Goal: Task Accomplishment & Management: Complete application form

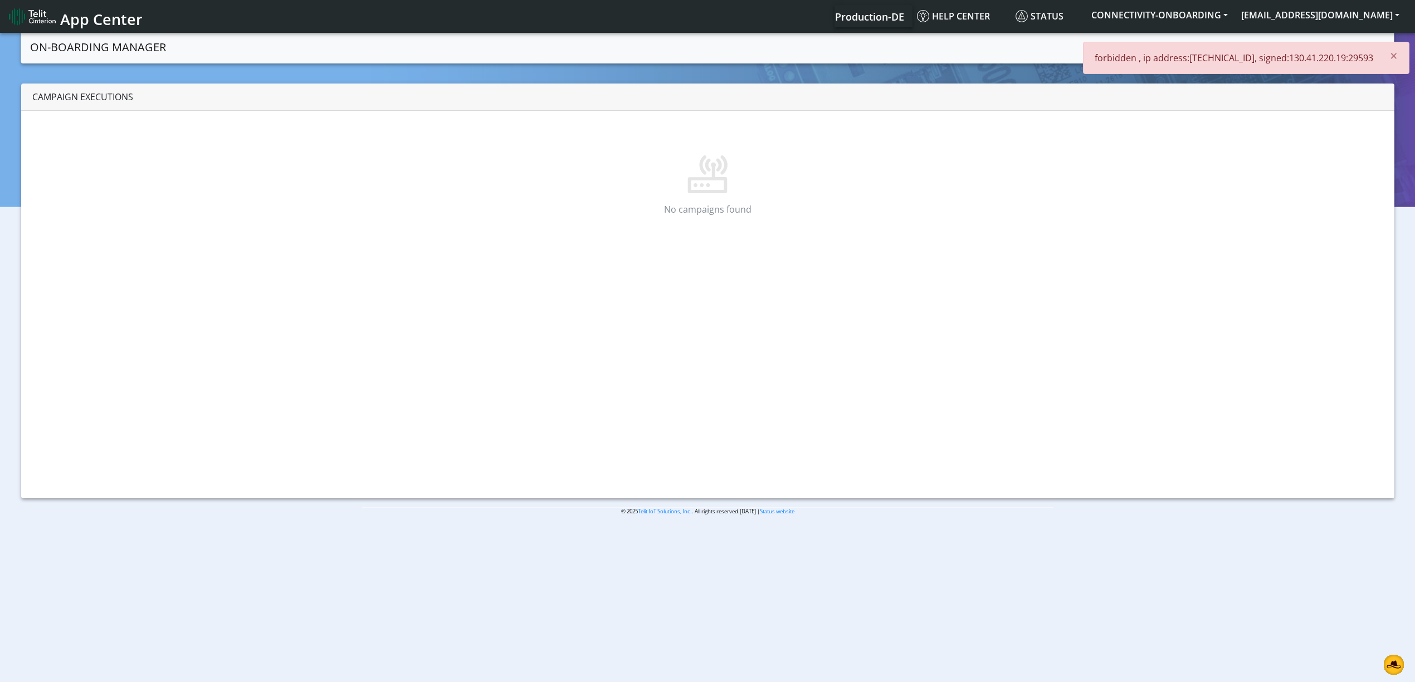
click at [1313, 27] on li "[EMAIL_ADDRESS][DOMAIN_NAME] App Center Logout My profile Notifications Change …" at bounding box center [1321, 16] width 172 height 22
click at [1347, 28] on nav "App Center Production-DE Help center Status CONNECTIVITY-ONBOARDING [EMAIL_ADDR…" at bounding box center [707, 16] width 1415 height 33
click at [1347, 21] on button "[EMAIL_ADDRESS][DOMAIN_NAME]" at bounding box center [1321, 15] width 172 height 20
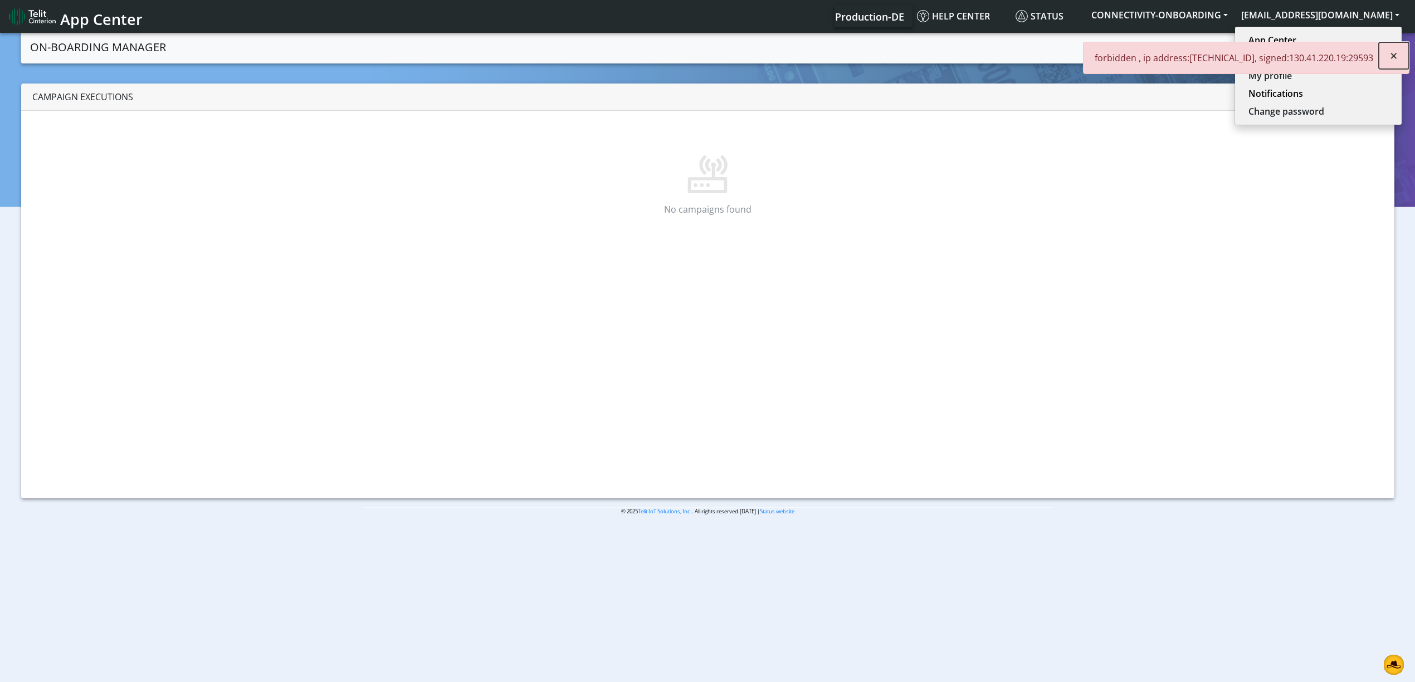
click at [1380, 56] on button "×" at bounding box center [1394, 55] width 30 height 27
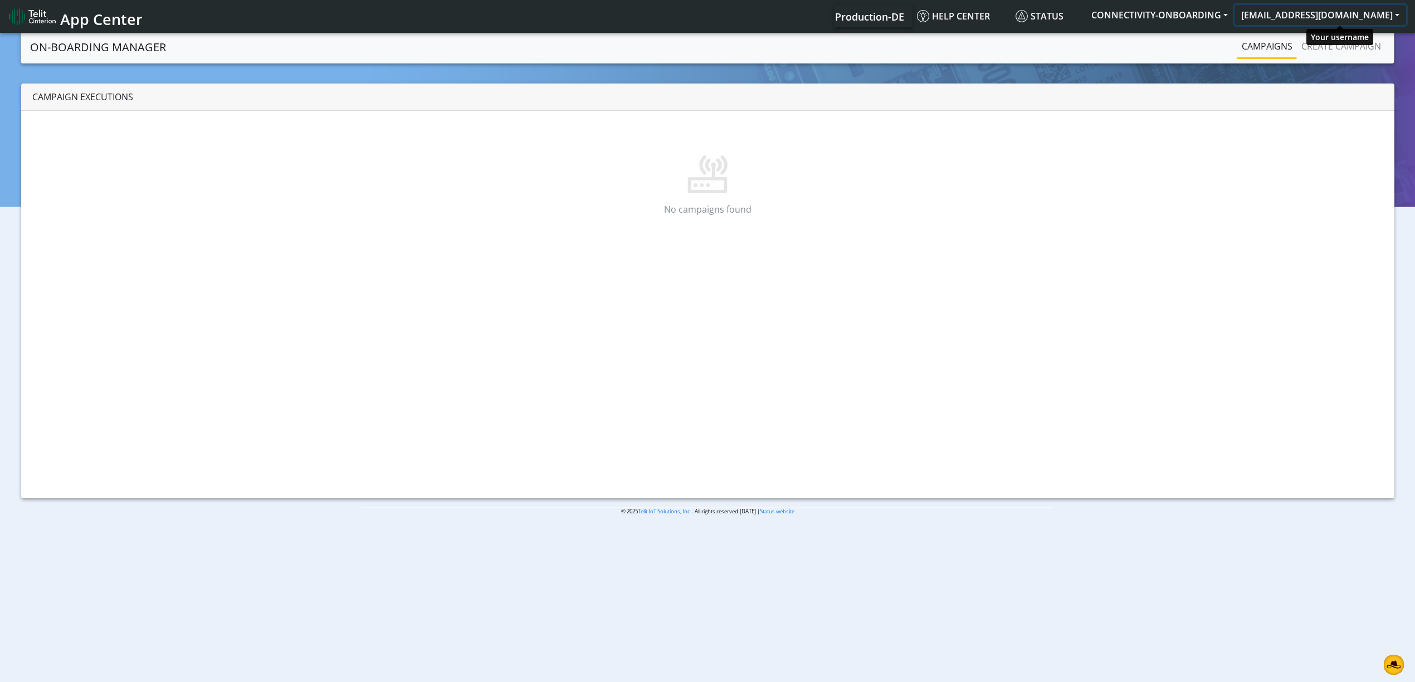
click at [1358, 21] on button "[EMAIL_ADDRESS][DOMAIN_NAME]" at bounding box center [1321, 15] width 172 height 20
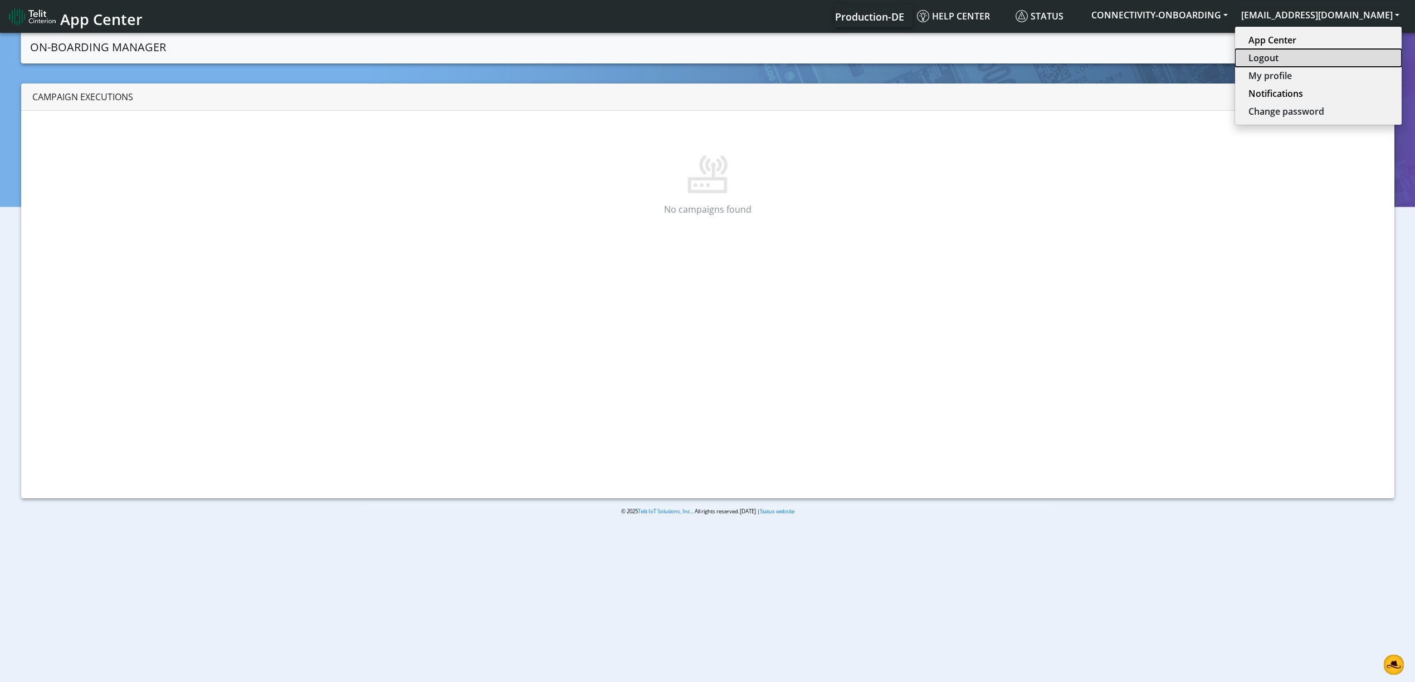
click at [1330, 52] on button "Logout" at bounding box center [1318, 58] width 167 height 18
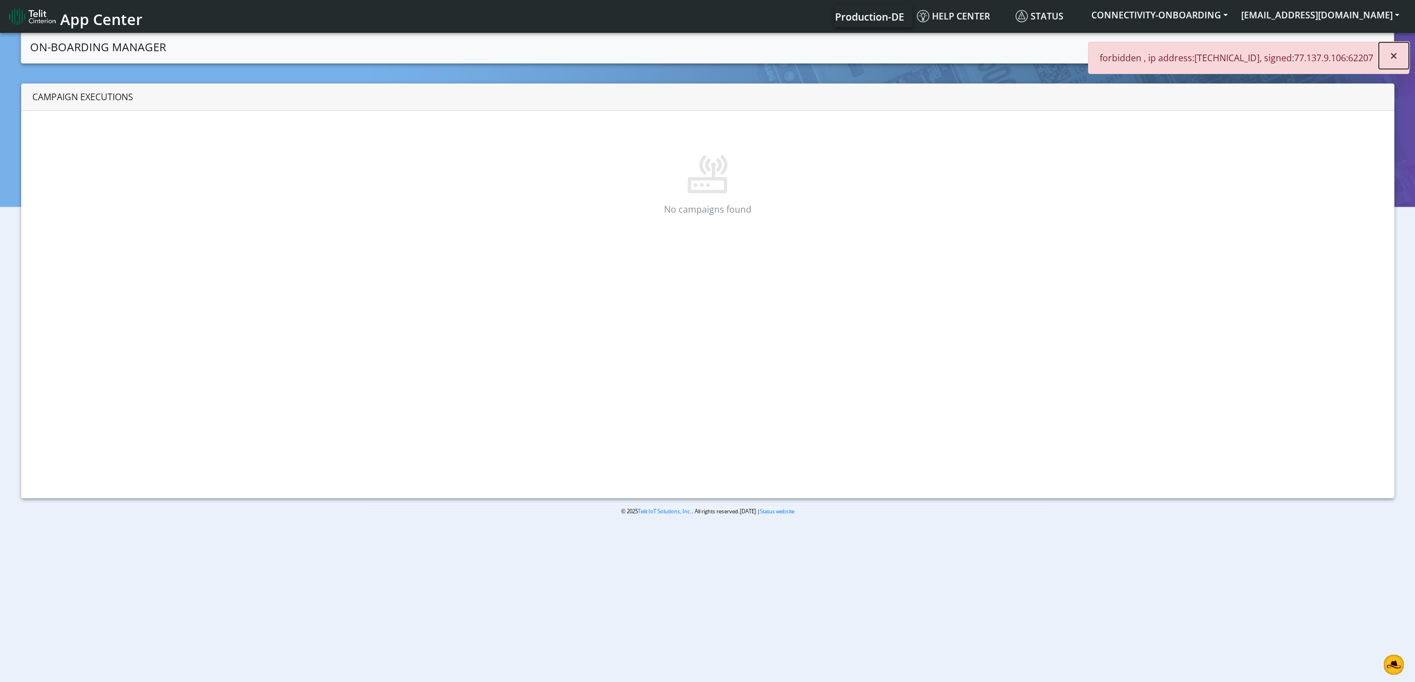
click at [1395, 55] on span "×" at bounding box center [1394, 55] width 8 height 18
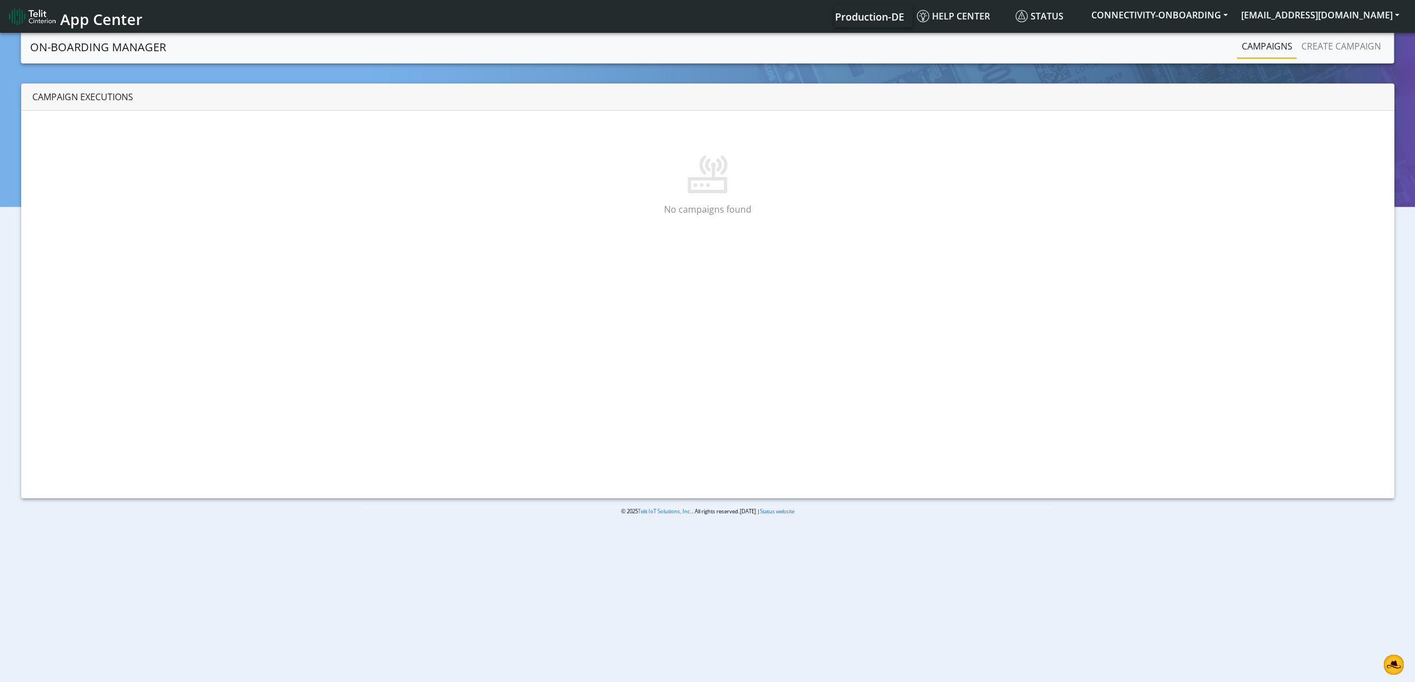
click at [1265, 41] on link "Campaigns" at bounding box center [1267, 46] width 60 height 22
click at [1313, 48] on link "Create campaign" at bounding box center [1341, 46] width 89 height 22
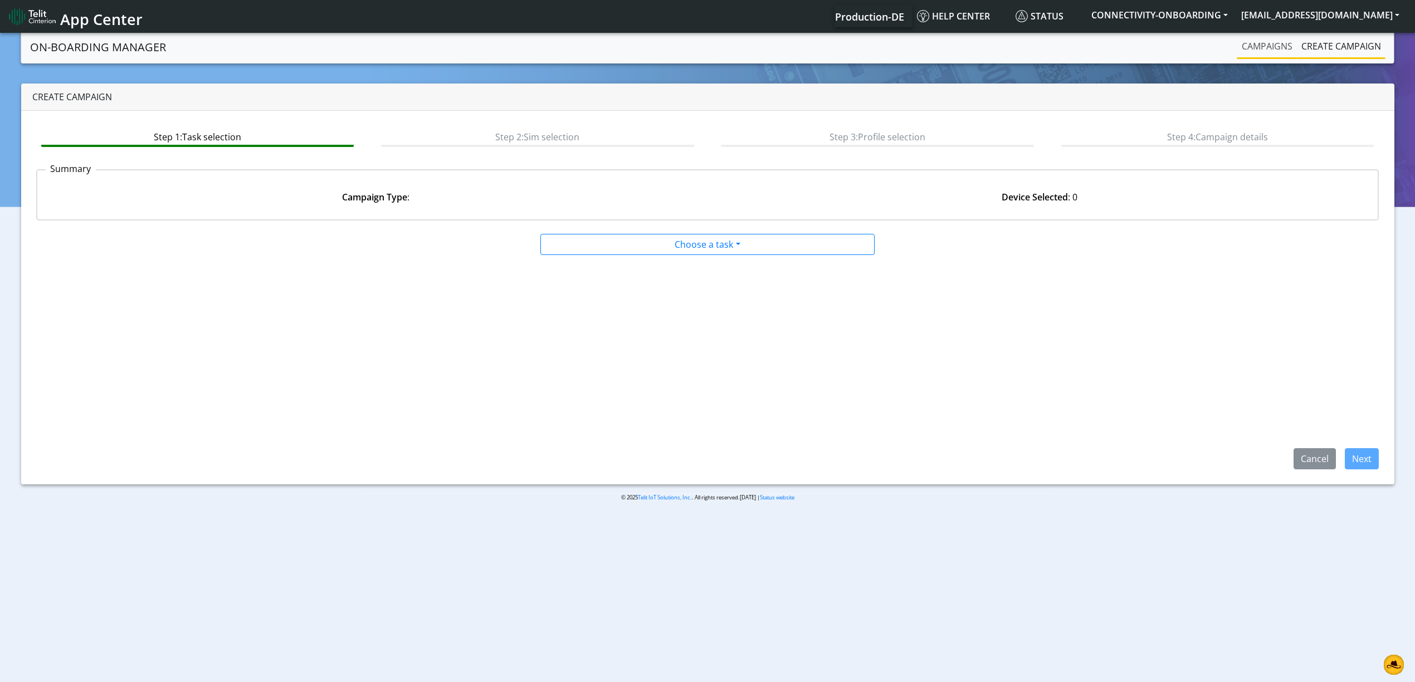
click at [1270, 49] on link "Campaigns" at bounding box center [1267, 46] width 60 height 22
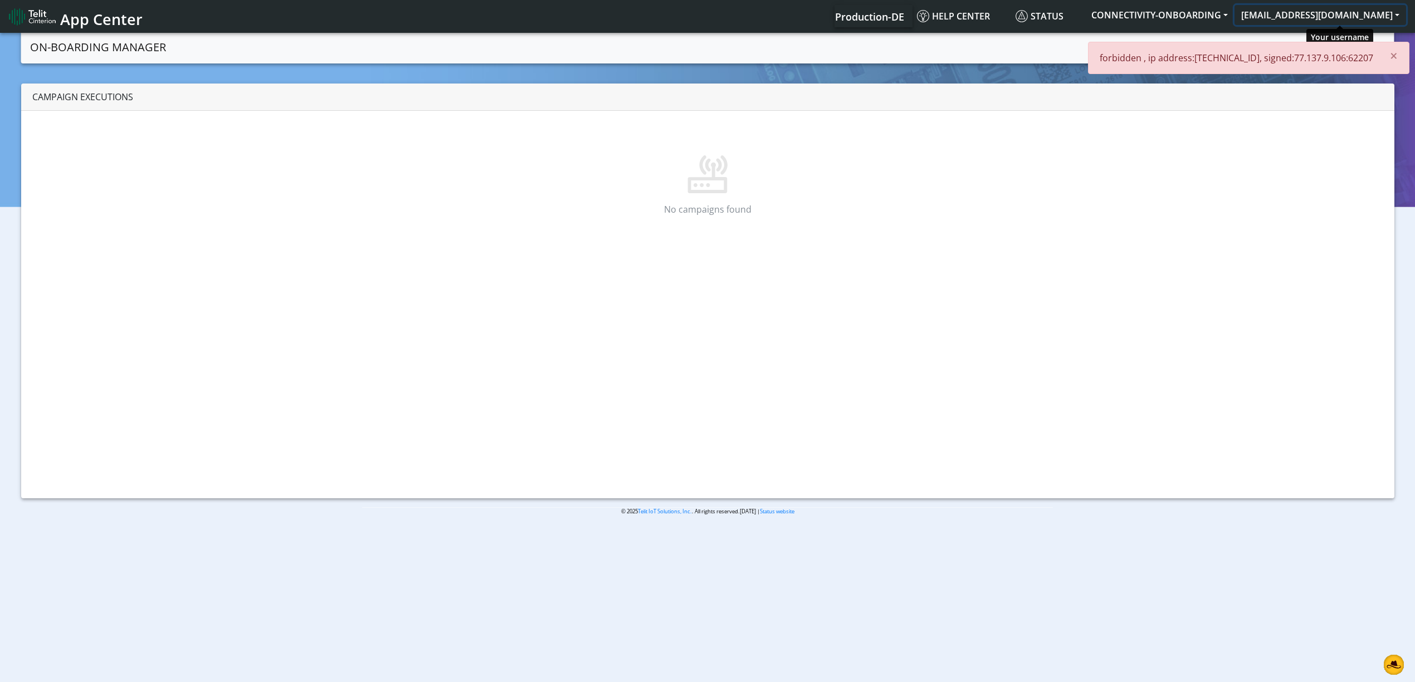
click at [1385, 6] on button "[EMAIL_ADDRESS][DOMAIN_NAME]" at bounding box center [1321, 15] width 172 height 20
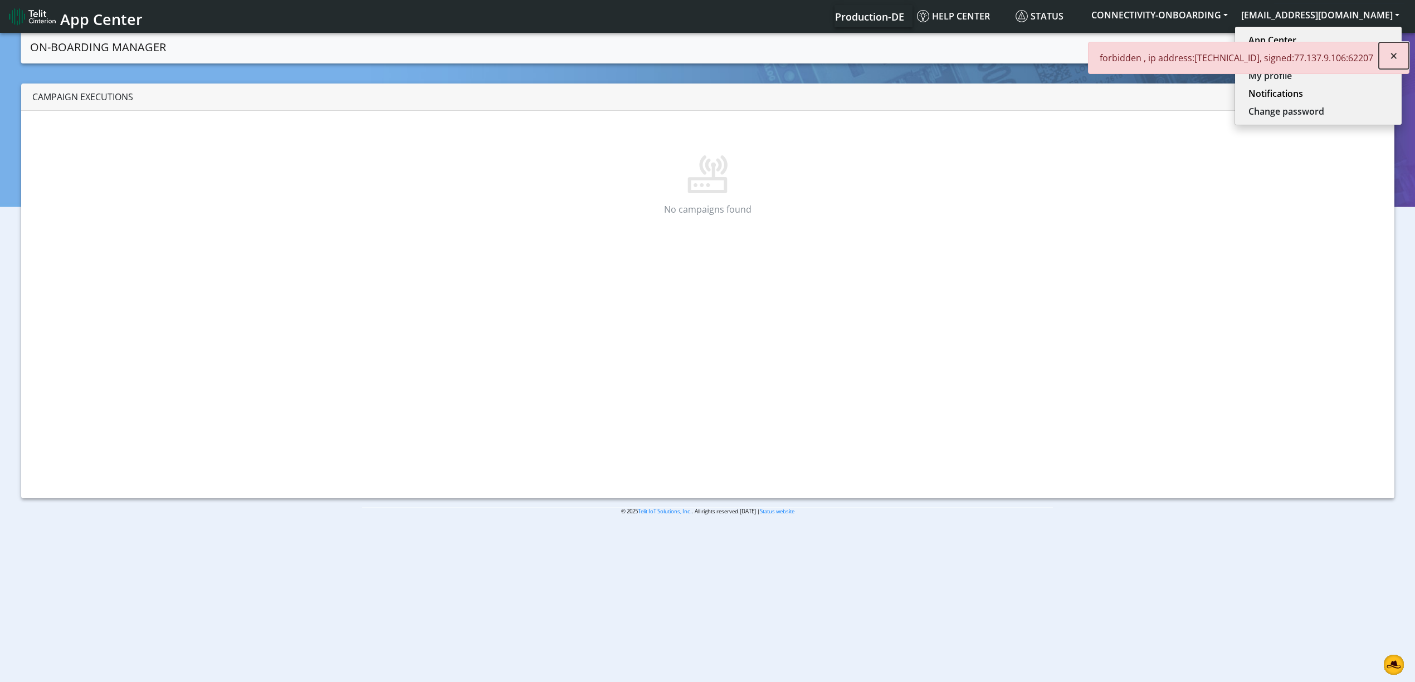
click at [1393, 55] on span "×" at bounding box center [1394, 55] width 8 height 18
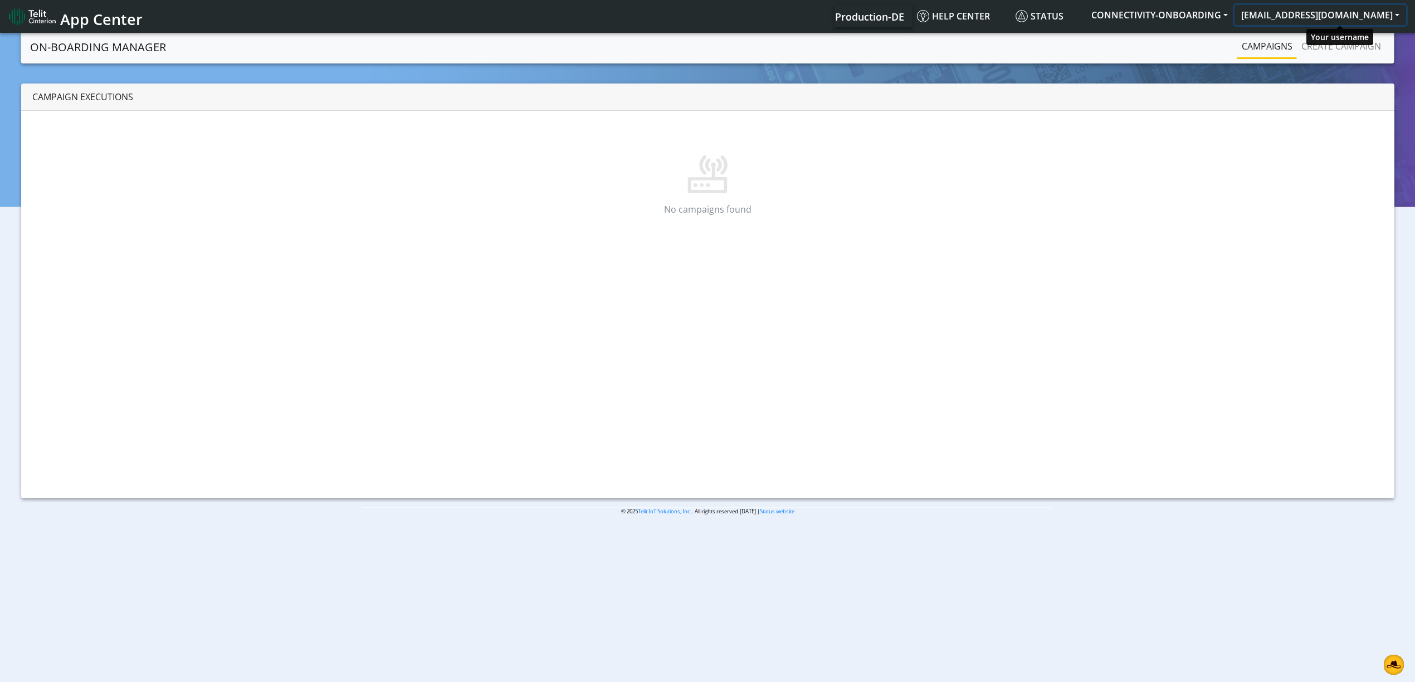
click at [1363, 20] on button "[EMAIL_ADDRESS][DOMAIN_NAME]" at bounding box center [1321, 15] width 172 height 20
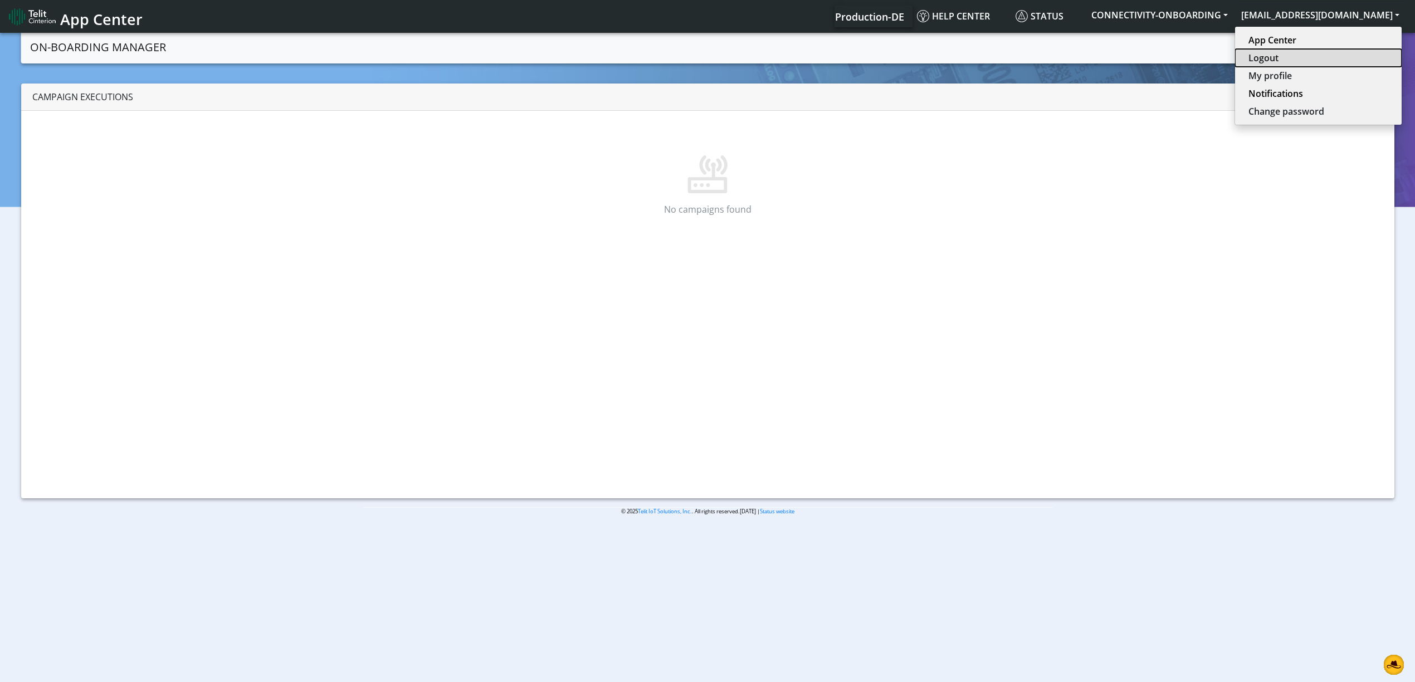
click at [1309, 56] on button "Logout" at bounding box center [1318, 58] width 167 height 18
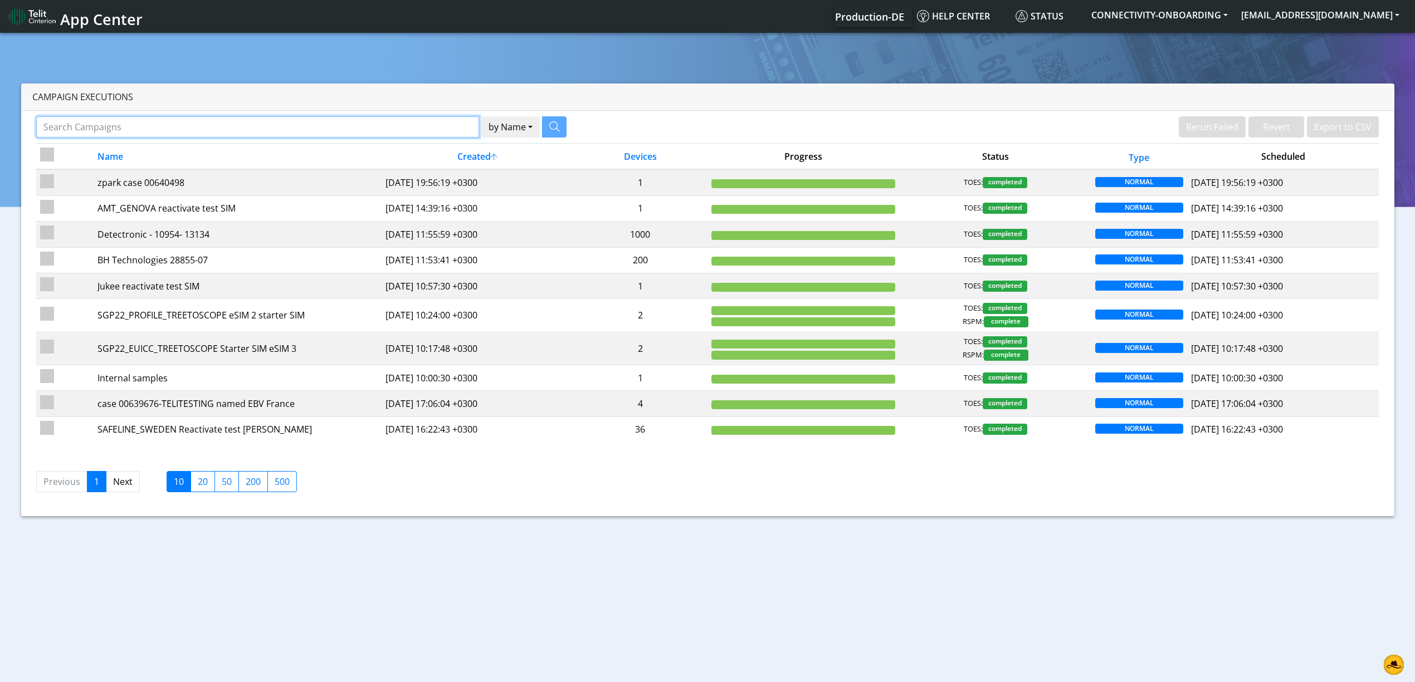
click at [397, 119] on input "Search Campaigns" at bounding box center [257, 126] width 443 height 21
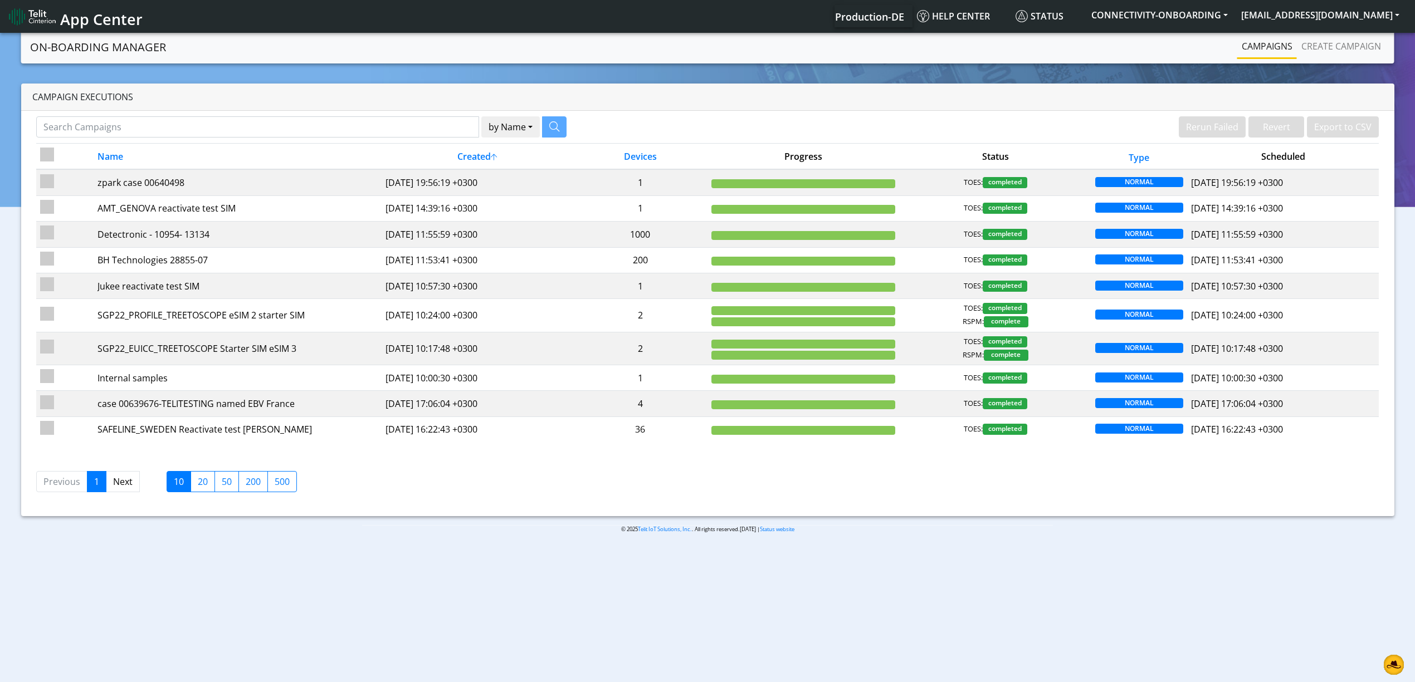
click at [396, 113] on div "by Name Name Device Rerun Failed Revert Export to CSV Name Created Devices Prog…" at bounding box center [707, 314] width 1373 height 406
click at [399, 120] on input "Search Campaigns" at bounding box center [257, 126] width 443 height 21
paste input "15973"
type input "15973"
click at [544, 126] on icon "button" at bounding box center [540, 126] width 10 height 10
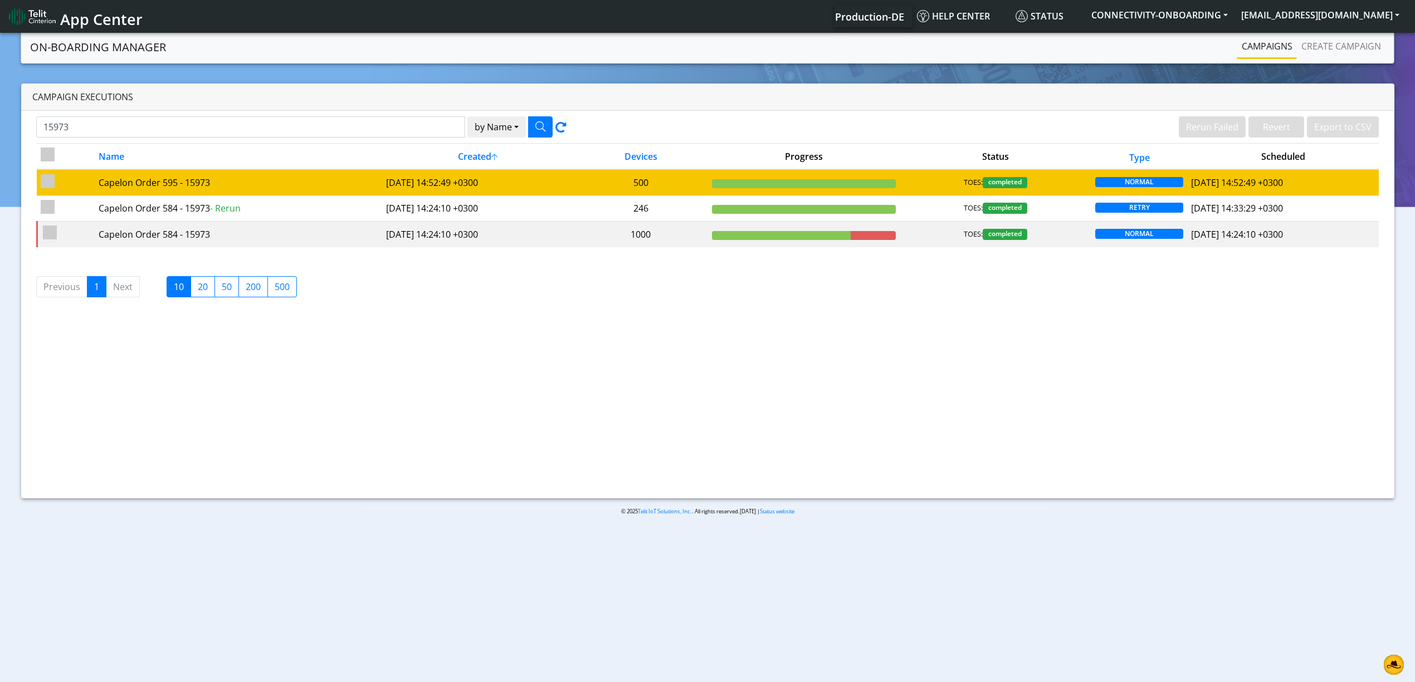
click at [474, 178] on td "2025-04-28 14:52:49 +0300" at bounding box center [478, 182] width 192 height 26
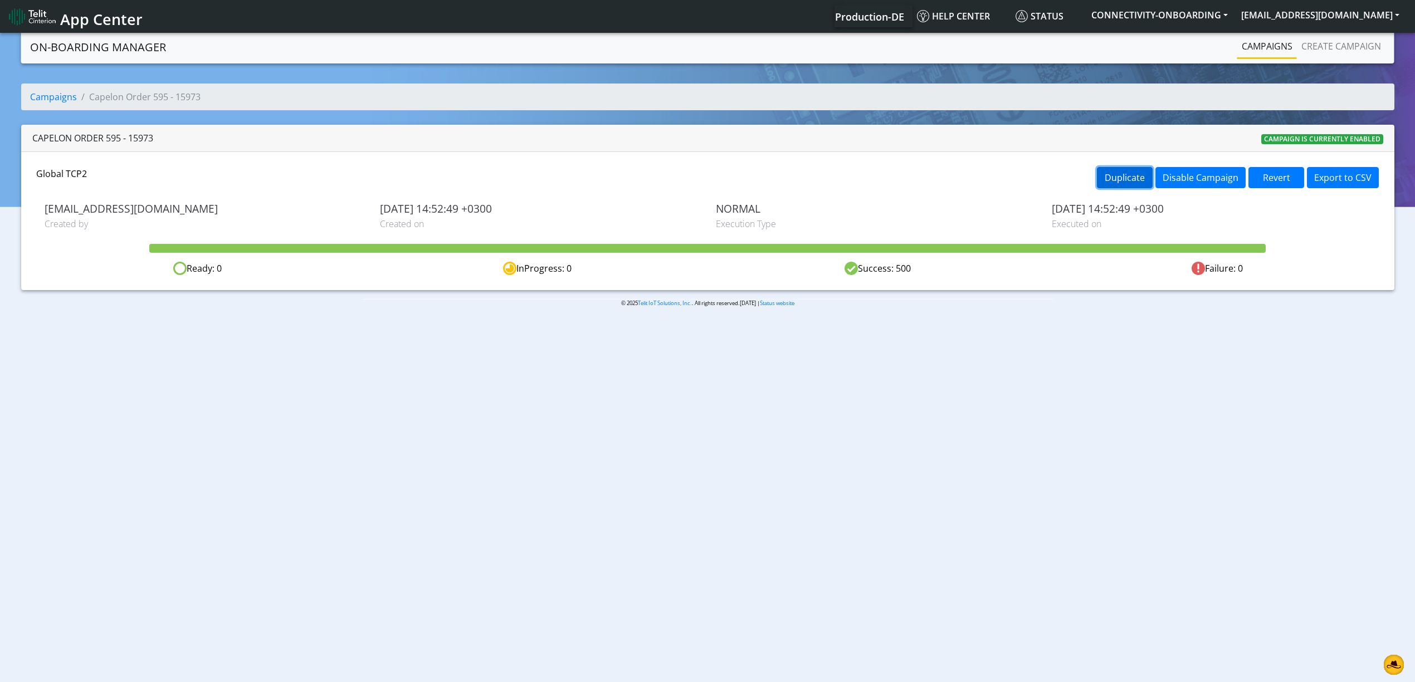
click at [1126, 175] on button "Duplicate" at bounding box center [1125, 177] width 56 height 21
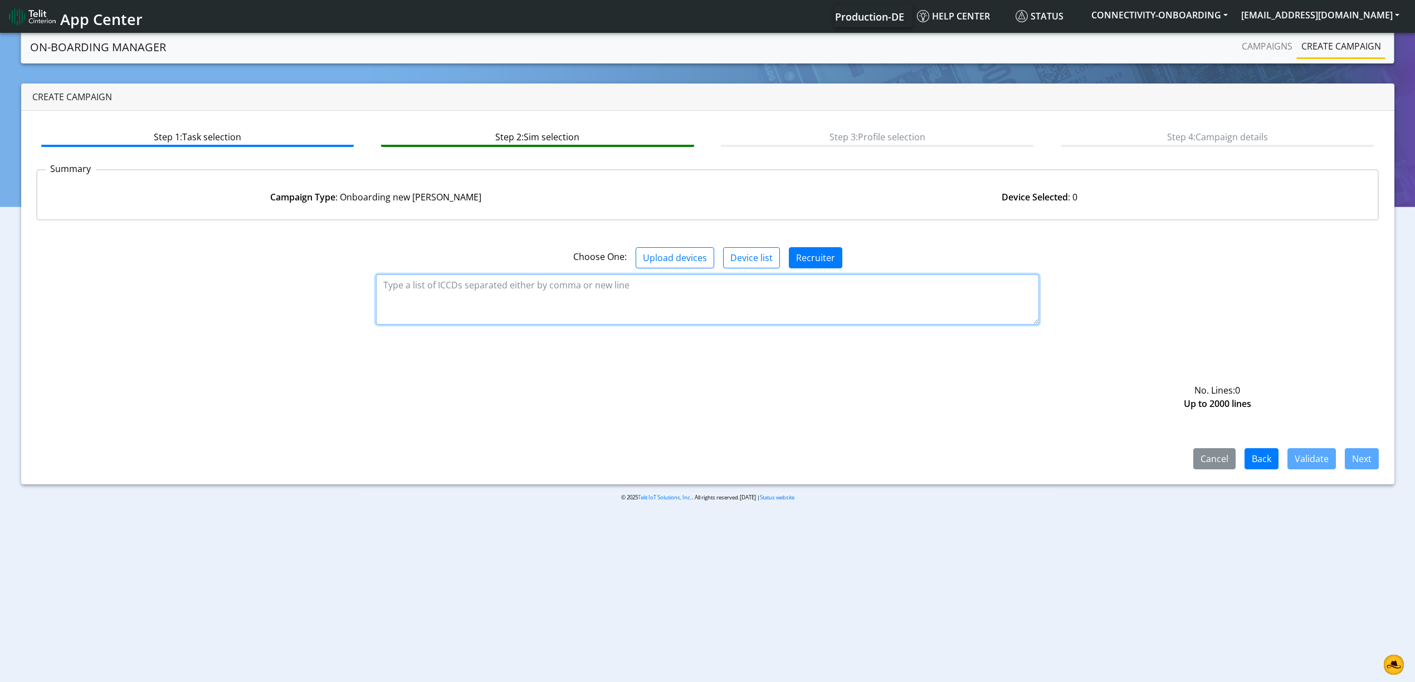
click at [577, 286] on textarea at bounding box center [707, 300] width 663 height 50
paste textarea "89358151000008833470 89358151000008833488 89358151000008833496 8935815100000883…"
type textarea "89358151000008833470 89358151000008833488 89358151000008833496 8935815100000883…"
click at [1313, 448] on button "Validate" at bounding box center [1311, 458] width 48 height 21
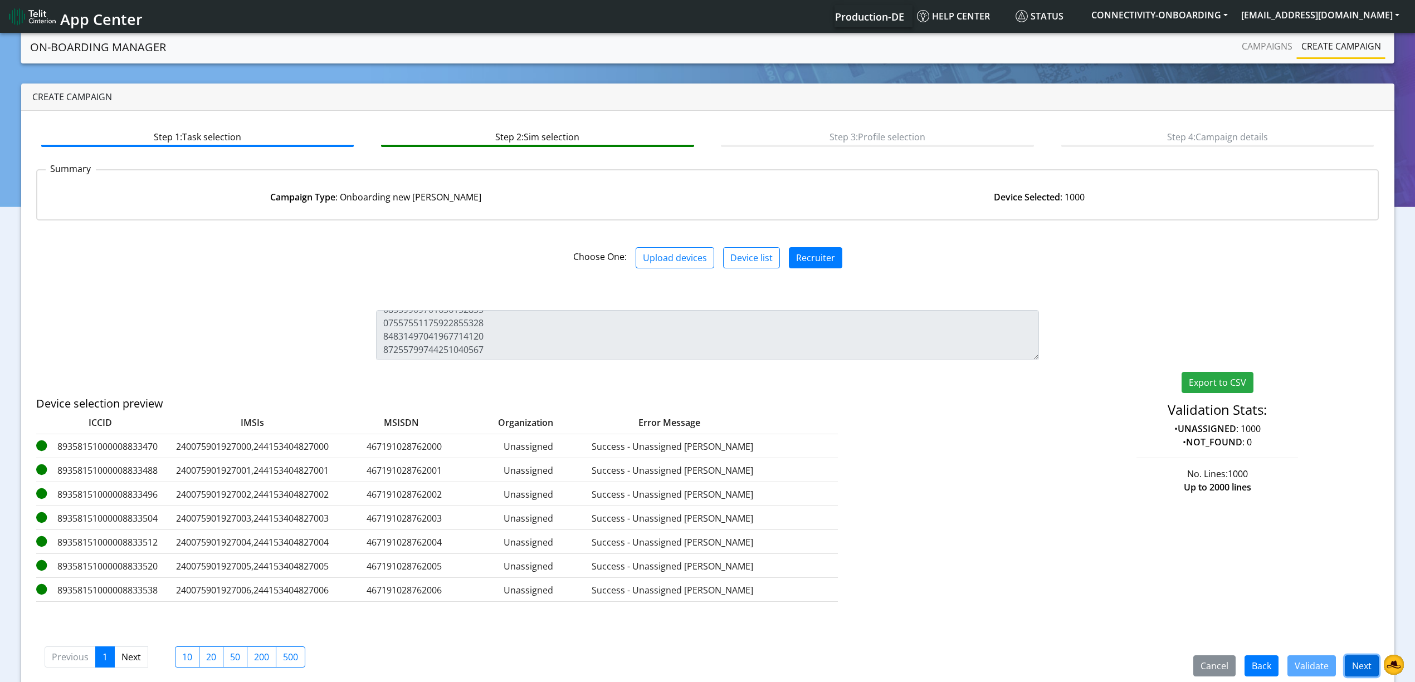
click at [1360, 665] on button "Next" at bounding box center [1362, 666] width 34 height 21
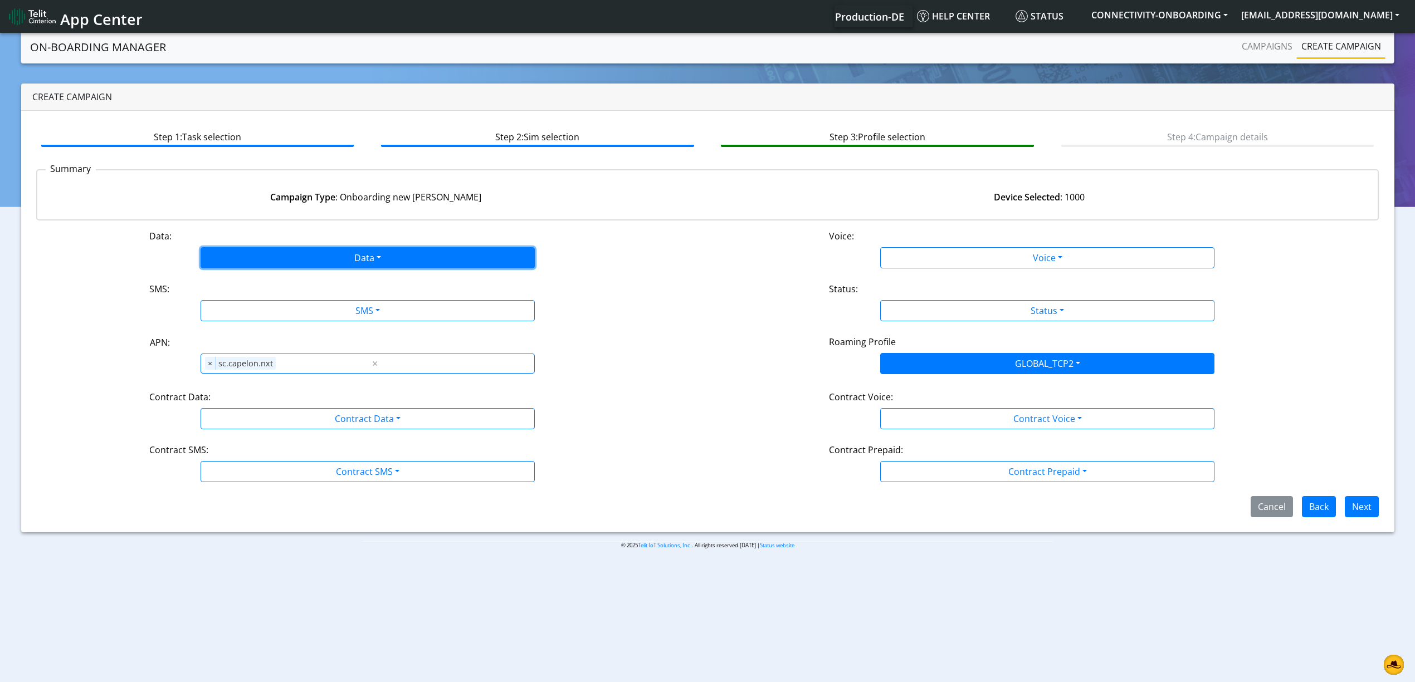
click at [286, 261] on button "Data" at bounding box center [368, 257] width 334 height 21
click at [260, 304] on button "Enabled" at bounding box center [367, 302] width 333 height 18
click at [276, 313] on button "SMS" at bounding box center [368, 310] width 334 height 21
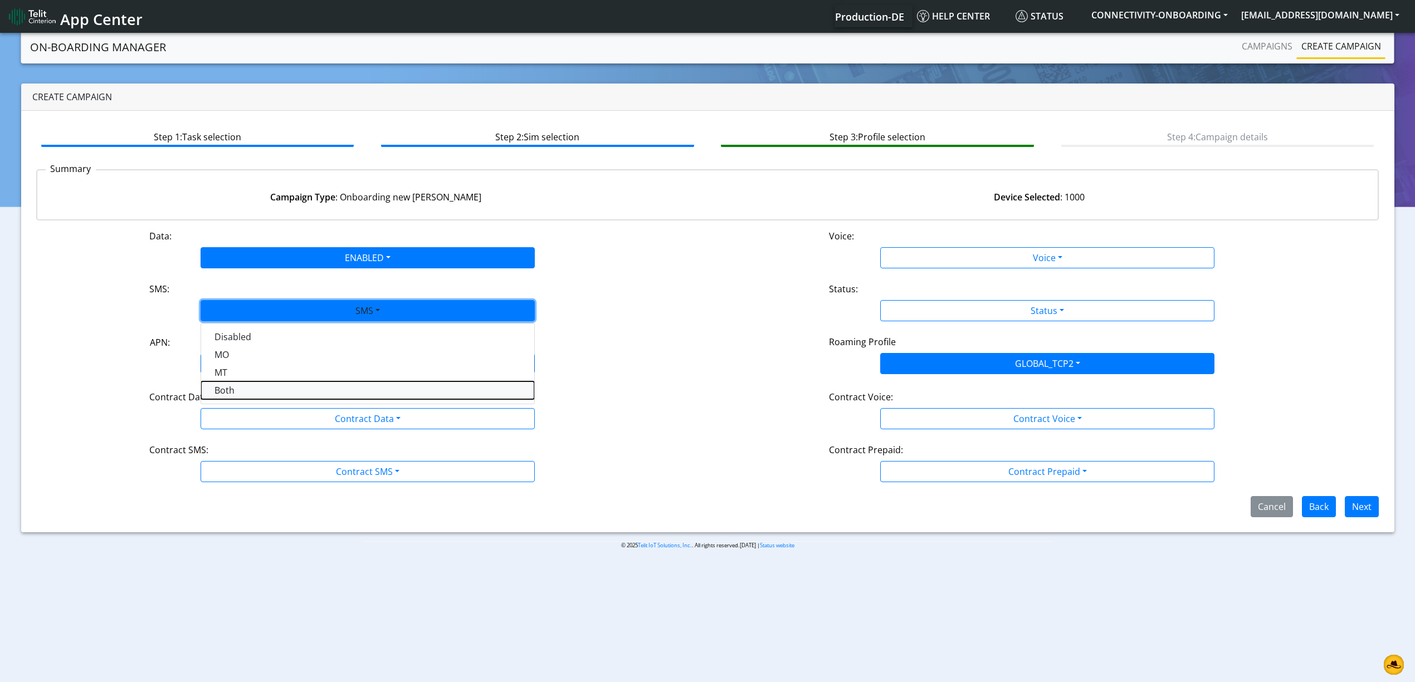
click at [251, 386] on button "Both" at bounding box center [367, 391] width 333 height 18
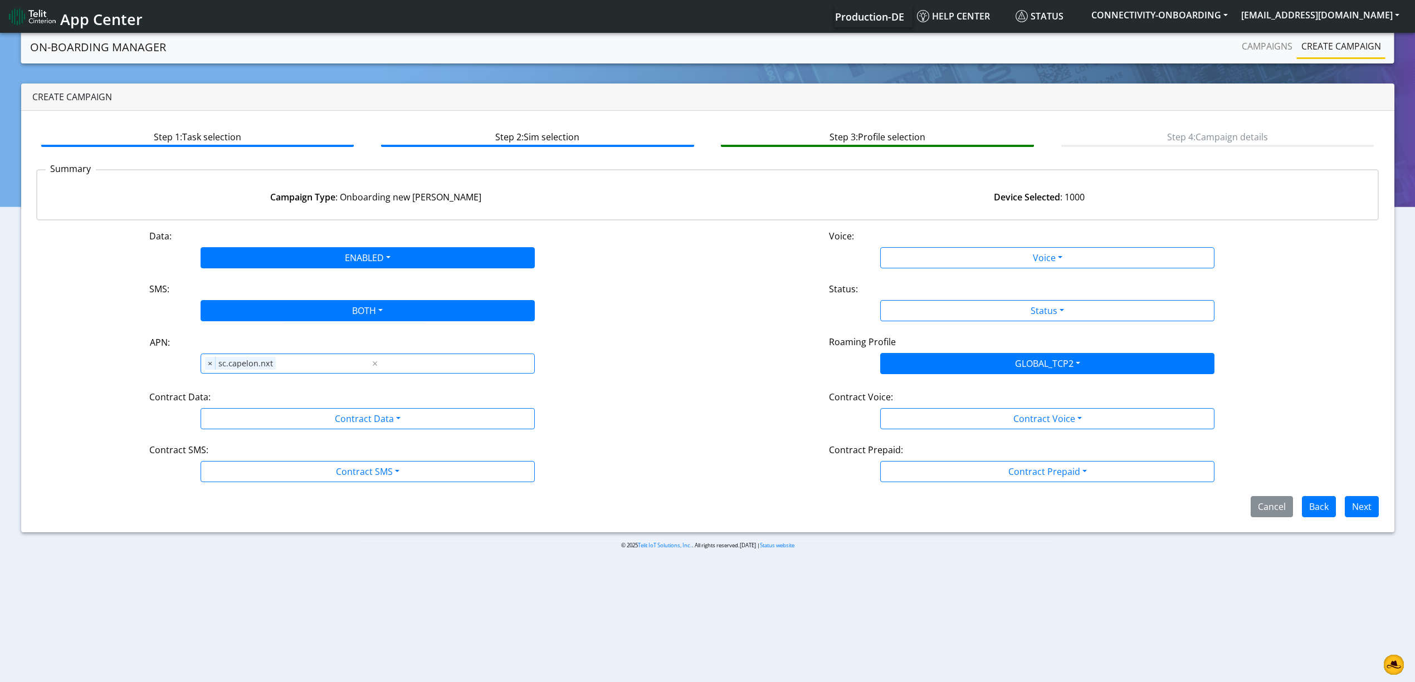
click at [256, 404] on div "Contract Data:" at bounding box center [367, 400] width 453 height 18
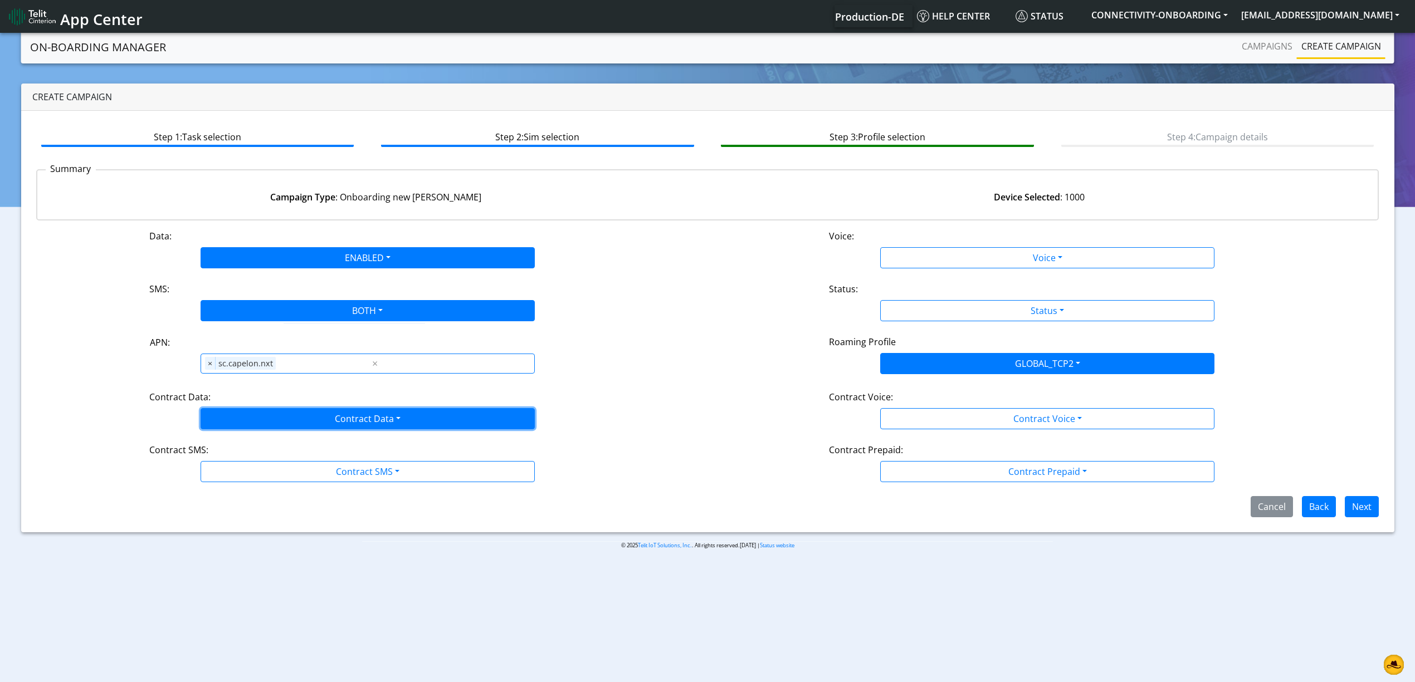
click at [255, 411] on button "Contract Data" at bounding box center [368, 418] width 334 height 21
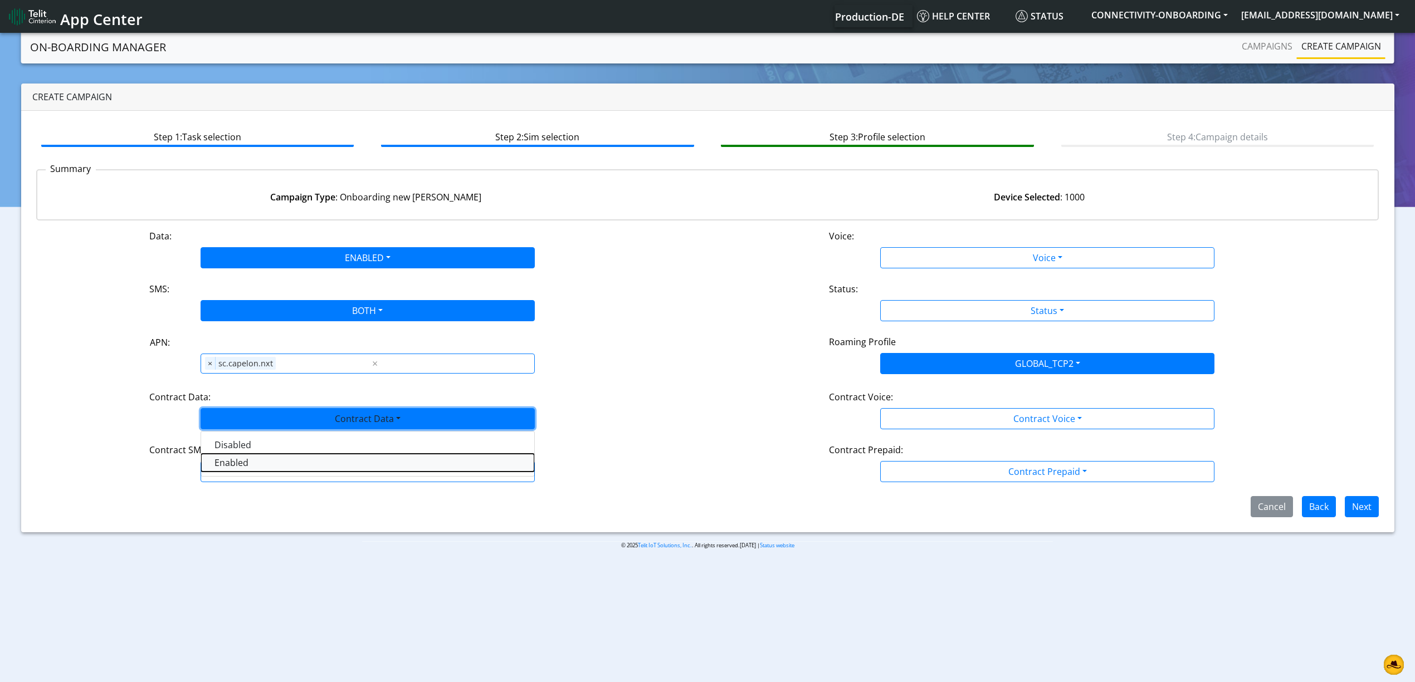
click at [242, 467] on Dataenabled-dropdown "Enabled" at bounding box center [367, 463] width 333 height 18
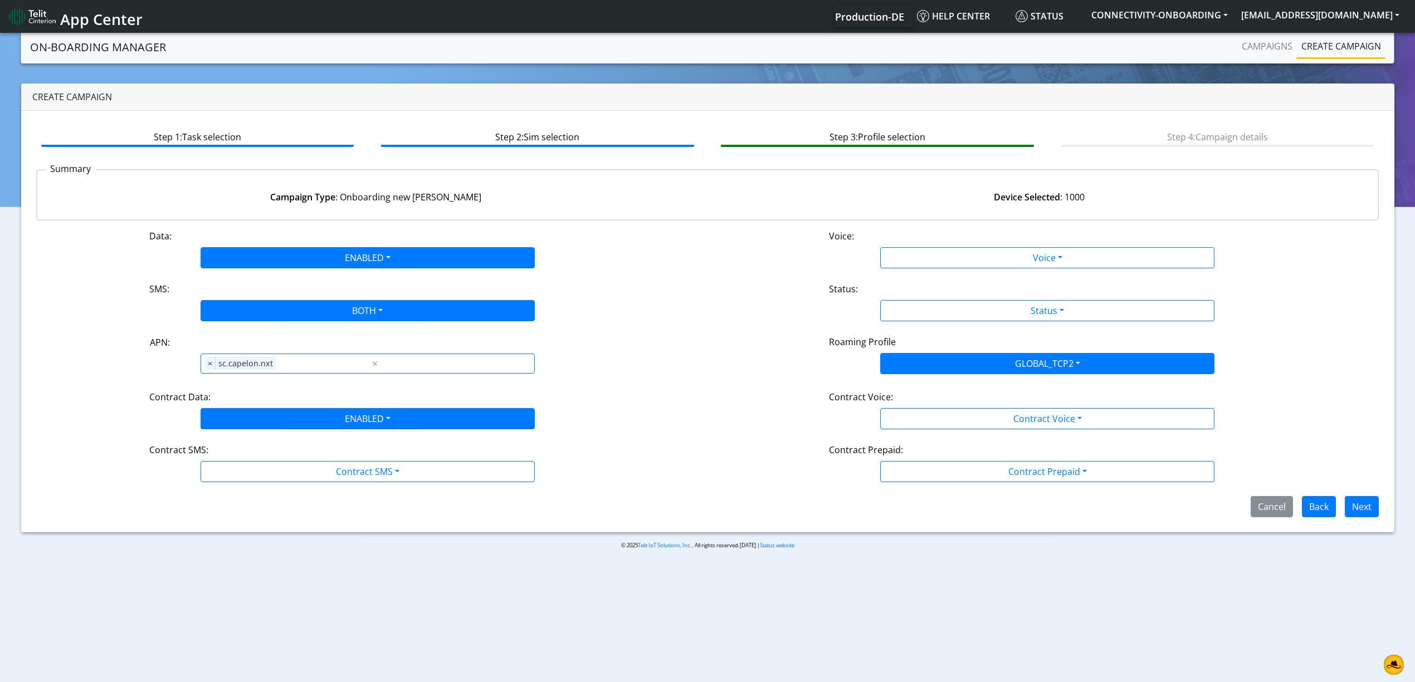
click at [257, 494] on div "Data: ENABLED Disabled Enabled Voice: Voice Disabled Enabled SMS: BOTH Disabled…" at bounding box center [707, 374] width 1343 height 288
drag, startPoint x: 261, startPoint y: 490, endPoint x: 261, endPoint y: 484, distance: 6.1
click at [261, 489] on div "Data: ENABLED Disabled Enabled Voice: Voice Disabled Enabled SMS: BOTH Disabled…" at bounding box center [707, 374] width 1343 height 288
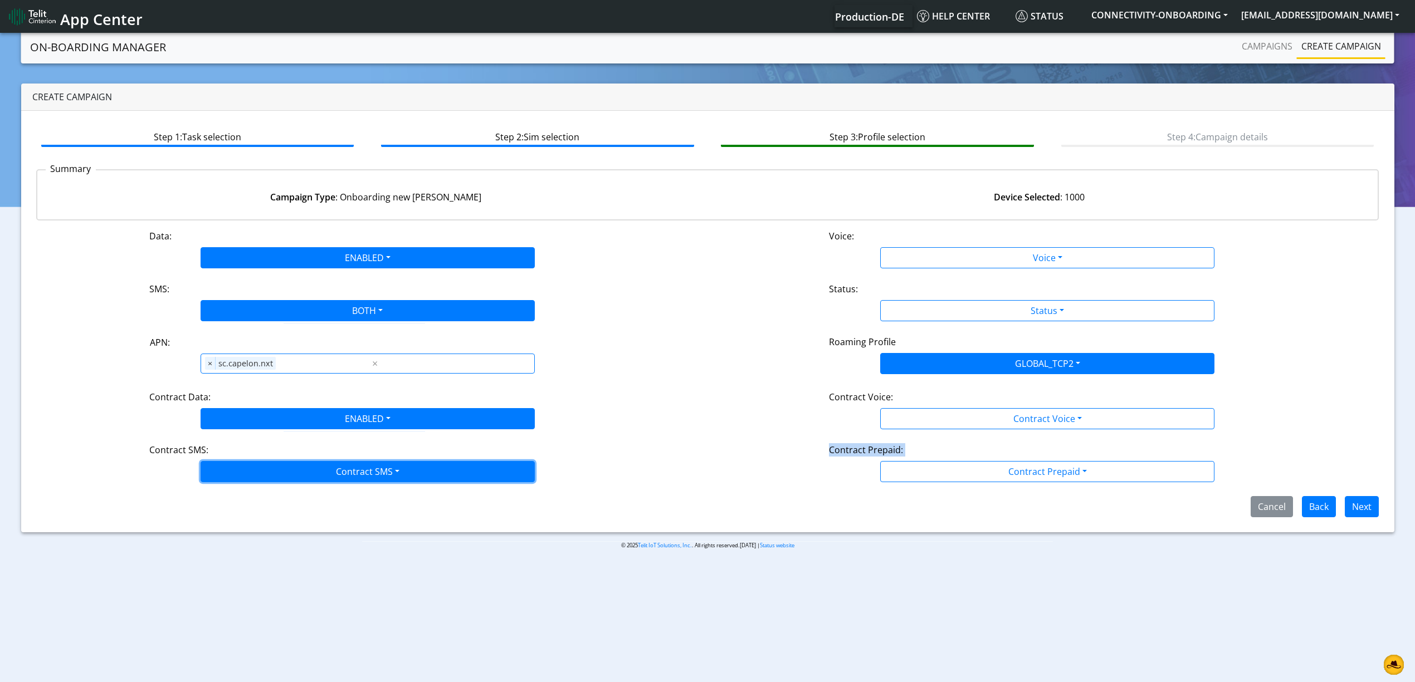
click at [261, 479] on button "Contract SMS" at bounding box center [368, 471] width 334 height 21
click at [250, 550] on SMSboth-dropdown "Both" at bounding box center [367, 552] width 333 height 18
click at [230, 524] on div "Step 1: Task selection Step 2: Sim selection Step 3: Profile selection Step 4: …" at bounding box center [707, 322] width 1373 height 422
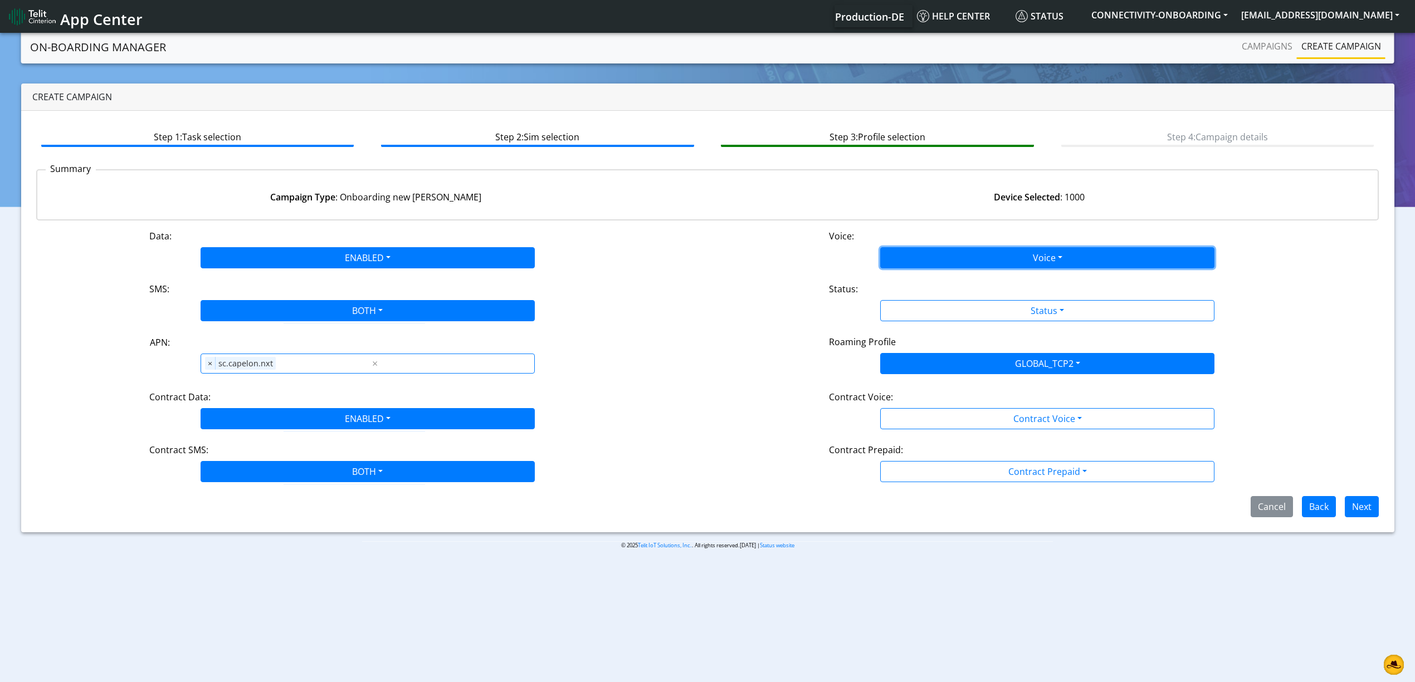
click at [923, 262] on button "Voice" at bounding box center [1047, 257] width 334 height 21
click at [907, 275] on button "Disabled" at bounding box center [1047, 284] width 333 height 18
click at [911, 286] on div "Status:" at bounding box center [1047, 291] width 453 height 18
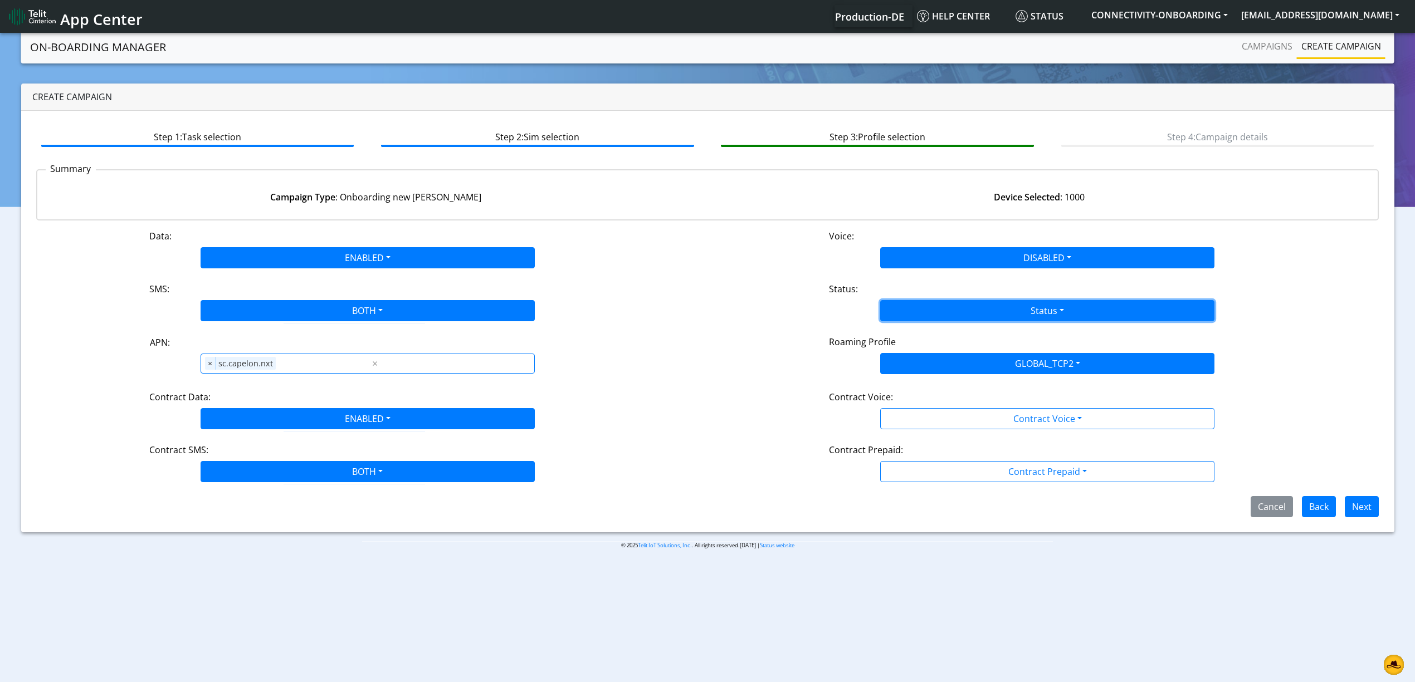
click at [908, 313] on button "Status" at bounding box center [1047, 310] width 334 height 21
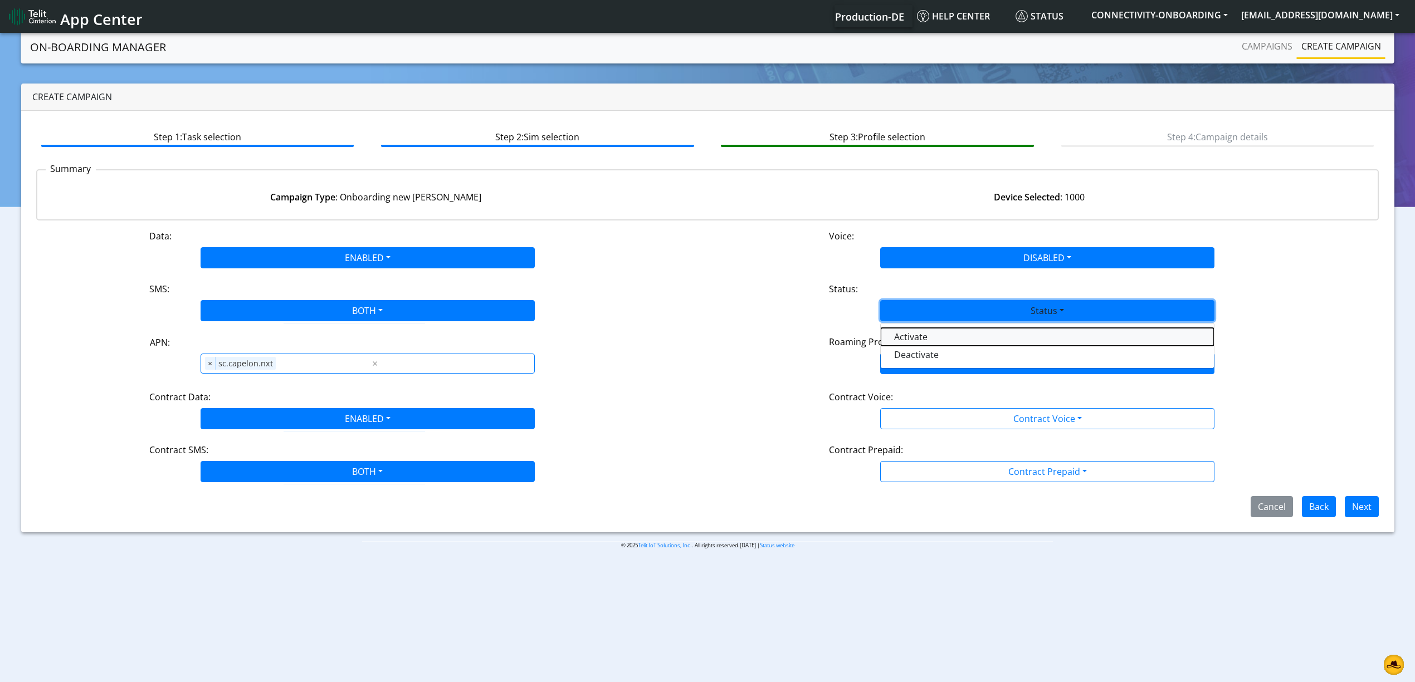
click at [896, 334] on button "Activate" at bounding box center [1047, 337] width 333 height 18
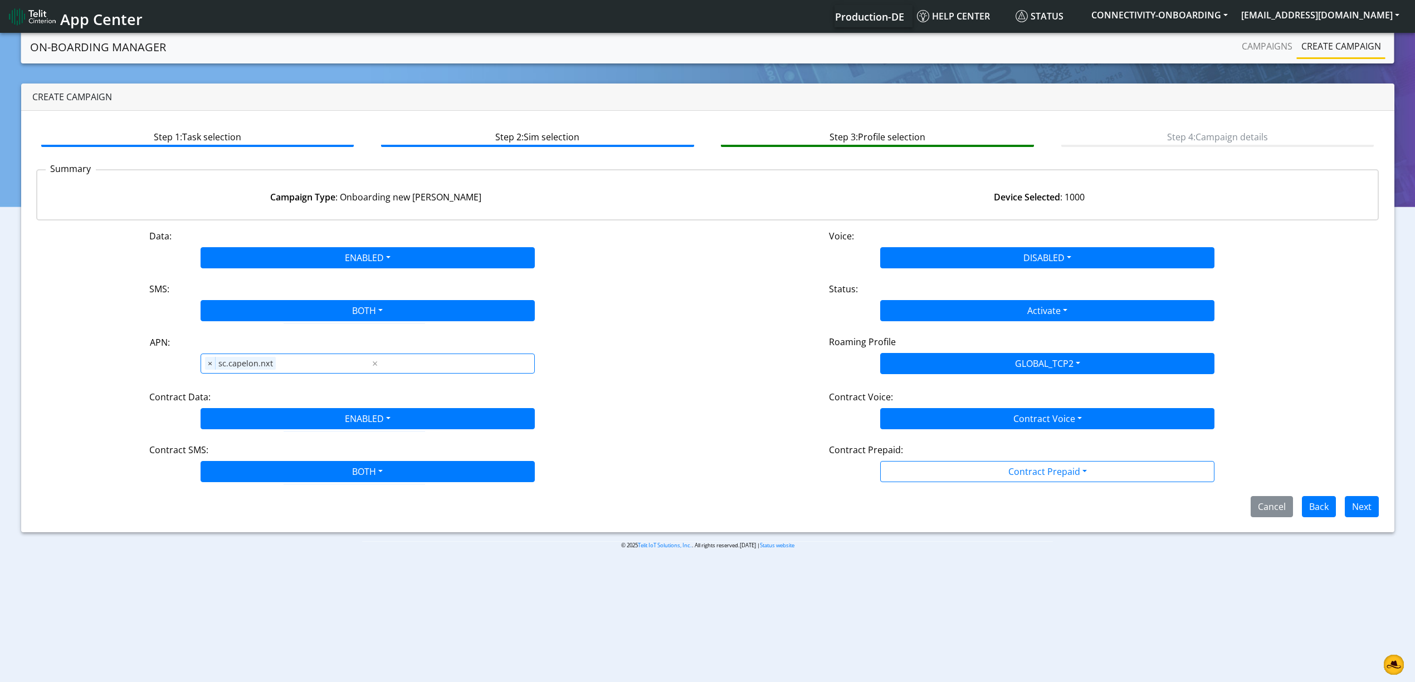
drag, startPoint x: 925, startPoint y: 406, endPoint x: 924, endPoint y: 416, distance: 9.5
click at [925, 407] on div "Contract Voice:" at bounding box center [1047, 400] width 453 height 18
click at [925, 423] on button "Contract Voice" at bounding box center [1047, 418] width 334 height 21
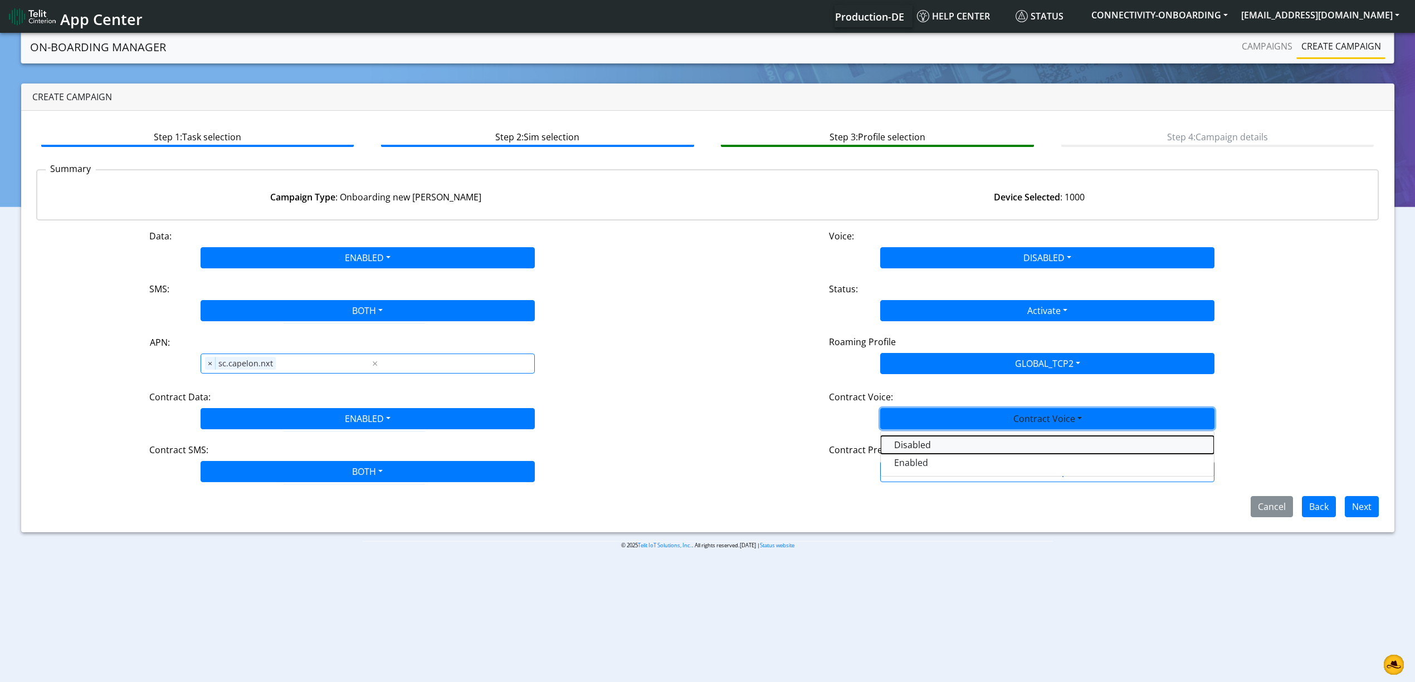
click at [911, 451] on Voicedisabled-dropdown "Disabled" at bounding box center [1047, 445] width 333 height 18
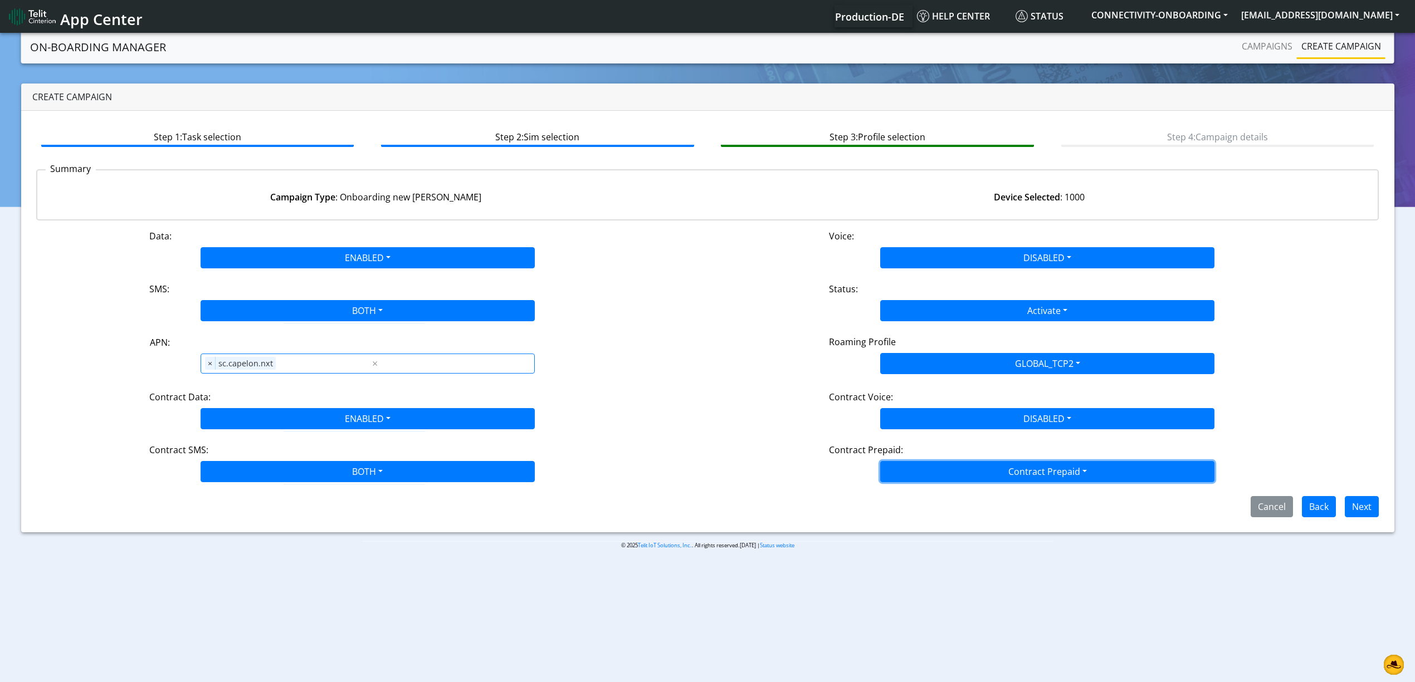
click at [913, 475] on button "Contract Prepaid" at bounding box center [1047, 471] width 334 height 21
click at [910, 515] on Prepaidnotprepaid-dropdown "No" at bounding box center [1047, 516] width 333 height 18
click at [1360, 503] on button "Next" at bounding box center [1362, 506] width 34 height 21
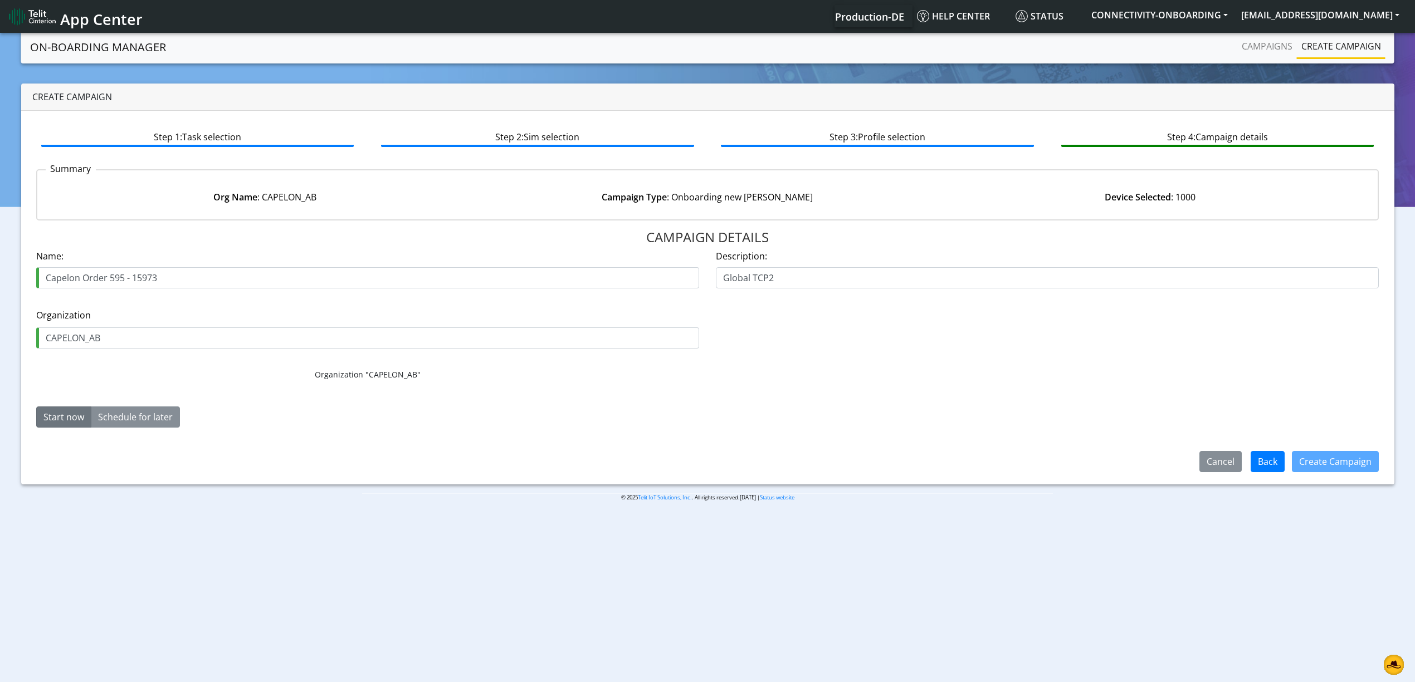
click at [110, 279] on input "Capelon Order 595 - 15973" at bounding box center [367, 277] width 663 height 21
click at [117, 280] on input "Capelon Order 595 - 15973" at bounding box center [367, 277] width 663 height 21
type input "Capelon Order 707 - 15973"
click at [1336, 470] on button "Create Campaign" at bounding box center [1335, 461] width 87 height 21
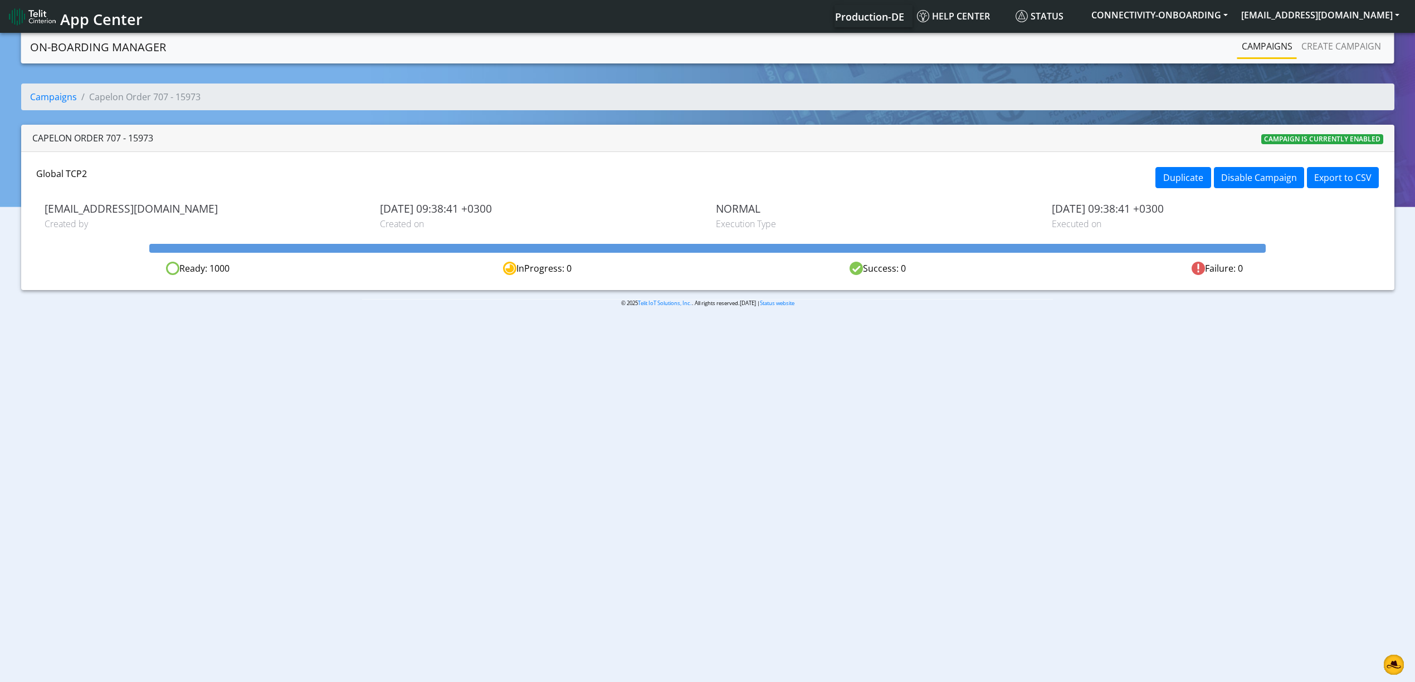
drag, startPoint x: 498, startPoint y: 544, endPoint x: 497, endPoint y: 521, distance: 22.3
click at [498, 544] on body "App Center Production-DE Help center Status CONNECTIVITY-ONBOARDING yaniv.avrah…" at bounding box center [707, 359] width 1415 height 656
click at [1246, 45] on link "Campaigns" at bounding box center [1267, 46] width 60 height 22
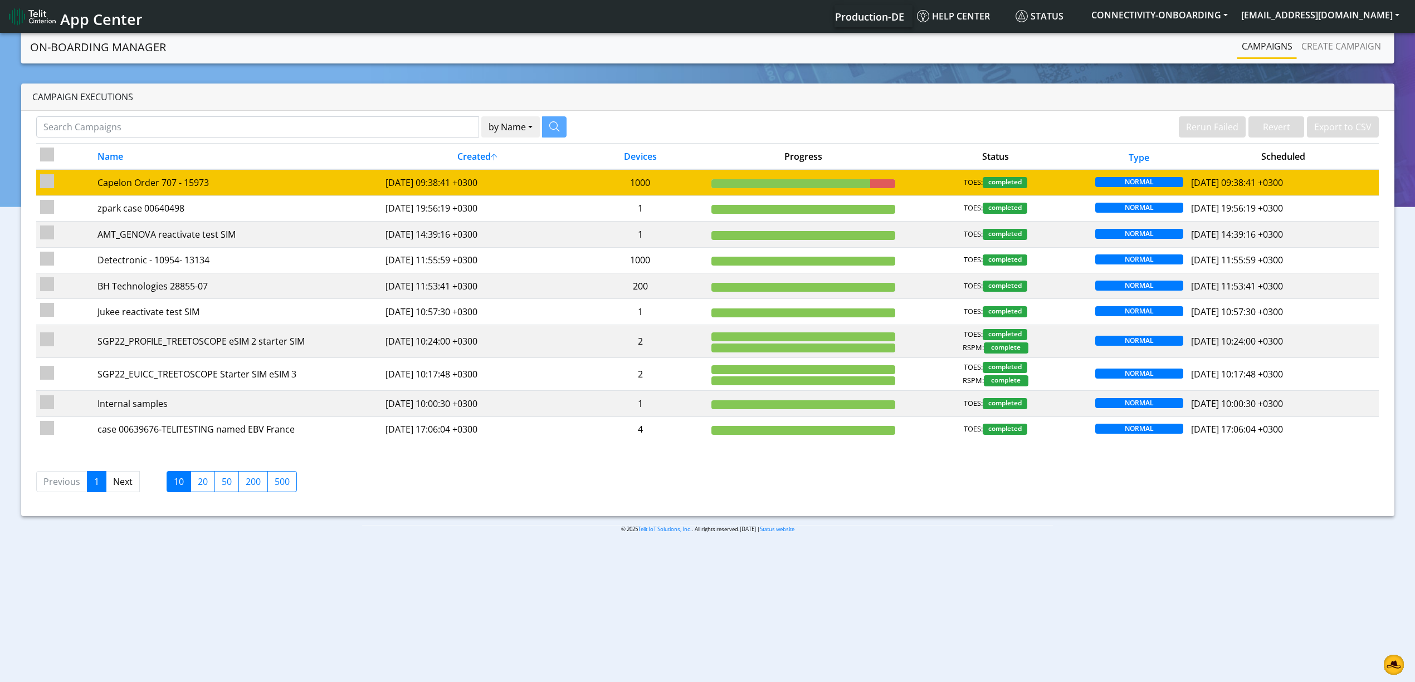
click at [469, 191] on td "2025-09-10 09:38:41 +0300" at bounding box center [478, 182] width 192 height 26
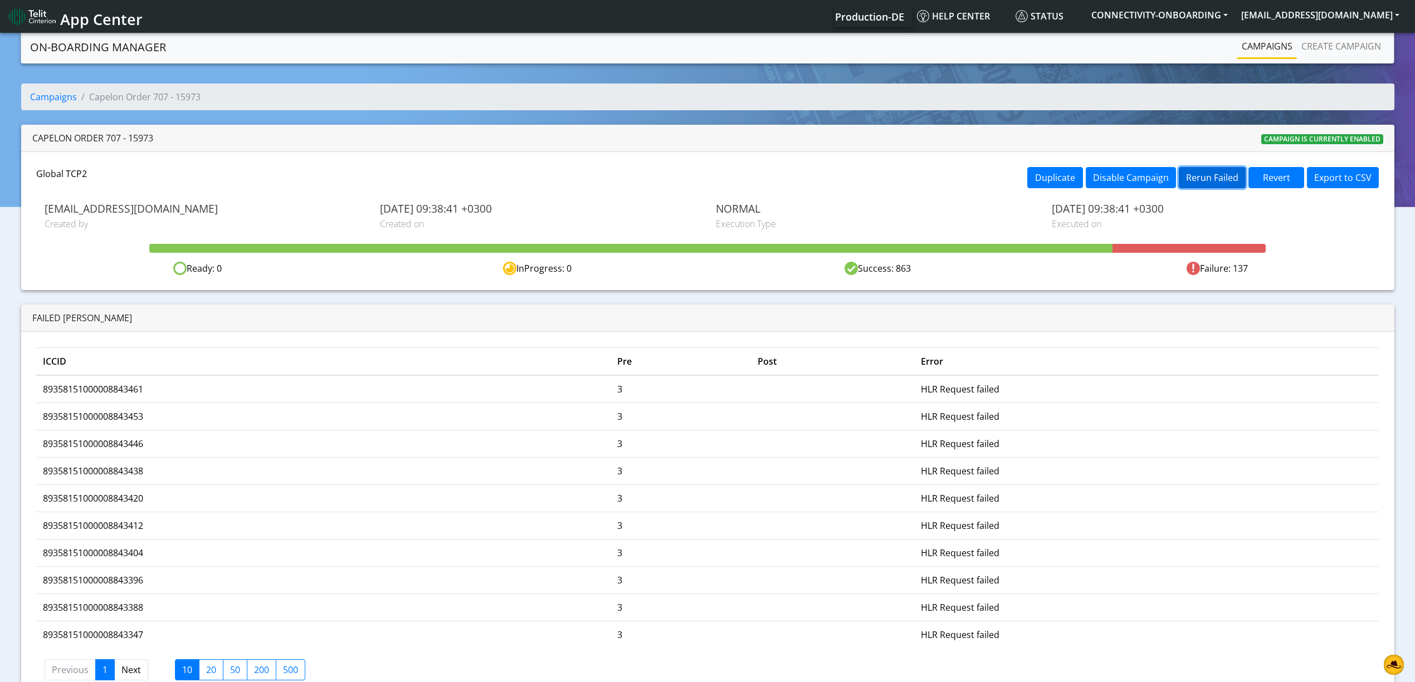
click at [1204, 178] on button "Rerun Failed" at bounding box center [1212, 177] width 67 height 21
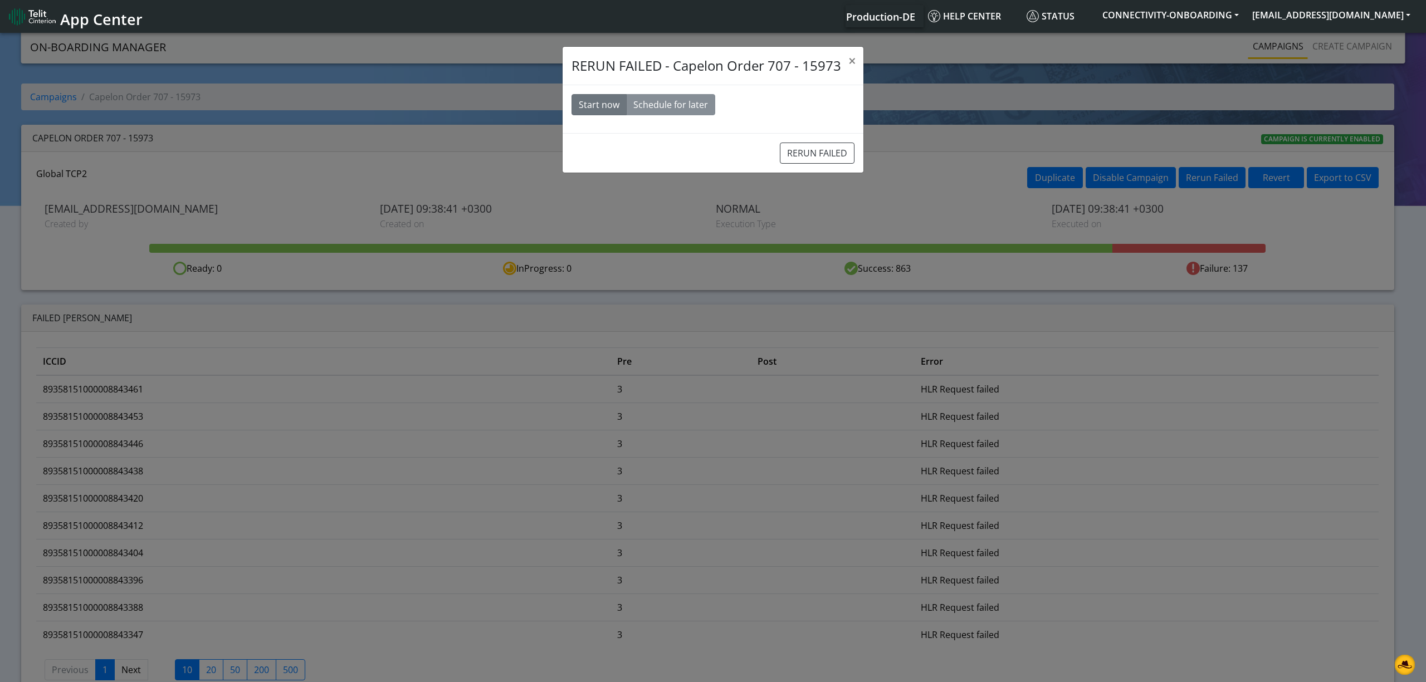
click at [832, 139] on div "RERUN FAILED" at bounding box center [713, 153] width 301 height 40
click at [832, 150] on button "RERUN FAILED" at bounding box center [817, 153] width 75 height 21
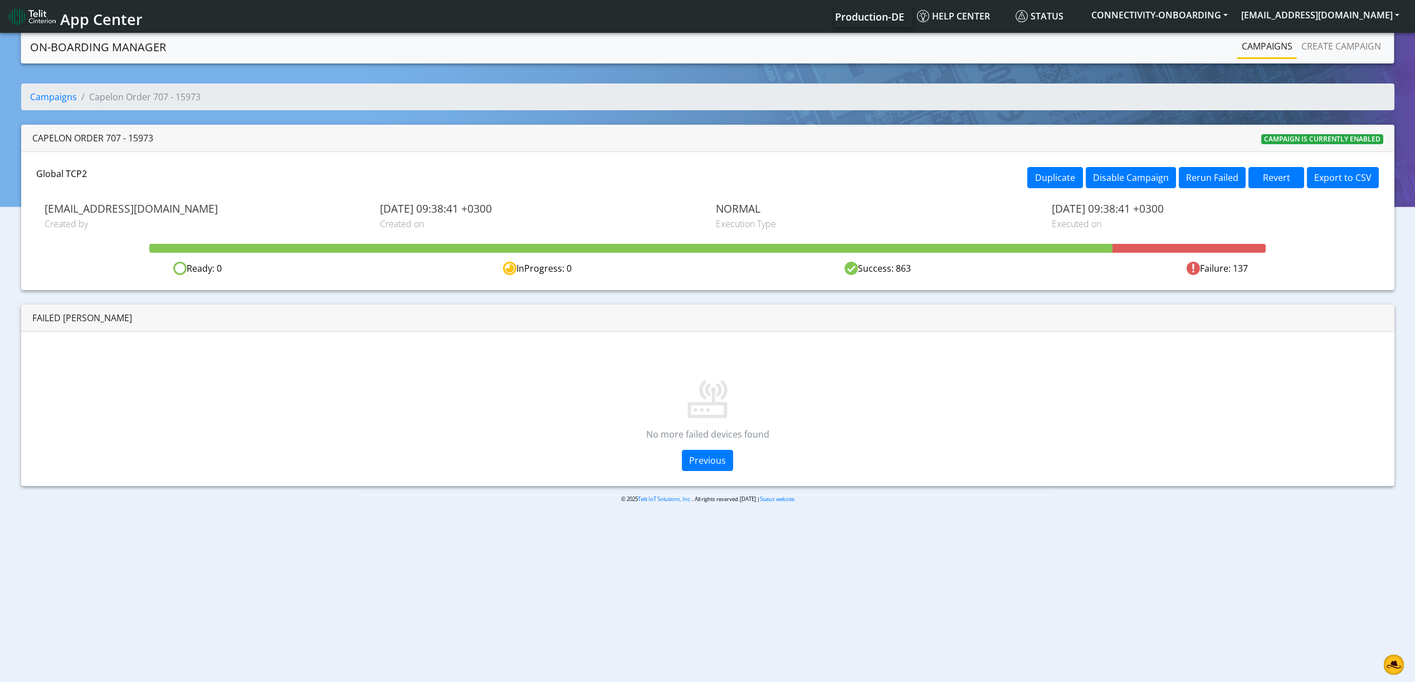
click at [1288, 47] on link "Campaigns" at bounding box center [1267, 46] width 60 height 22
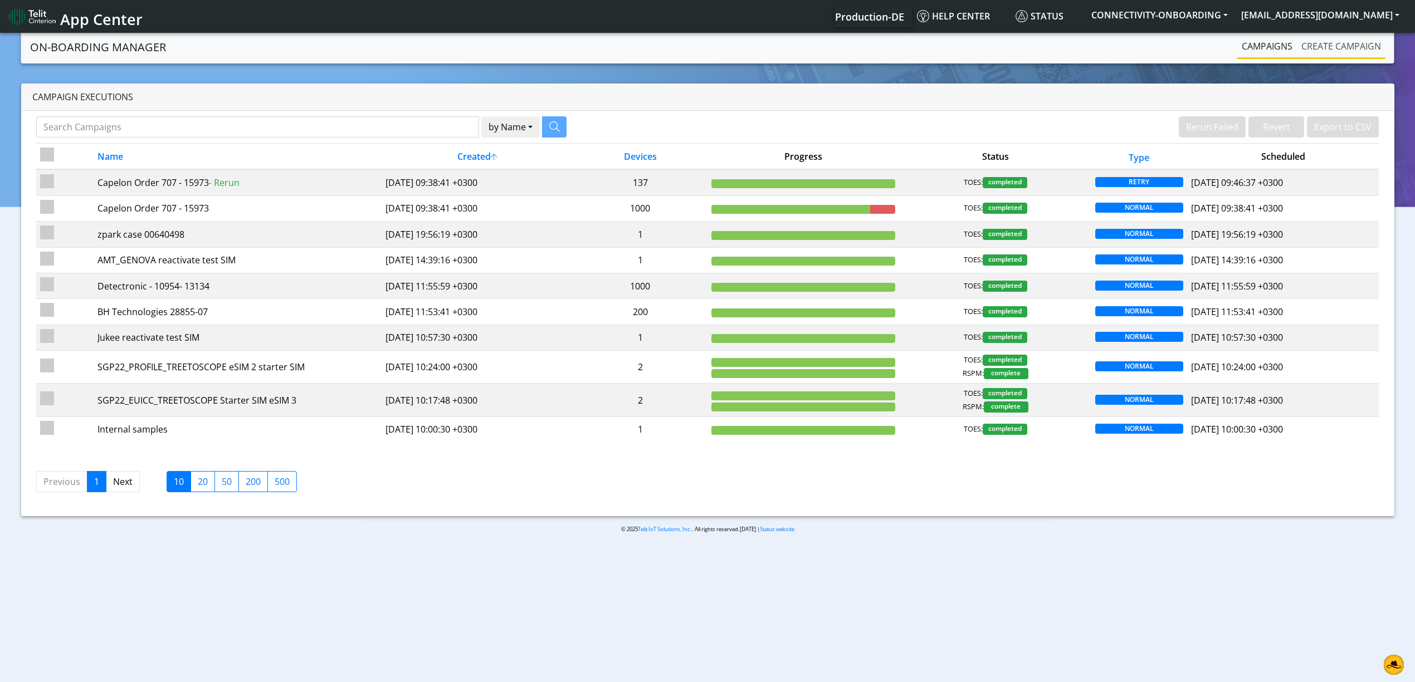
click at [1301, 46] on link "Create campaign" at bounding box center [1341, 46] width 89 height 22
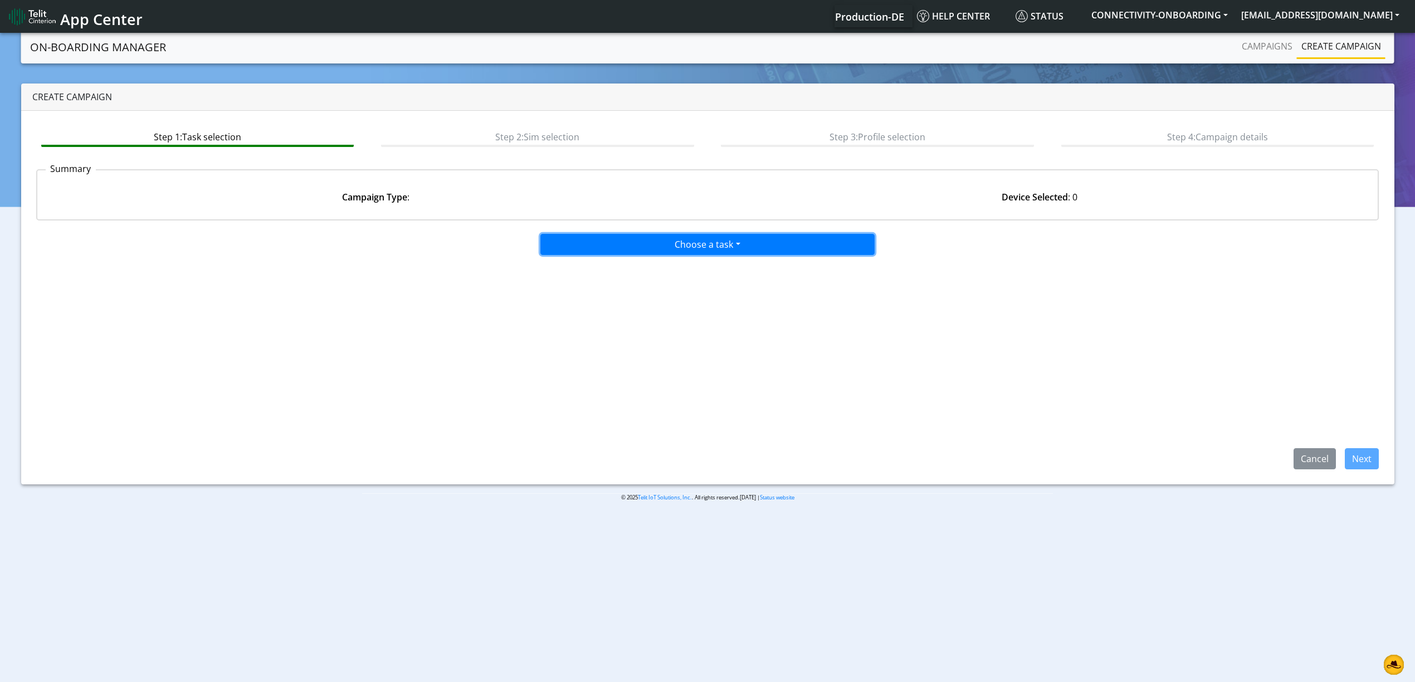
click at [760, 244] on button "Choose a task" at bounding box center [707, 244] width 334 height 21
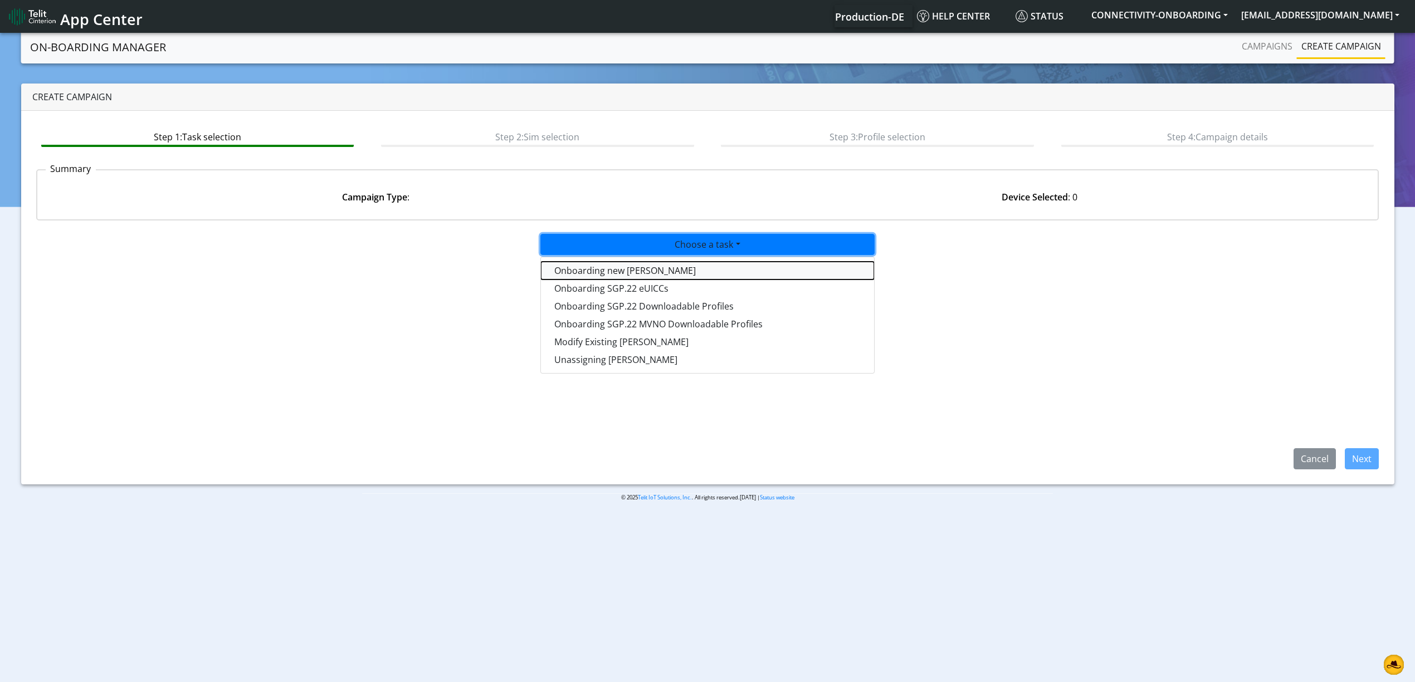
click at [598, 277] on tasktoes-dropdown "Onboarding new [PERSON_NAME]" at bounding box center [707, 271] width 333 height 18
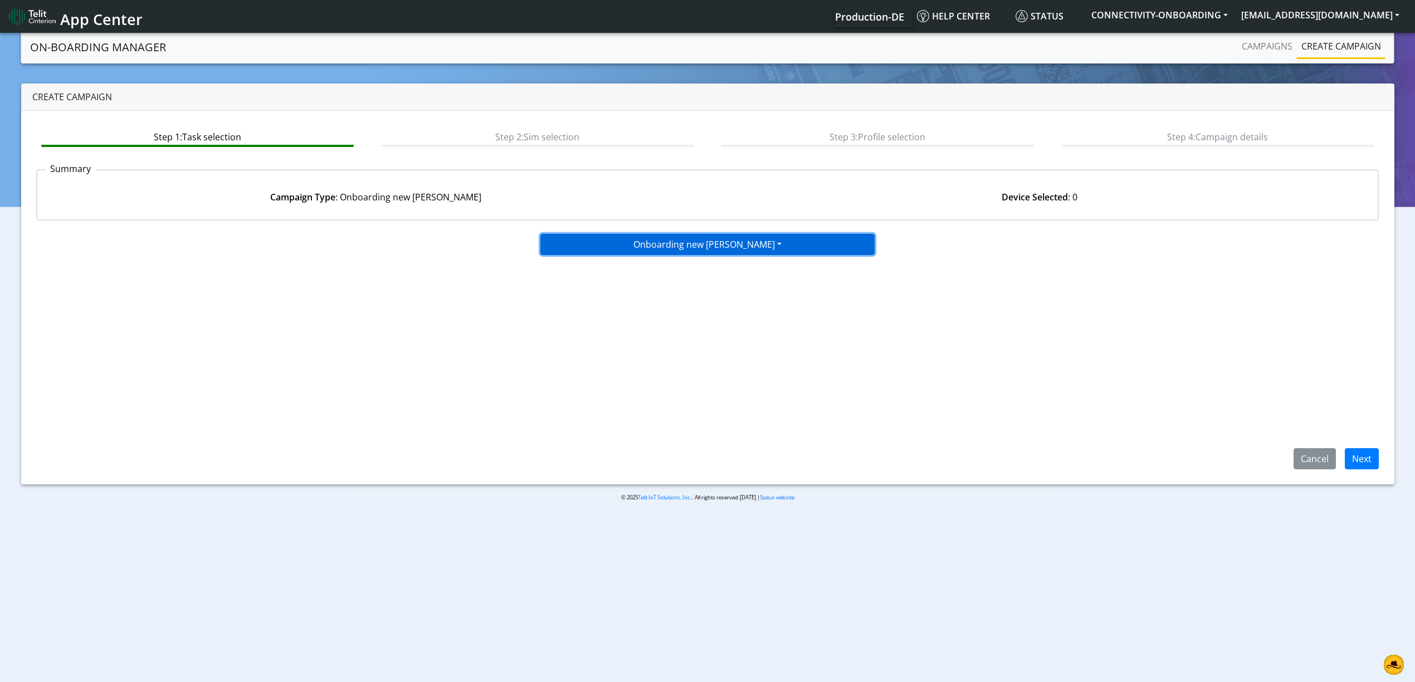
click at [648, 235] on button "Onboarding new SIMs" at bounding box center [707, 244] width 334 height 21
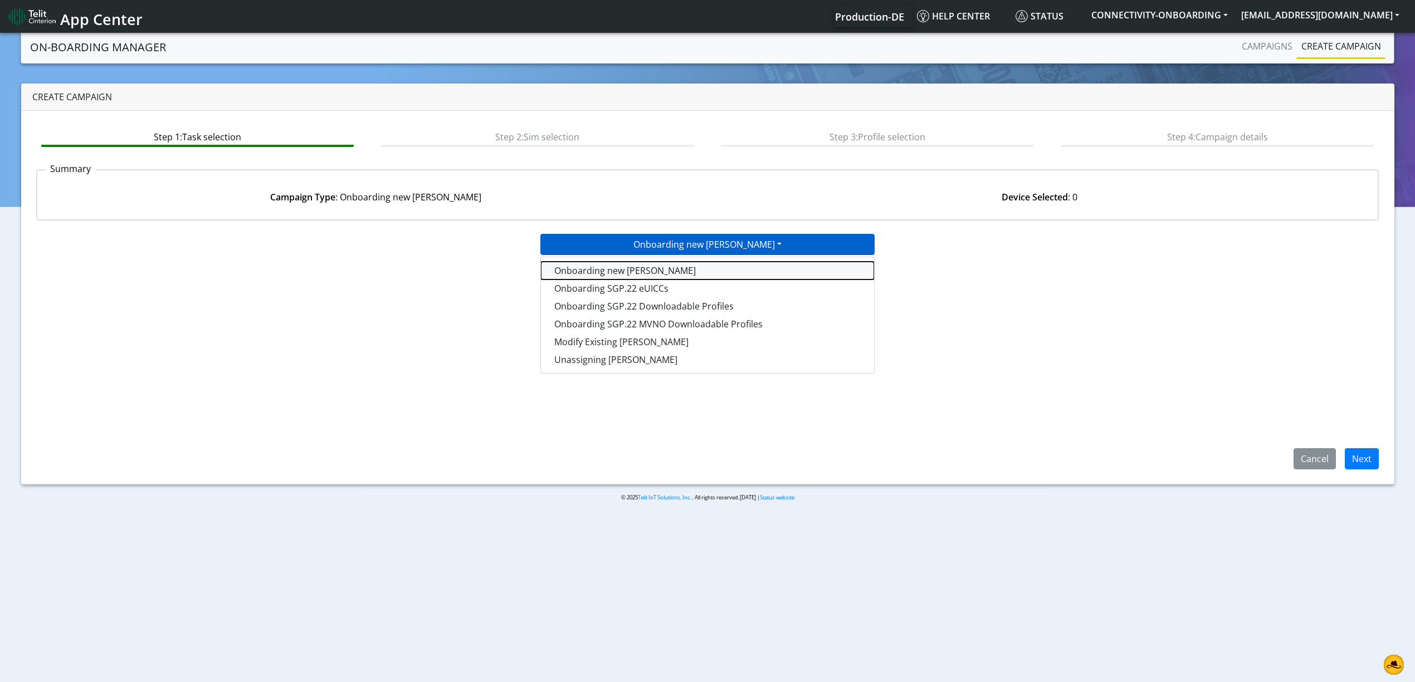
click at [634, 264] on tasktoes-dropdown "Onboarding new SIMs" at bounding box center [707, 271] width 333 height 18
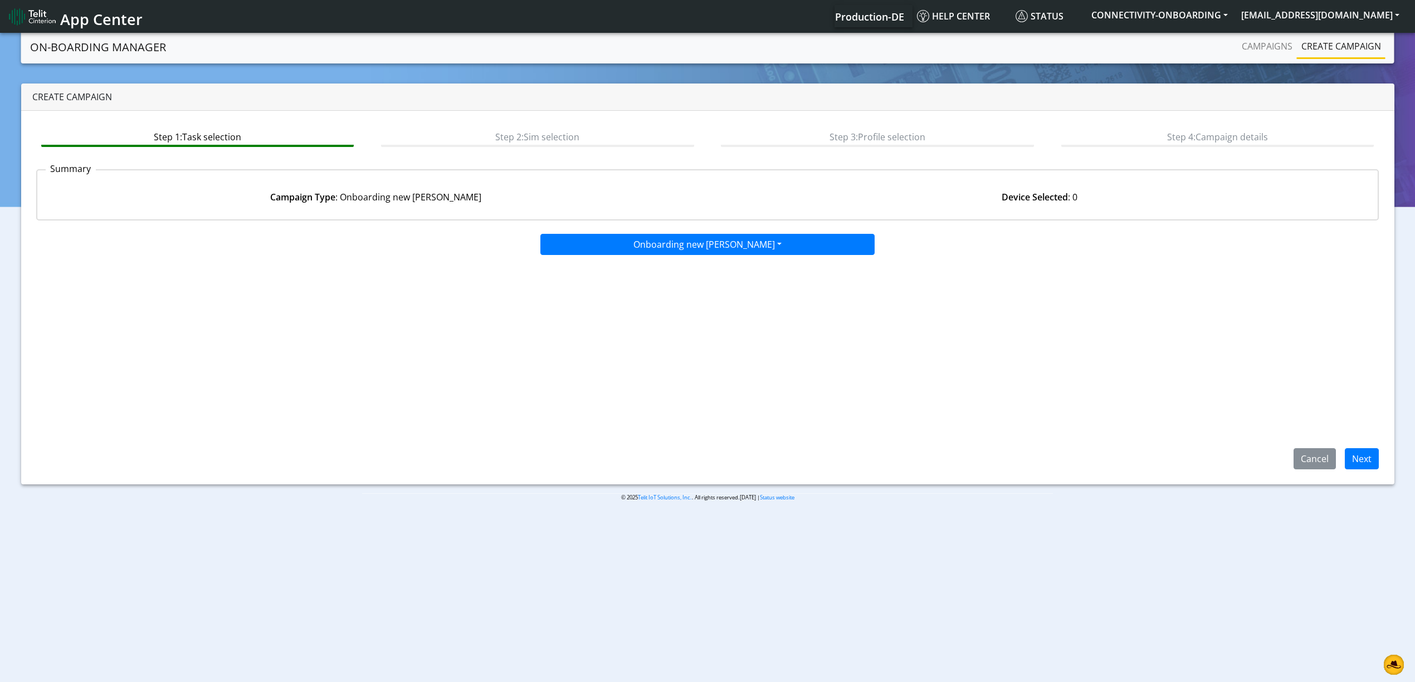
click at [682, 306] on app-paging-btns "Cancel Next" at bounding box center [707, 363] width 1343 height 214
click at [1368, 453] on button "Next" at bounding box center [1362, 458] width 34 height 21
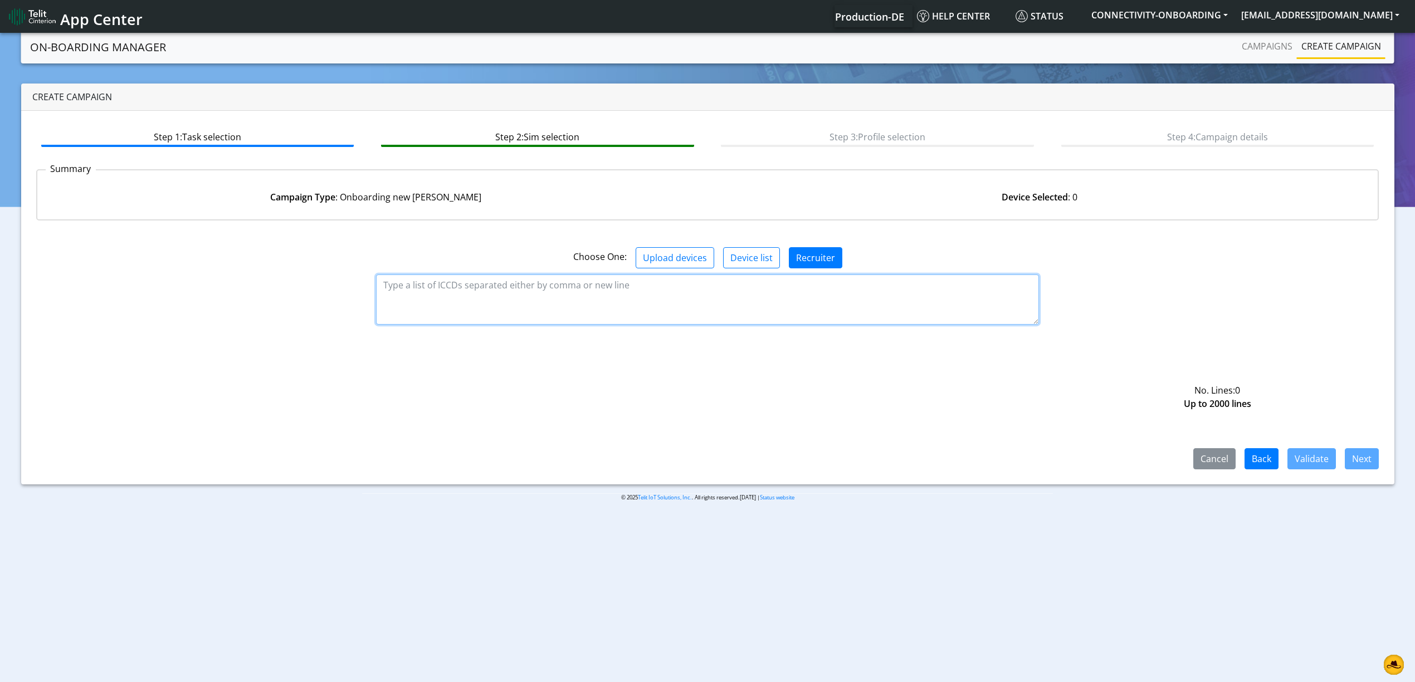
click at [629, 323] on textarea at bounding box center [707, 300] width 663 height 50
paste textarea "89358151000030616729 89358151000030616737 89358151000030616745 8935815100003061…"
type textarea "89358151000030616729 89358151000030616737 89358151000030616745 8935815100003061…"
click at [1310, 460] on button "Validate" at bounding box center [1311, 458] width 48 height 21
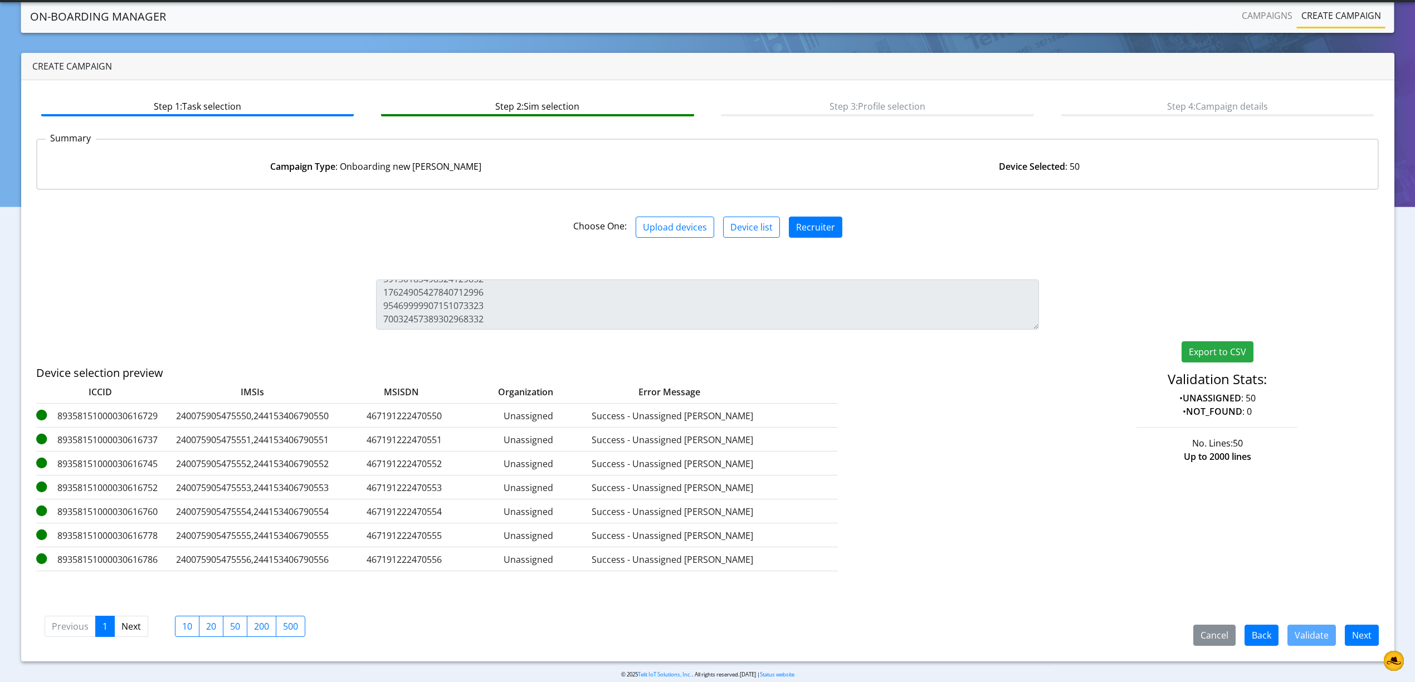
scroll to position [16, 0]
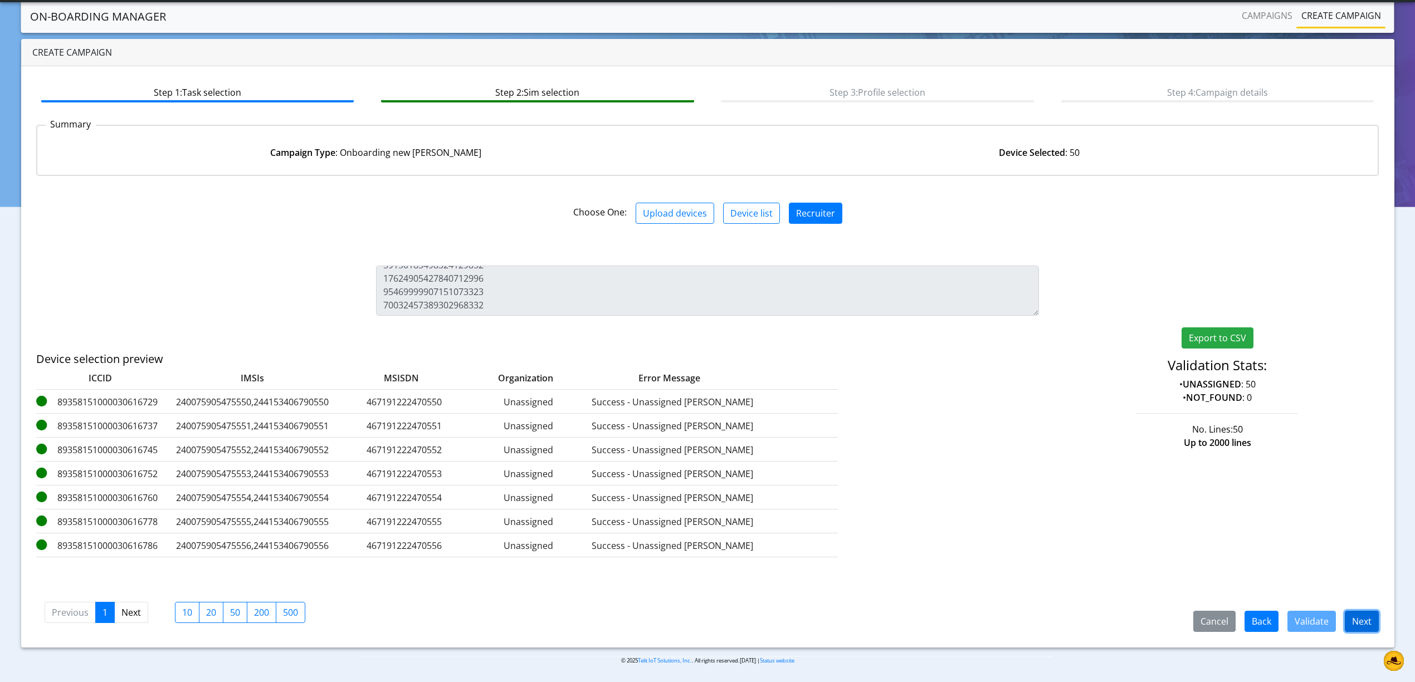
click at [1362, 621] on button "Next" at bounding box center [1362, 621] width 34 height 21
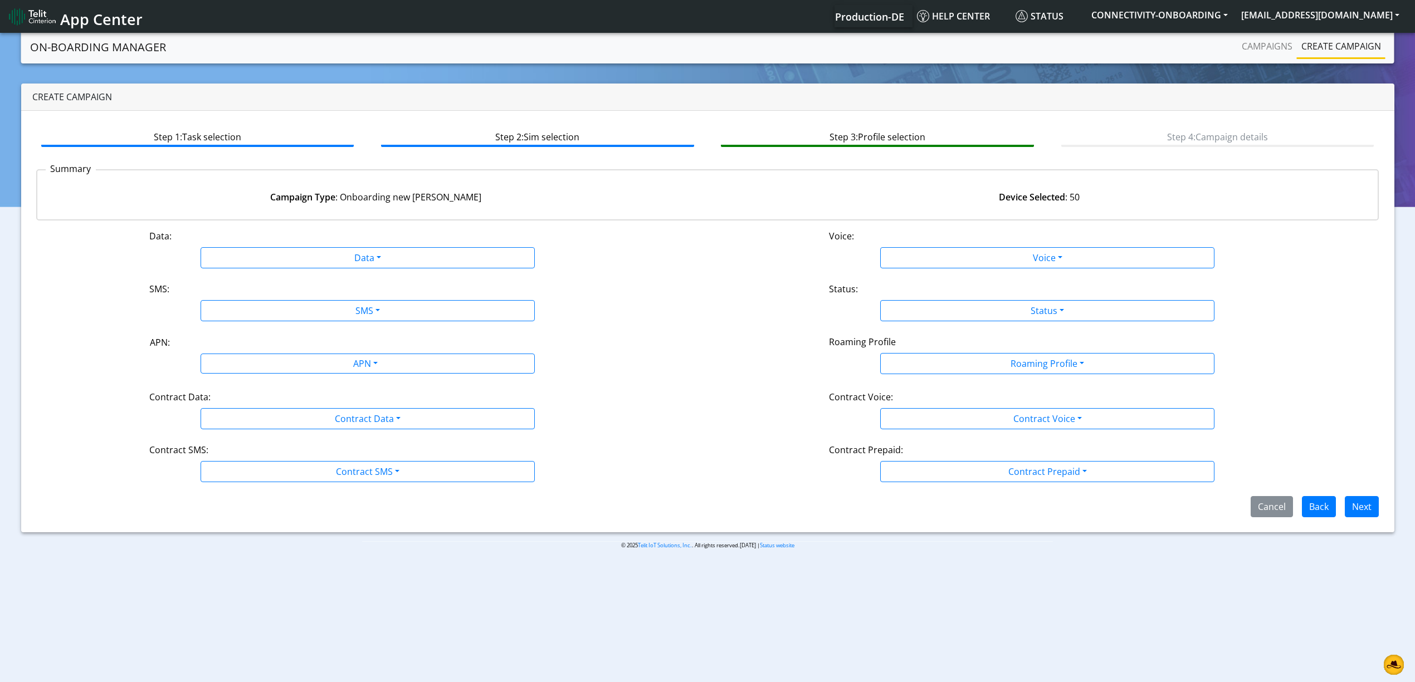
click at [321, 243] on div "Data:" at bounding box center [367, 239] width 453 height 18
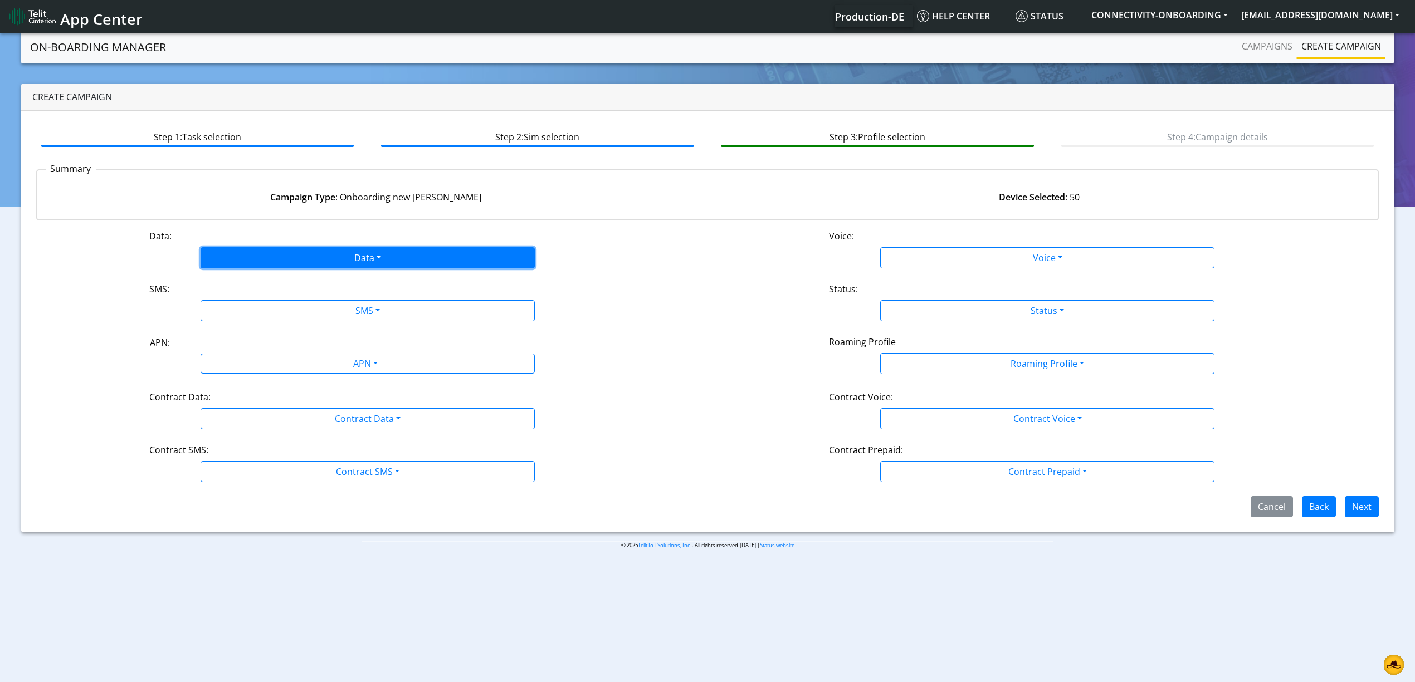
click at [312, 259] on button "Data" at bounding box center [368, 257] width 334 height 21
click at [234, 301] on button "Enabled" at bounding box center [367, 302] width 333 height 18
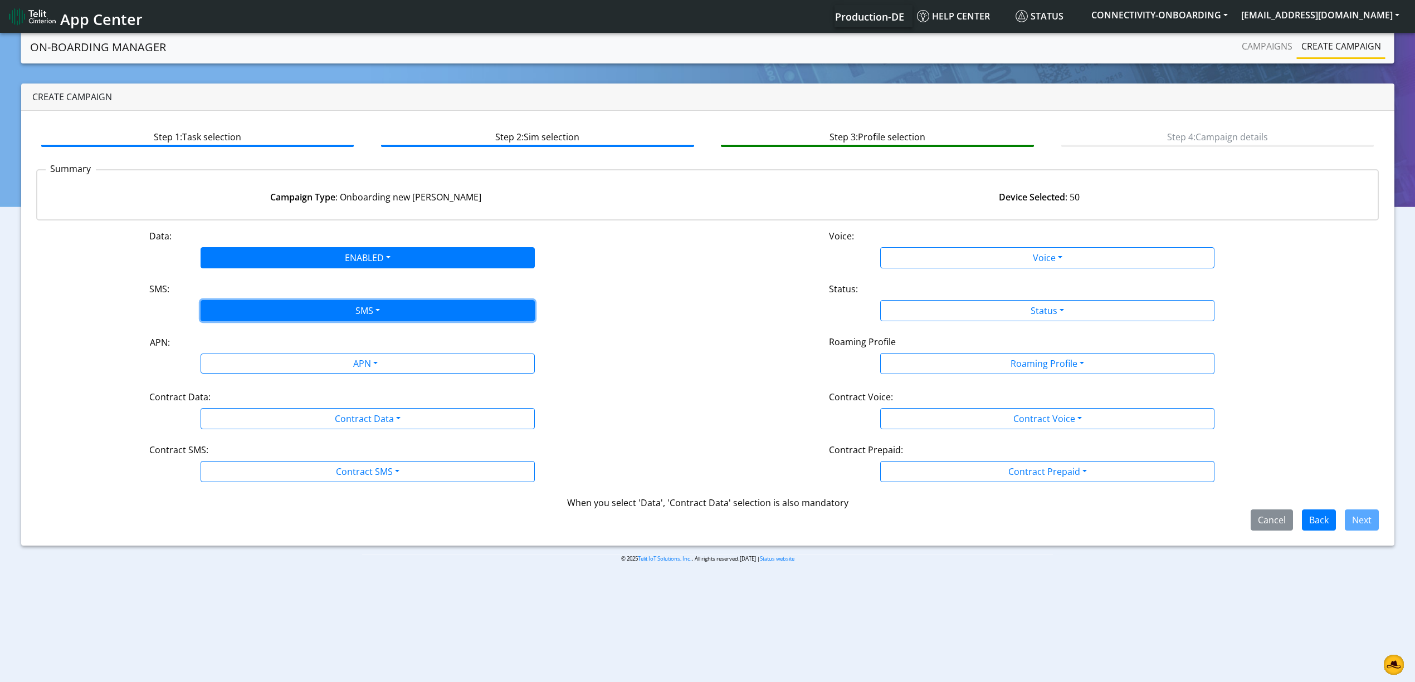
click at [246, 304] on button "SMS" at bounding box center [368, 310] width 334 height 21
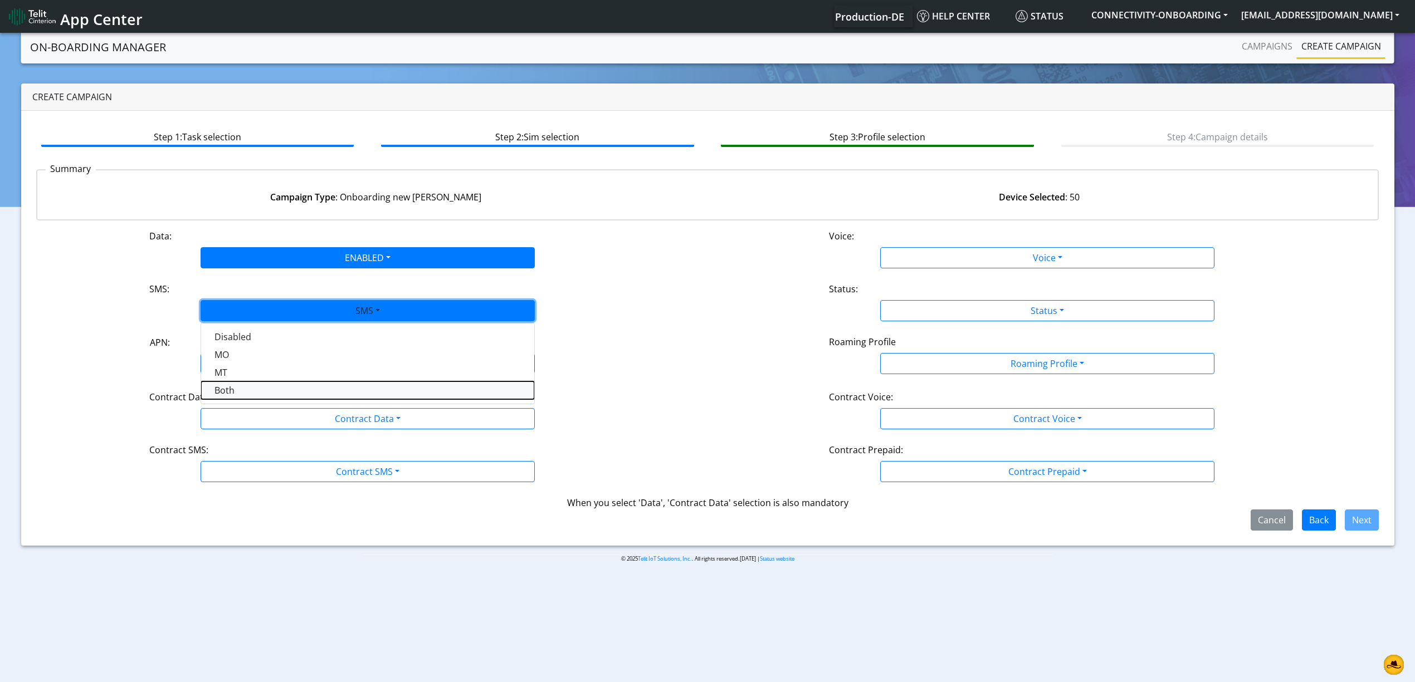
click at [230, 393] on button "Both" at bounding box center [367, 391] width 333 height 18
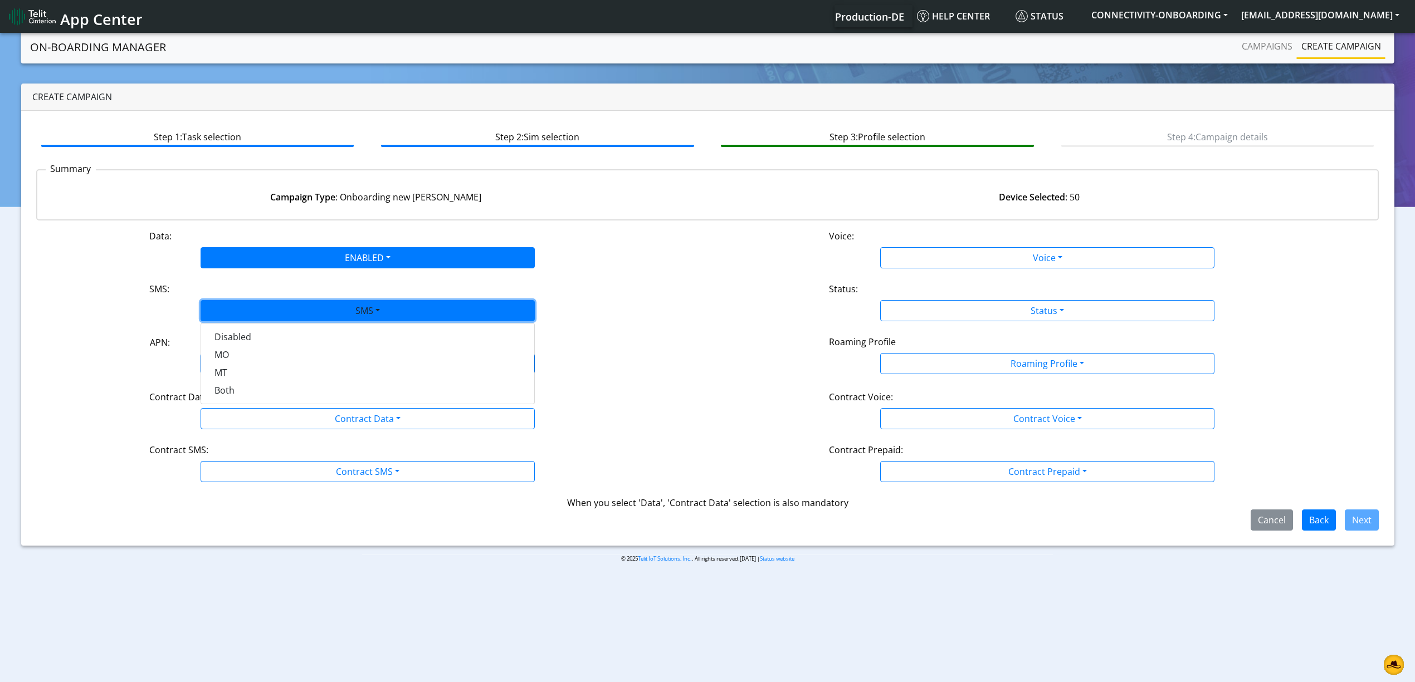
click at [232, 386] on div "Data: ENABLED Disabled Enabled Voice: Voice Disabled Enabled SMS: SMS Disabled …" at bounding box center [707, 380] width 1343 height 301
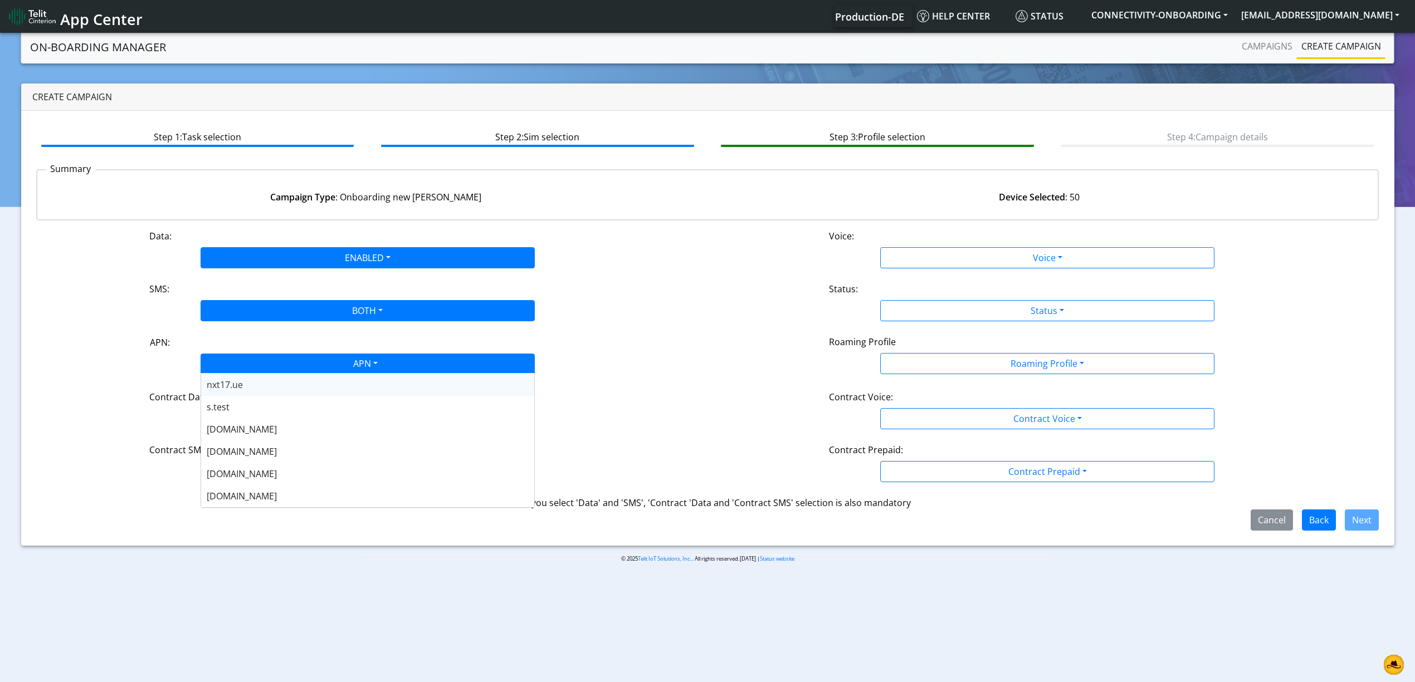
click at [255, 365] on div "APN" at bounding box center [364, 365] width 353 height 22
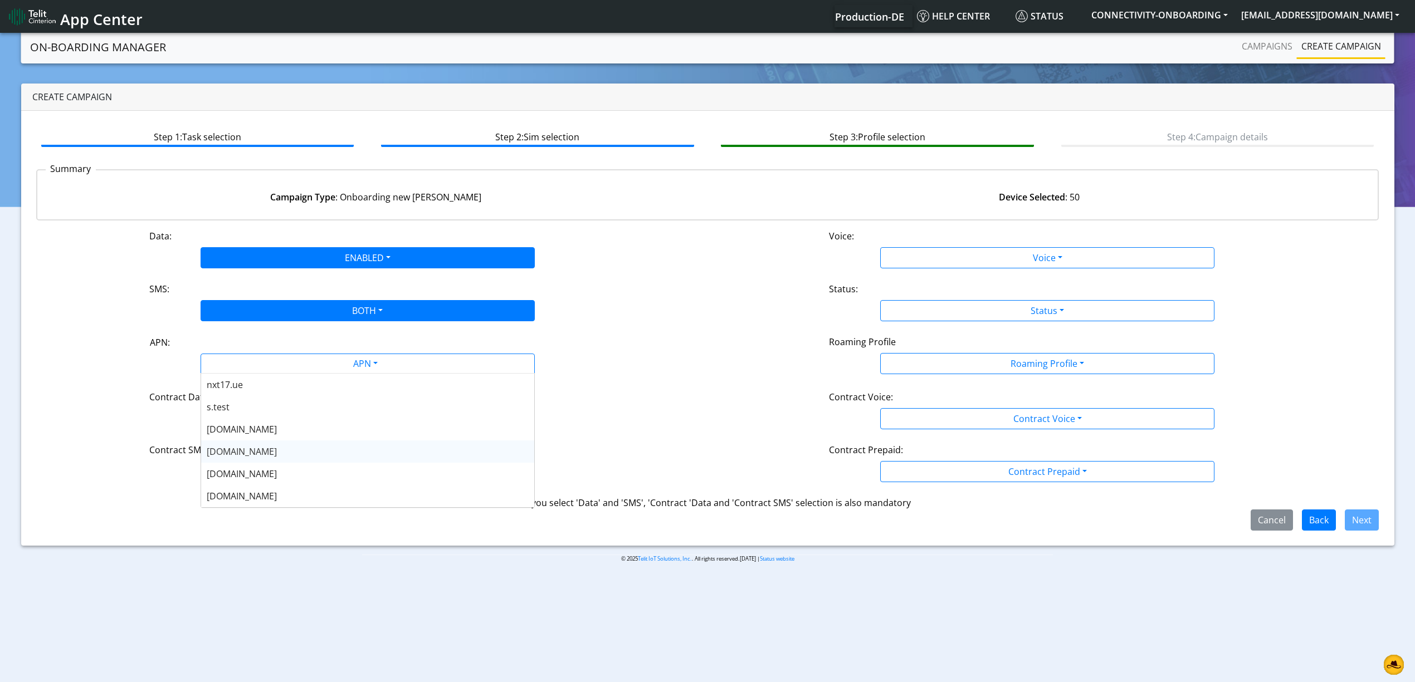
click at [252, 445] on div "nxt20.net" at bounding box center [367, 452] width 333 height 22
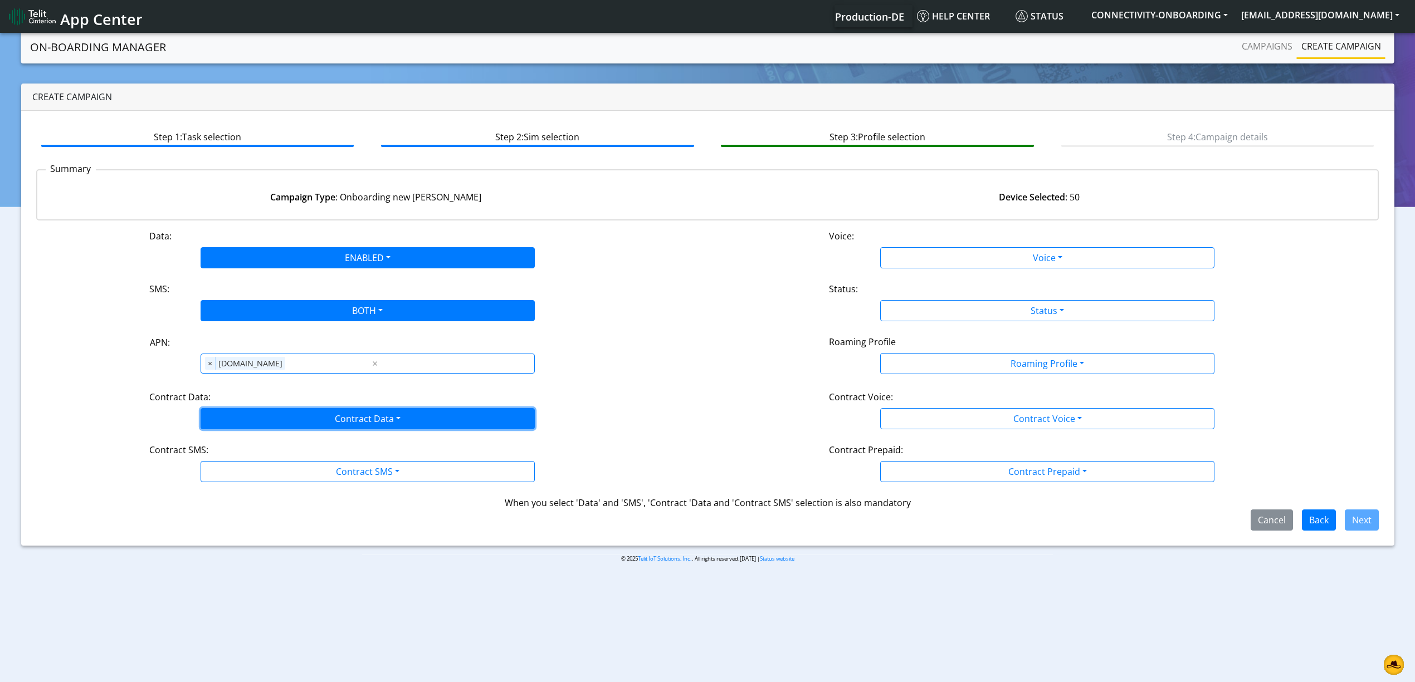
click at [245, 416] on button "Contract Data" at bounding box center [368, 418] width 334 height 21
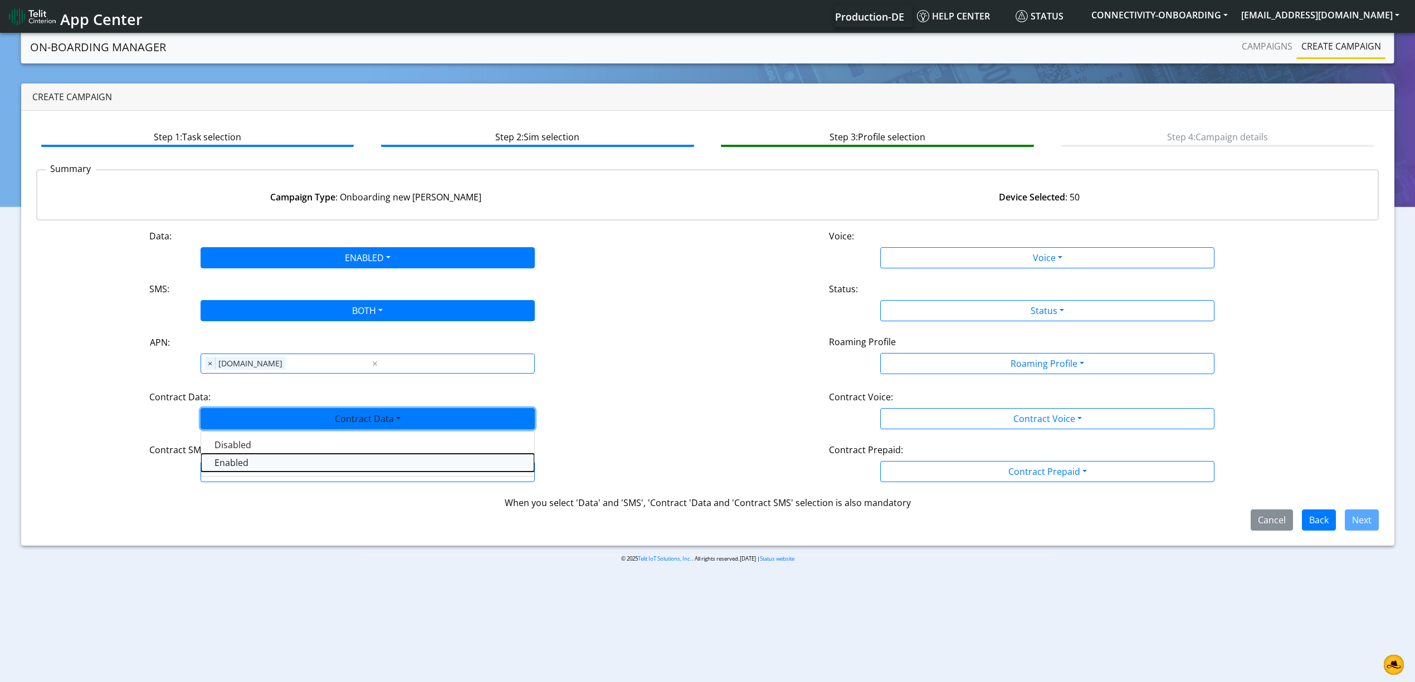
click at [236, 462] on Dataenabled-dropdown "Enabled" at bounding box center [367, 463] width 333 height 18
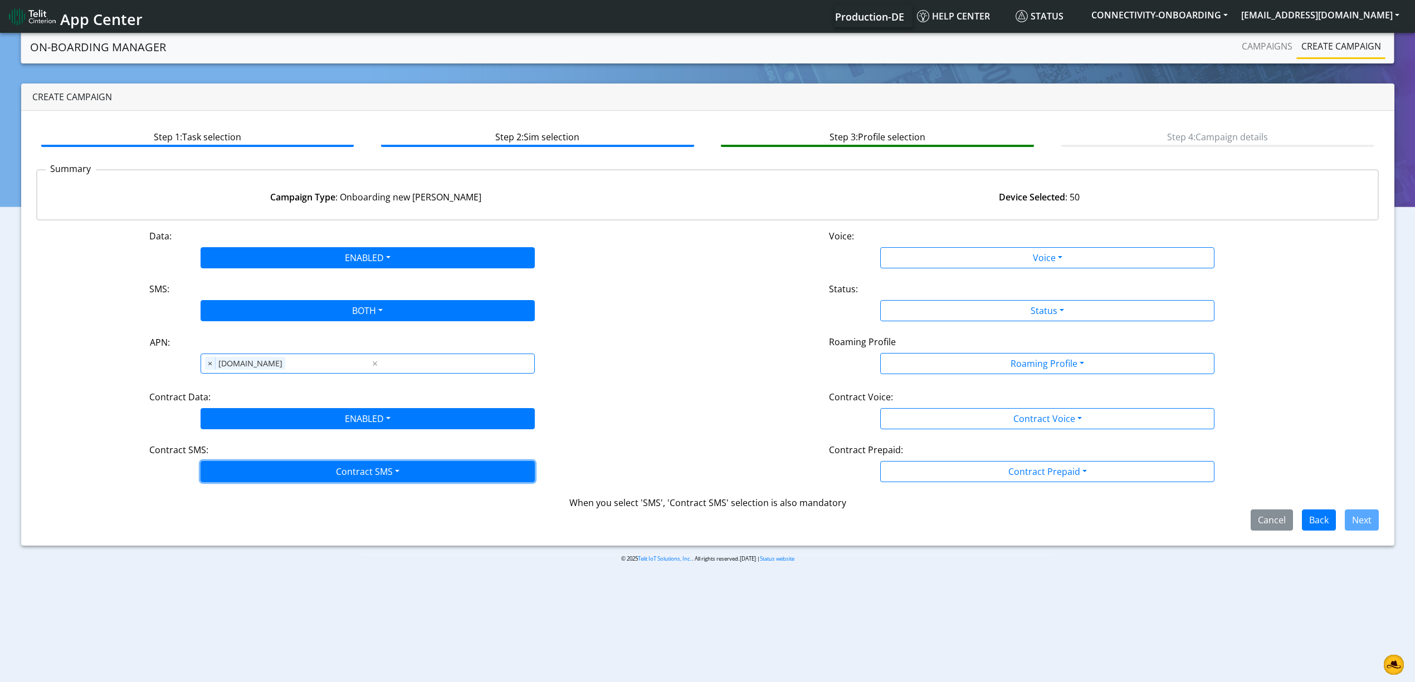
click at [238, 468] on button "Contract SMS" at bounding box center [368, 471] width 334 height 21
click at [234, 548] on SMSboth-dropdown "Both" at bounding box center [367, 552] width 333 height 18
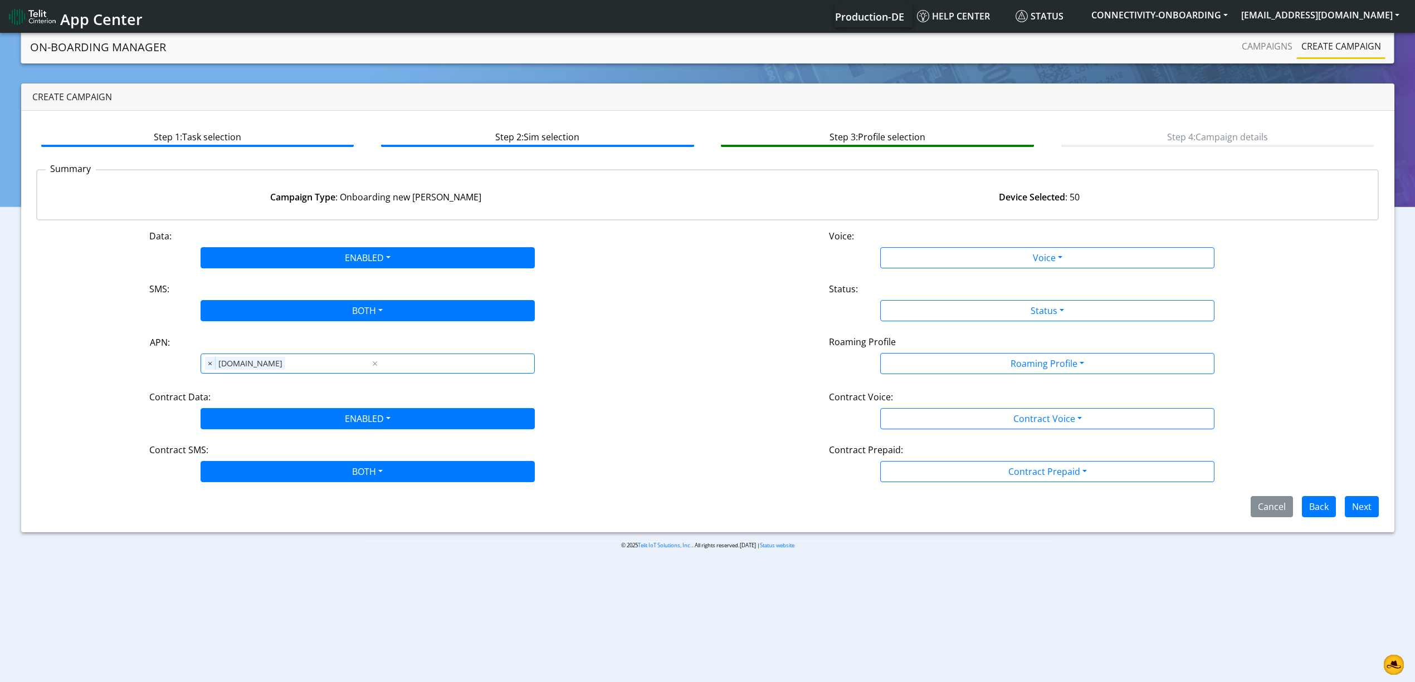
click at [937, 274] on div "Data: ENABLED Disabled Enabled Voice: Voice Disabled Enabled SMS: BOTH Disabled…" at bounding box center [707, 374] width 1343 height 288
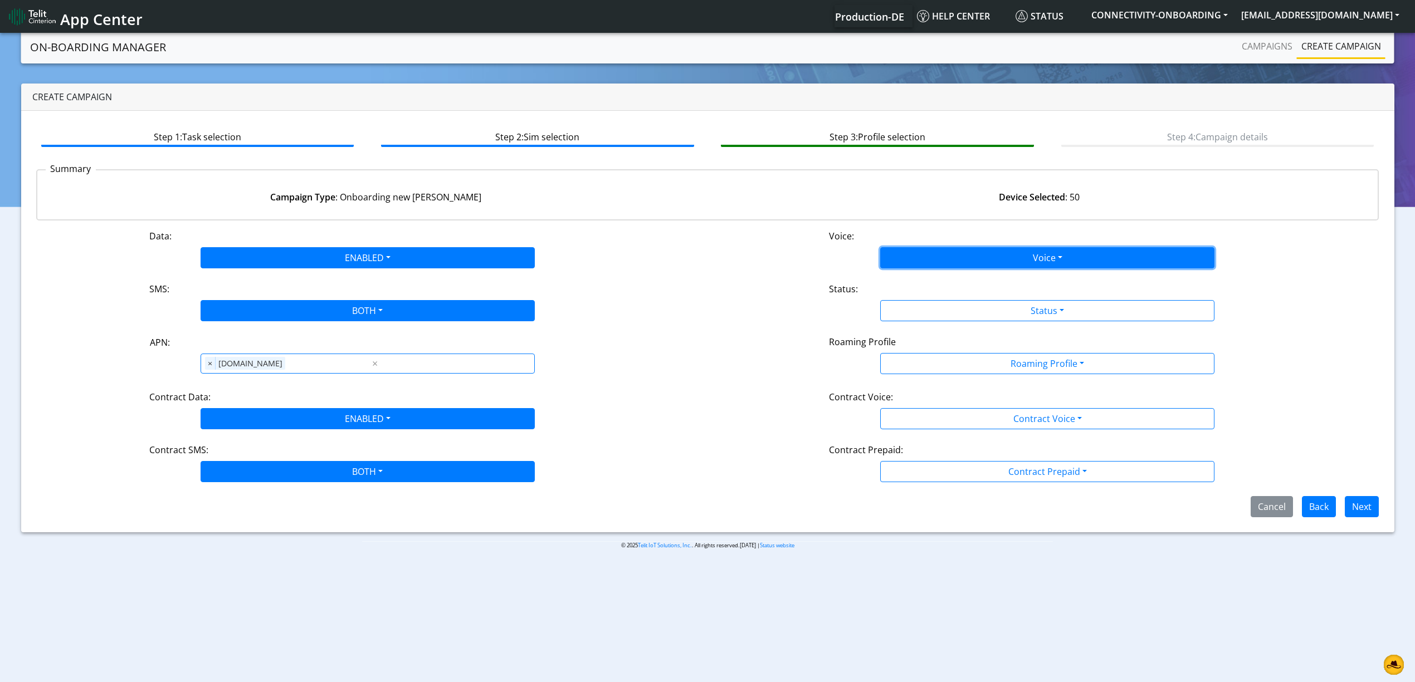
click at [929, 264] on button "Voice" at bounding box center [1047, 257] width 334 height 21
click at [923, 284] on button "Disabled" at bounding box center [1047, 284] width 333 height 18
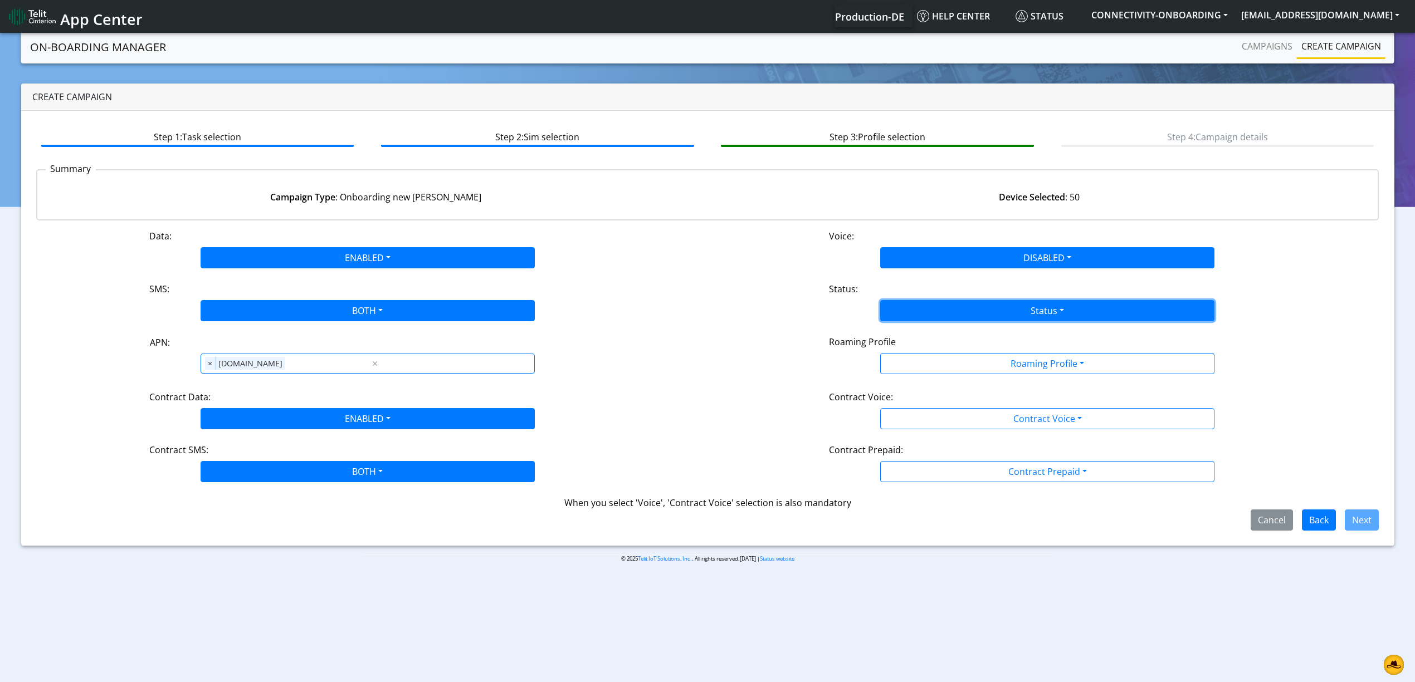
click at [925, 308] on button "Status" at bounding box center [1047, 310] width 334 height 21
click at [914, 330] on button "Activate" at bounding box center [1047, 337] width 333 height 18
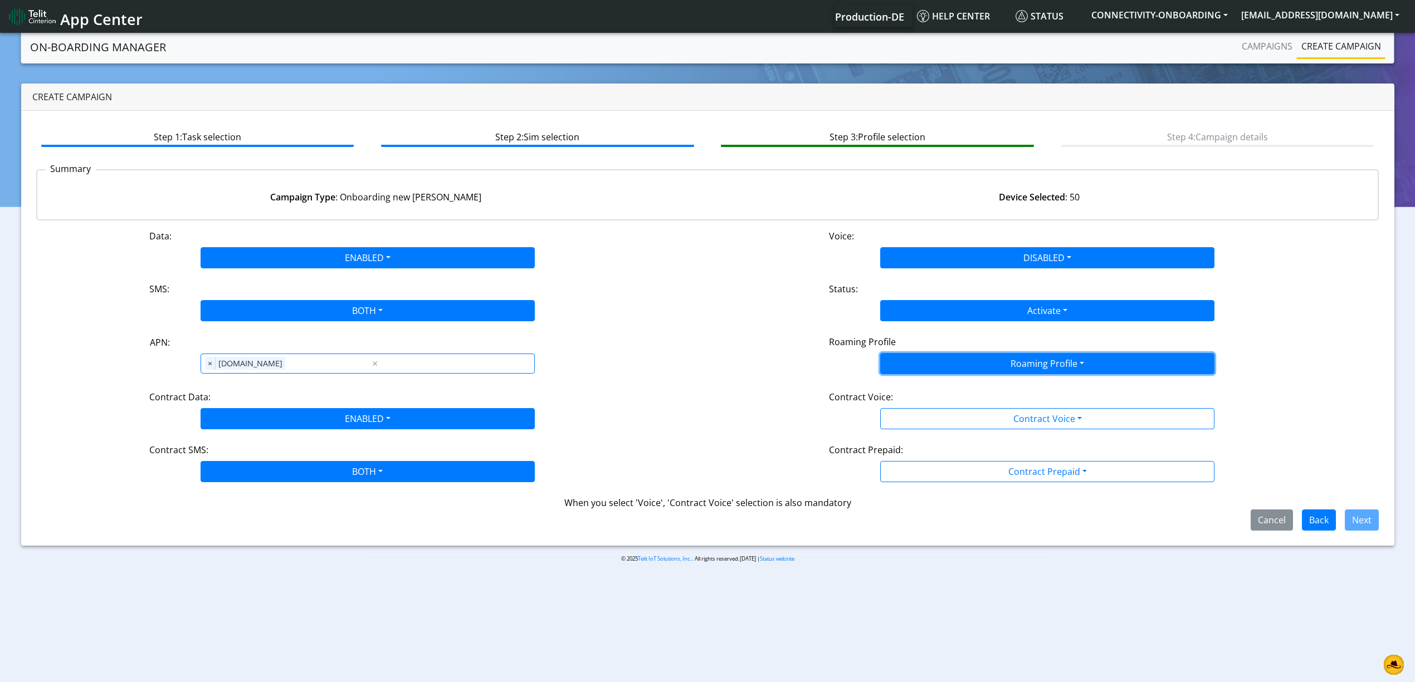
click at [924, 360] on button "Roaming Profile" at bounding box center [1047, 363] width 334 height 21
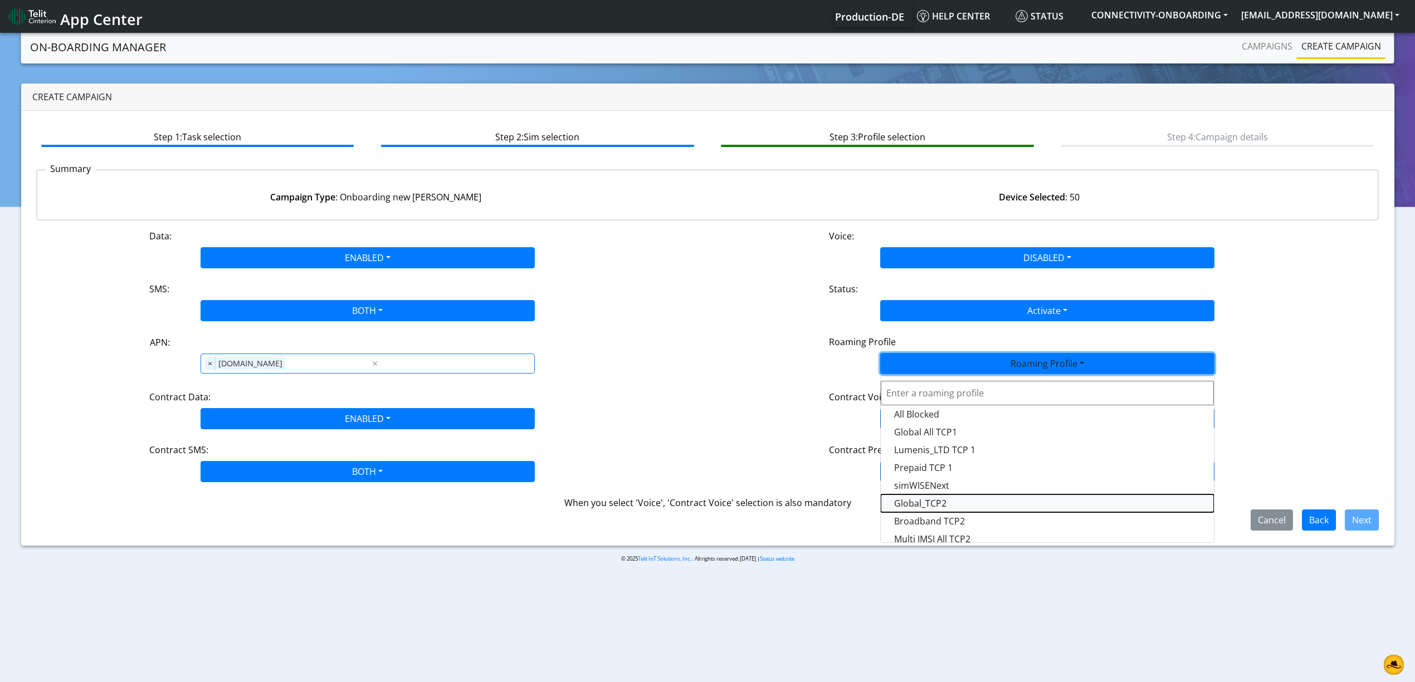
click at [954, 508] on Profile-dropdown "Global_TCP2" at bounding box center [1047, 504] width 333 height 18
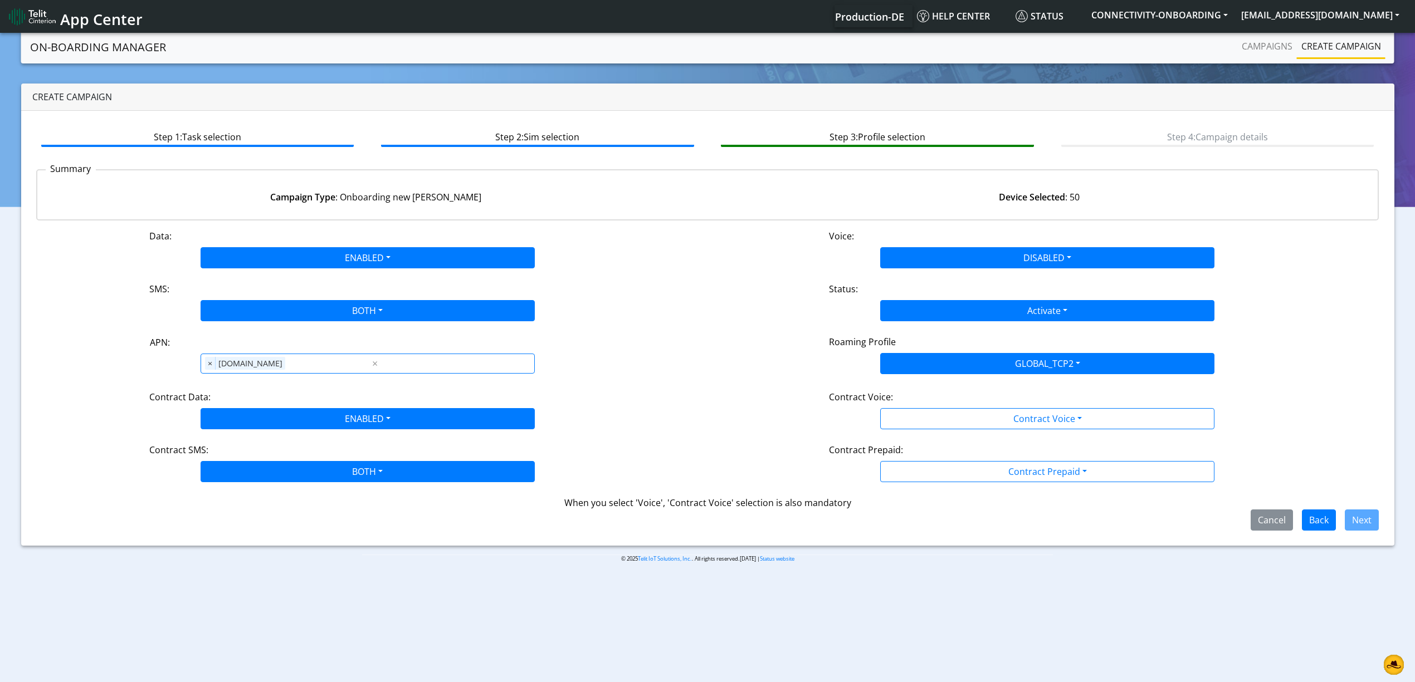
click at [907, 437] on div "Data: ENABLED Disabled Enabled Voice: DISABLED Disabled Enabled SMS: BOTH Disab…" at bounding box center [707, 380] width 1343 height 301
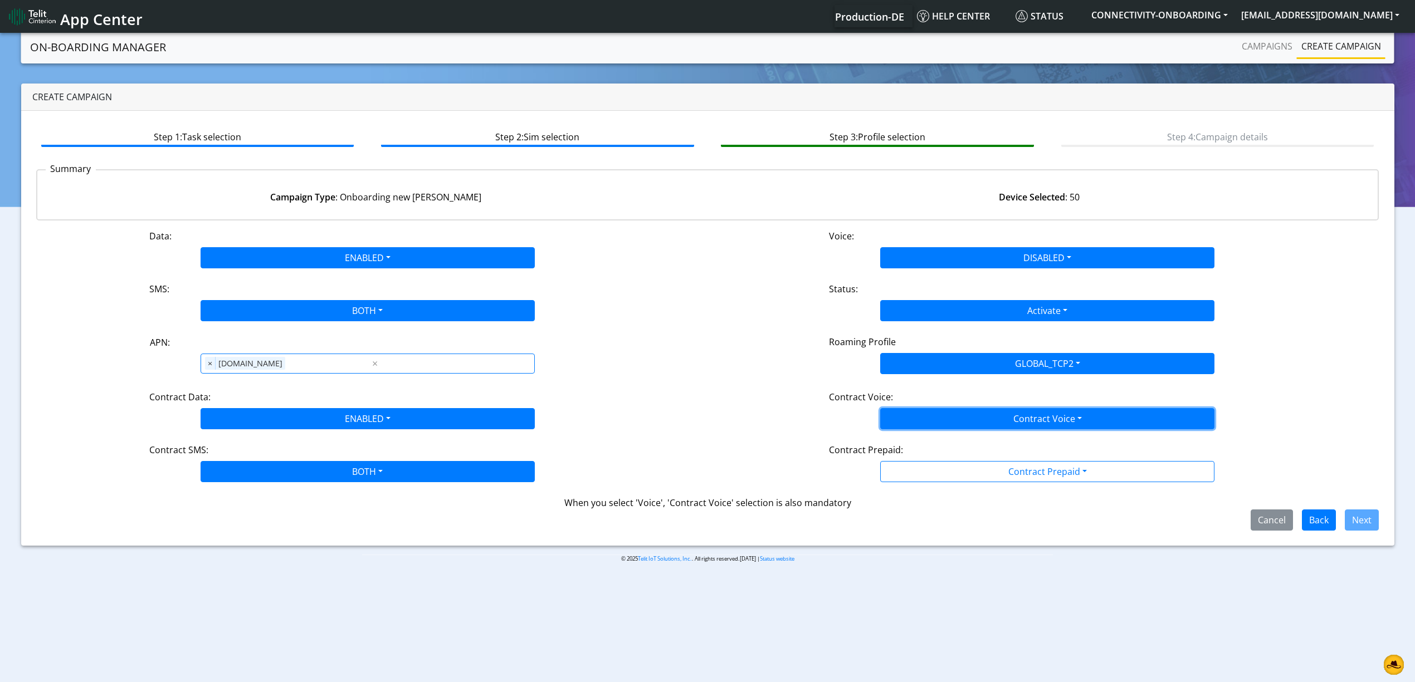
click at [907, 426] on button "Contract Voice" at bounding box center [1047, 418] width 334 height 21
click at [912, 444] on Voicedisabled-dropdown "Disabled" at bounding box center [1047, 445] width 333 height 18
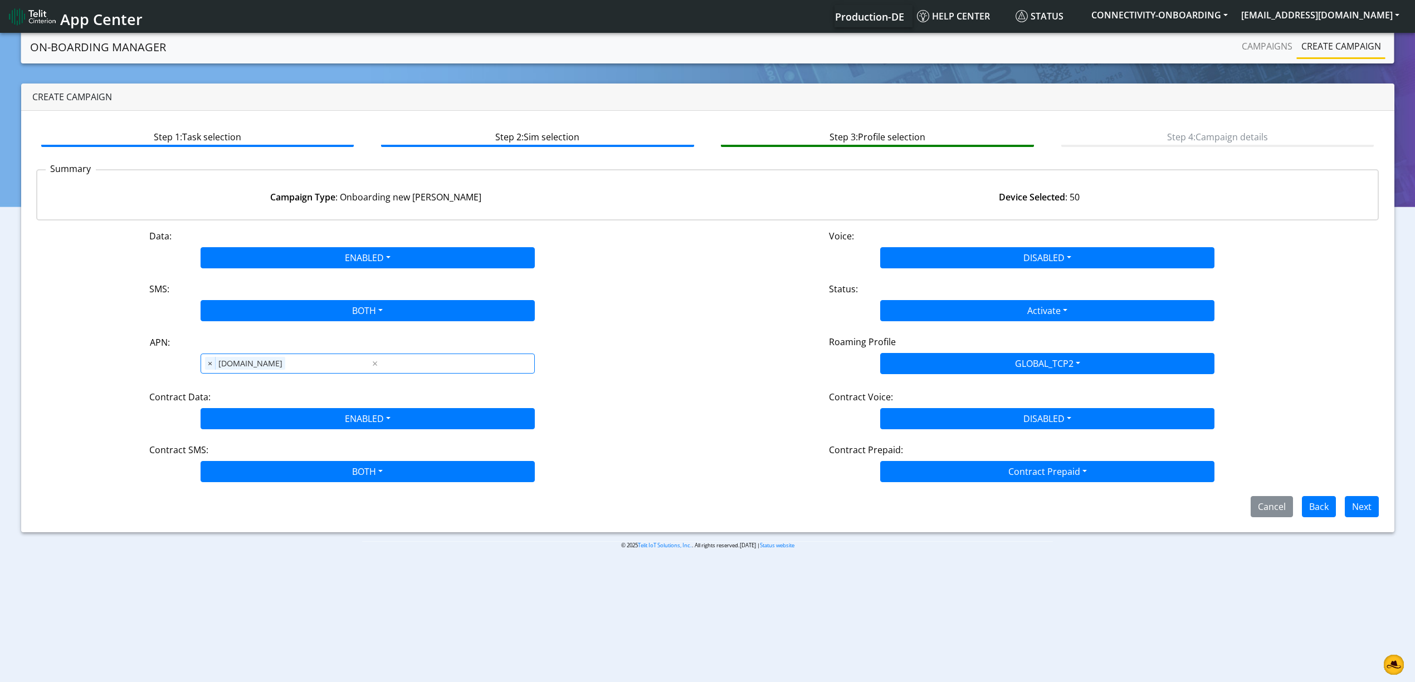
drag, startPoint x: 916, startPoint y: 455, endPoint x: 918, endPoint y: 462, distance: 7.4
click at [917, 458] on div "Contract Prepaid:" at bounding box center [1047, 452] width 453 height 18
click at [918, 466] on button "Contract Prepaid" at bounding box center [1047, 471] width 334 height 21
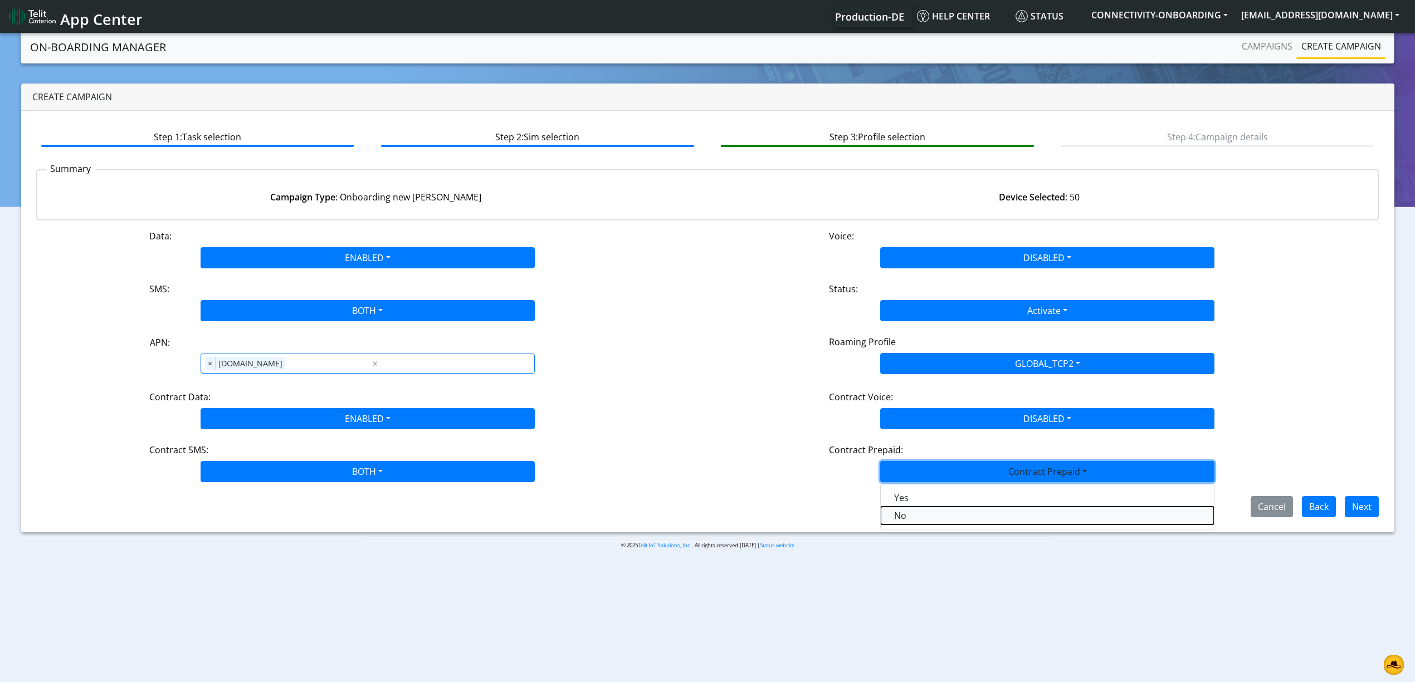
click at [913, 518] on Prepaidnotprepaid-dropdown "No" at bounding box center [1047, 516] width 333 height 18
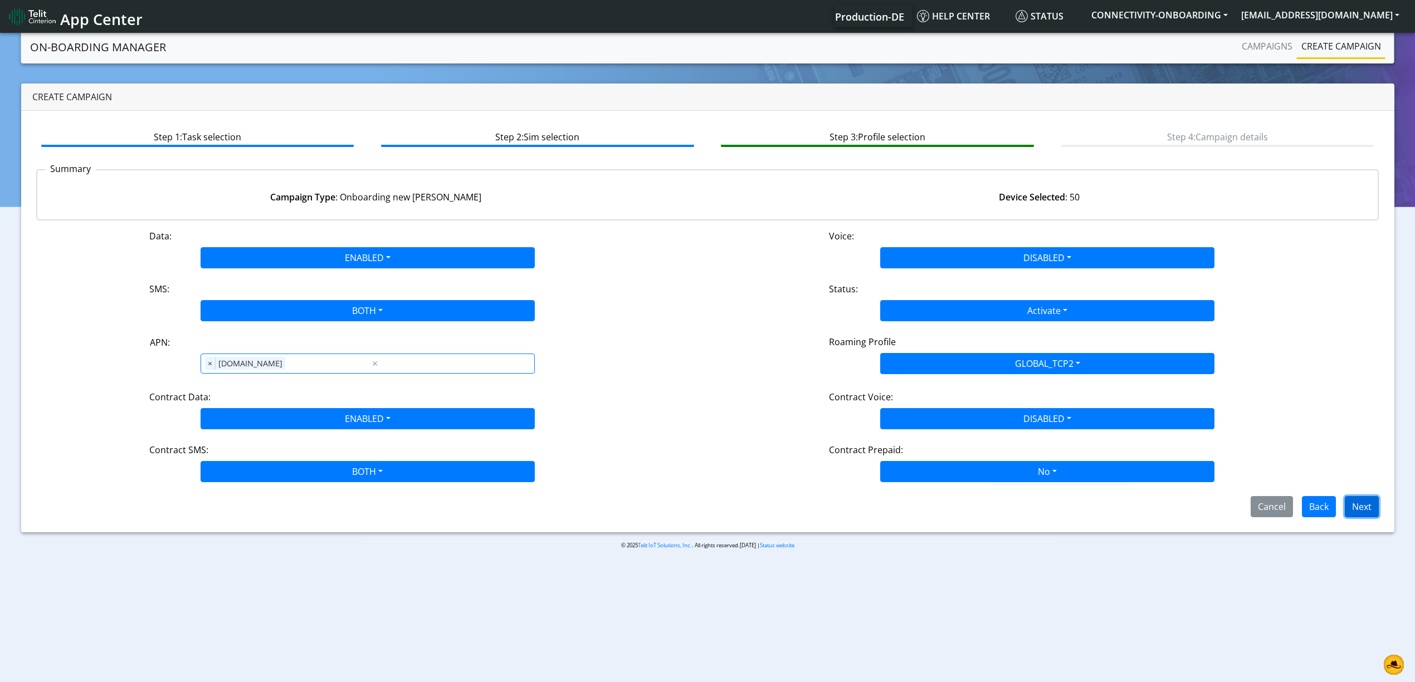
click at [1366, 515] on button "Next" at bounding box center [1362, 506] width 34 height 21
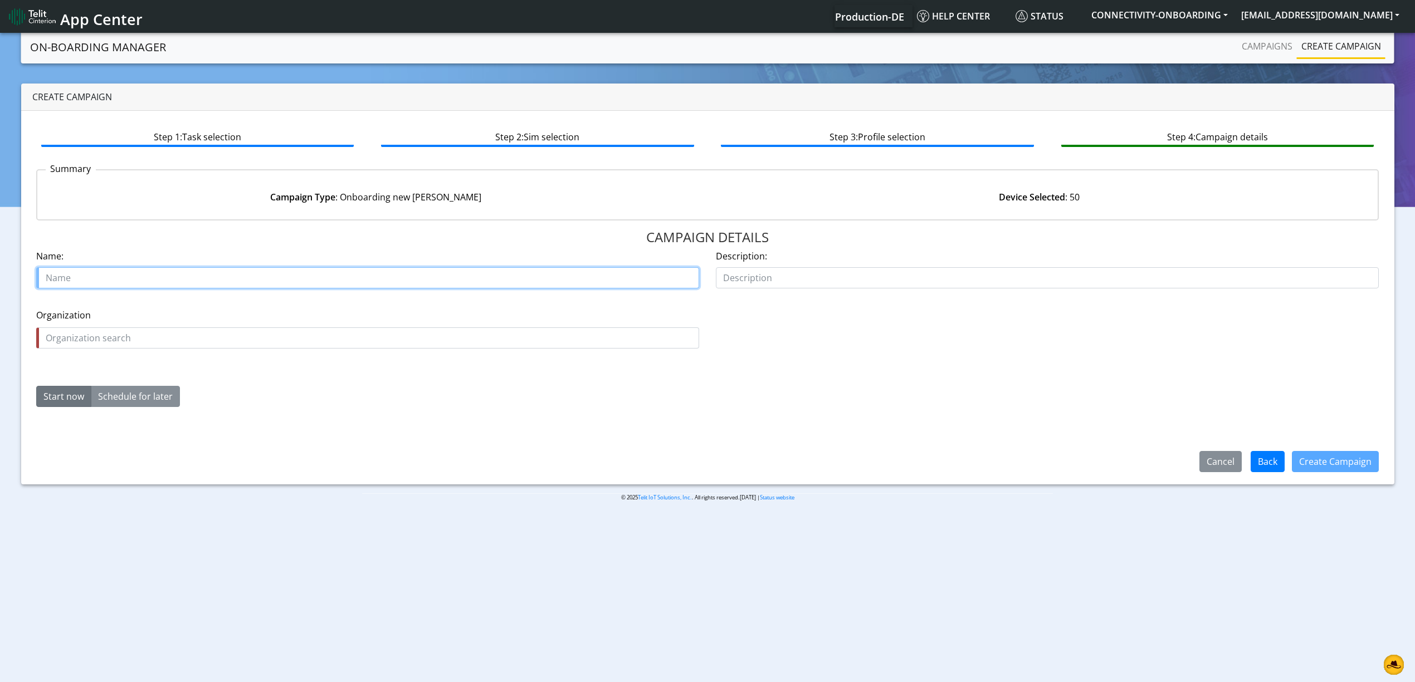
paste input "Hopital Daler"
paste input "29583-01"
click at [80, 277] on input "Hopital Daler 29583-01" at bounding box center [367, 277] width 663 height 21
click at [70, 277] on input "Hopital Daler 29583-01" at bounding box center [367, 277] width 663 height 21
drag, startPoint x: 70, startPoint y: 277, endPoint x: 65, endPoint y: 291, distance: 14.1
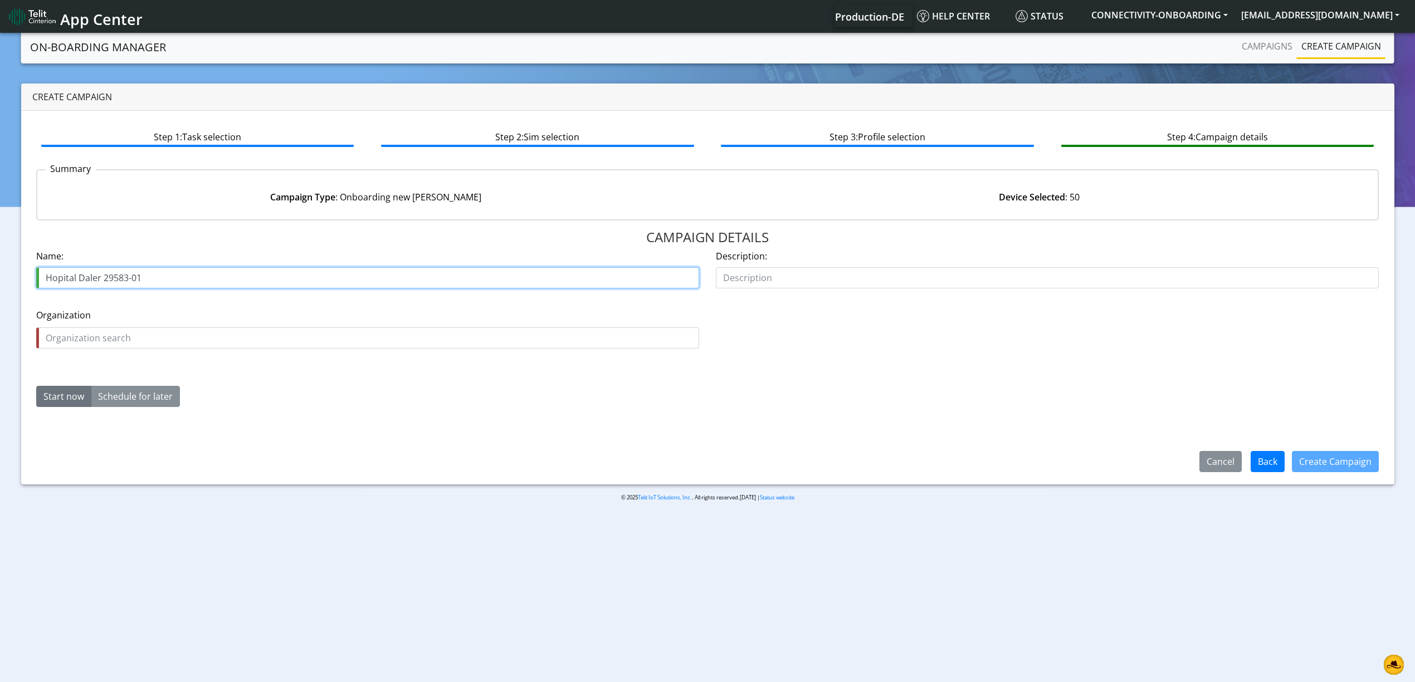
click at [62, 279] on input "Hopital Daler 29583-01" at bounding box center [367, 277] width 663 height 21
type input "Hopital Daler 29583-01"
click at [72, 344] on input "text" at bounding box center [367, 338] width 663 height 21
paste input "Hopital"
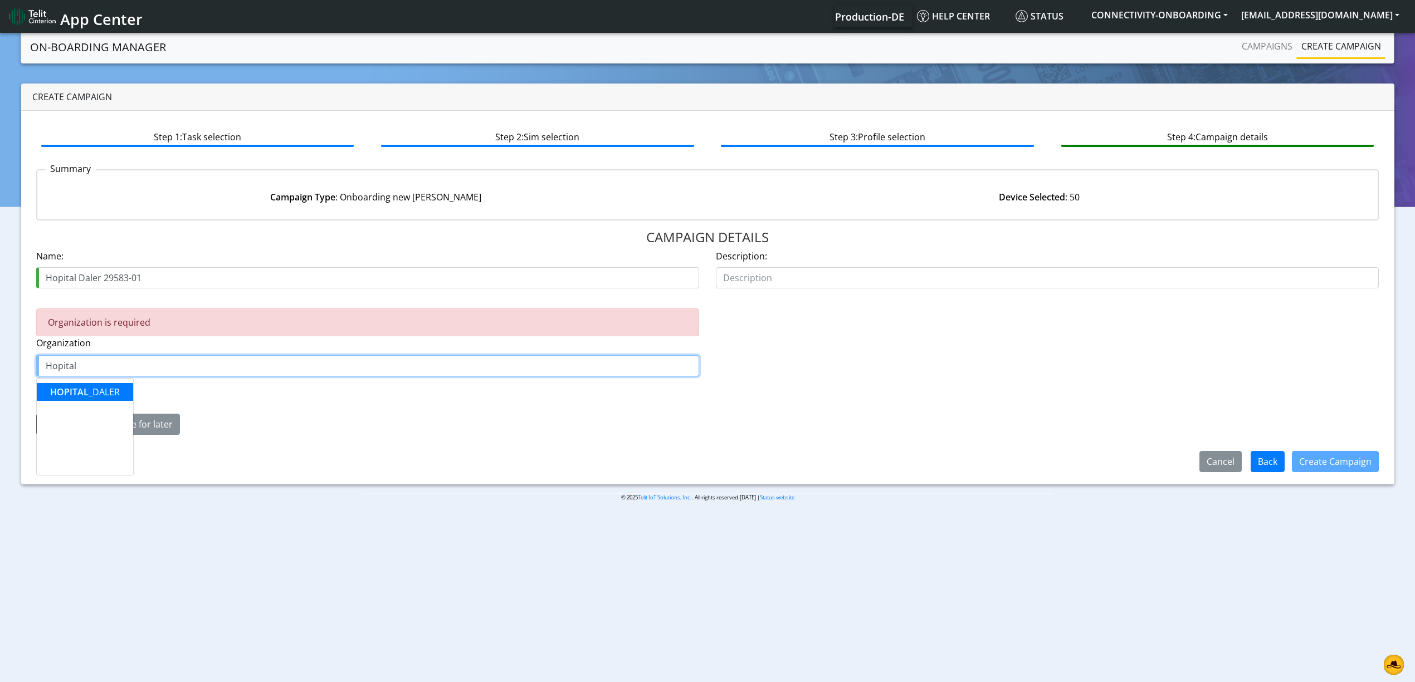
click at [75, 391] on span "HOPITAL" at bounding box center [69, 392] width 38 height 12
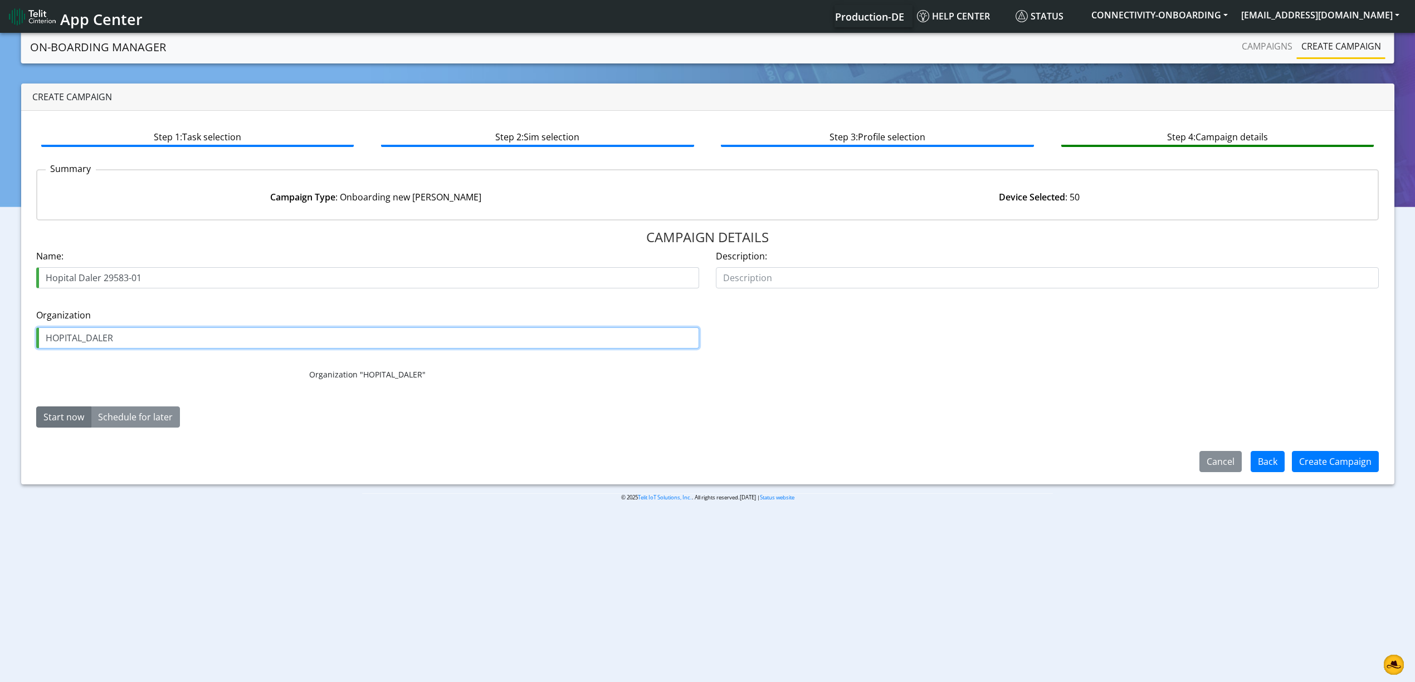
type input "HOPITAL_DALER"
click at [409, 420] on div "Start now Schedule for later" at bounding box center [311, 417] width 567 height 21
click at [1315, 469] on button "Create Campaign" at bounding box center [1335, 461] width 87 height 21
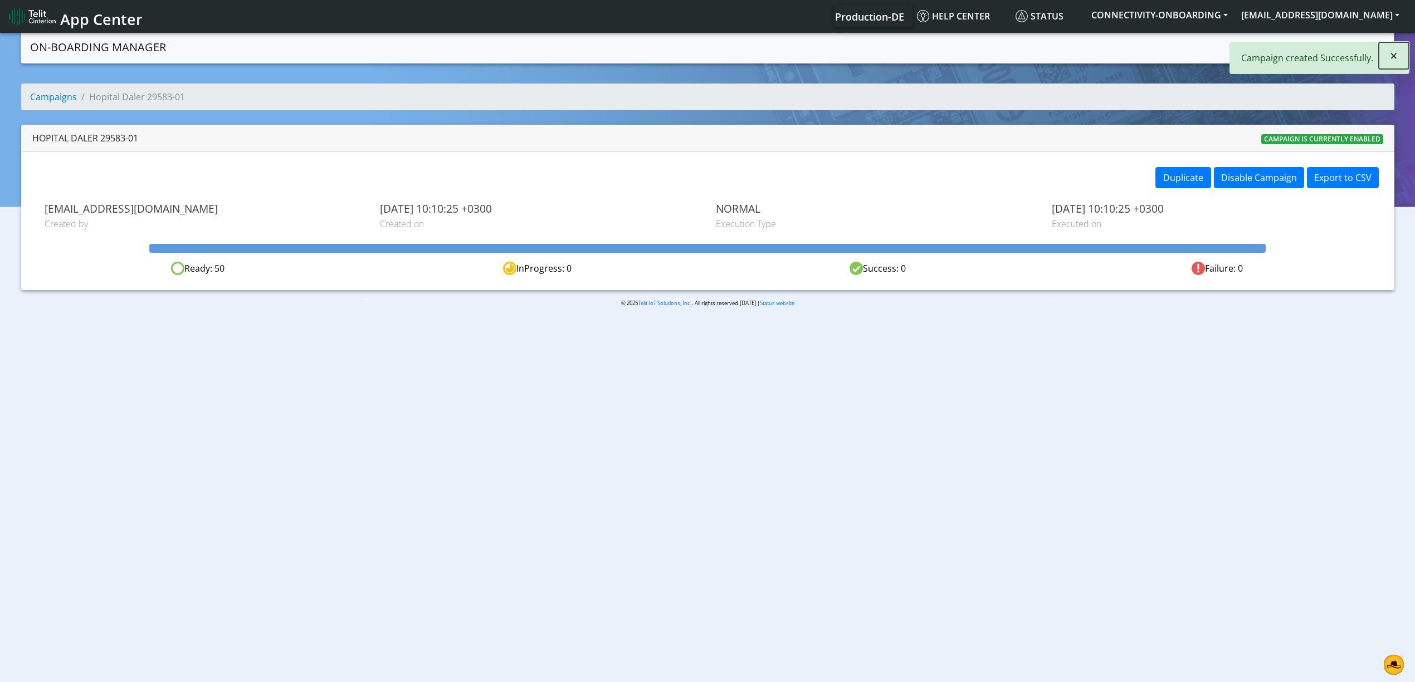
click at [1396, 52] on span "×" at bounding box center [1394, 55] width 8 height 18
click at [1284, 48] on link "Campaigns" at bounding box center [1267, 46] width 60 height 22
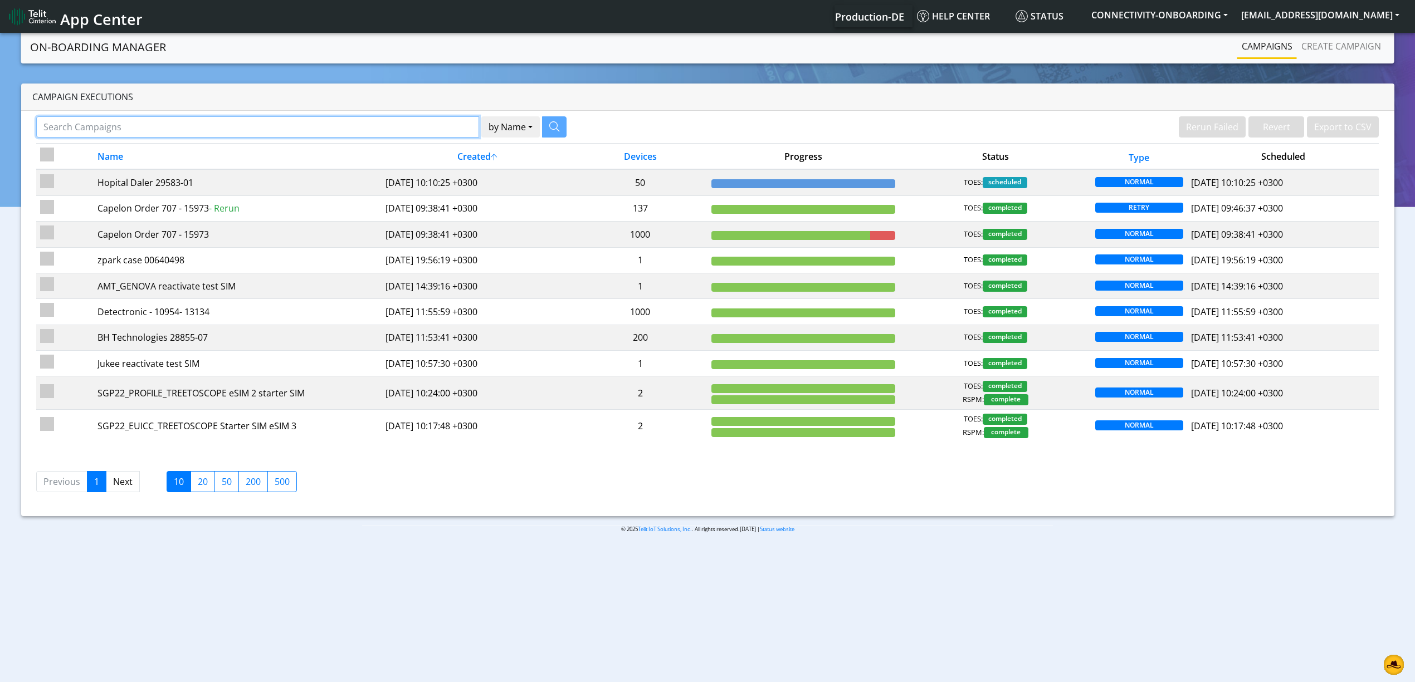
click at [414, 117] on input "Search Campaigns" at bounding box center [257, 126] width 443 height 21
click at [412, 121] on input "Search Campaigns" at bounding box center [257, 126] width 443 height 21
paste input "27748"
click at [544, 128] on icon "button" at bounding box center [540, 126] width 10 height 10
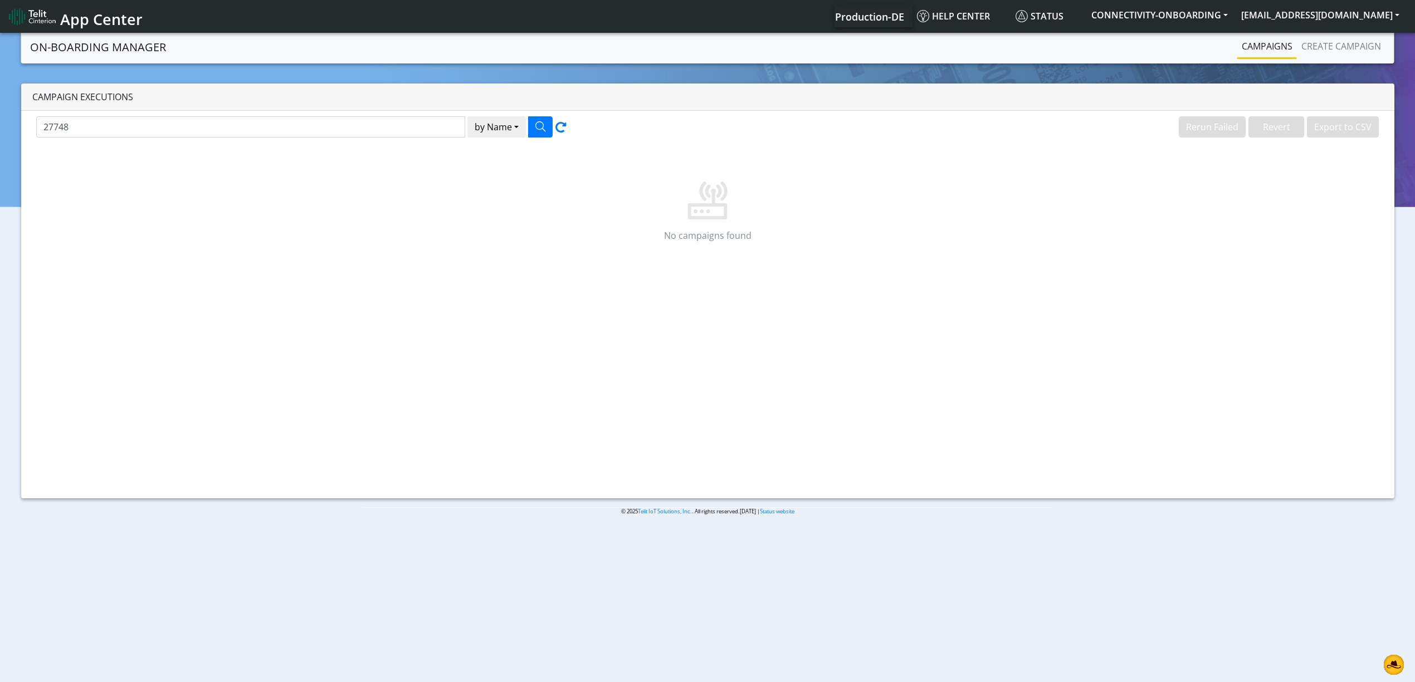
click at [1270, 43] on link "Campaigns" at bounding box center [1267, 46] width 60 height 22
click at [374, 128] on input "27748" at bounding box center [250, 126] width 429 height 21
paste input "CULLIGAN"
type input "CULLIGAN"
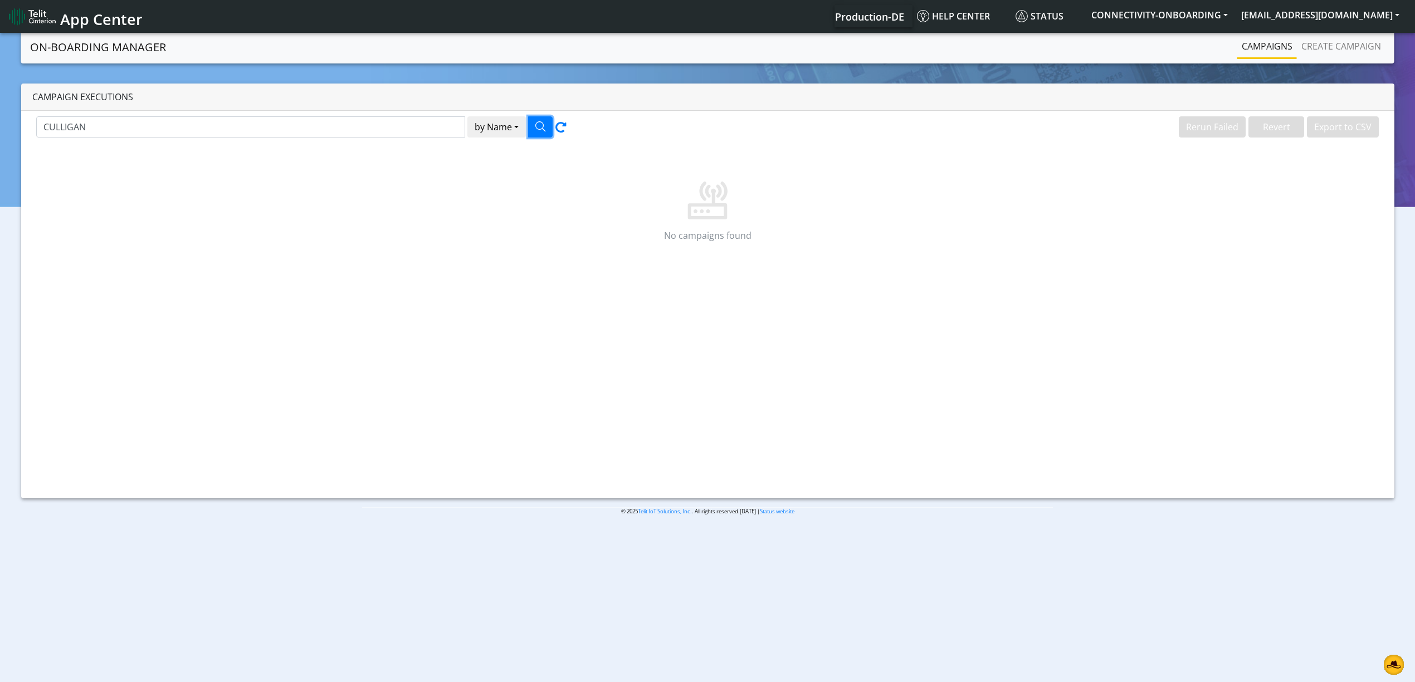
click at [540, 123] on icon "button" at bounding box center [540, 126] width 10 height 10
click at [1334, 23] on button "[EMAIL_ADDRESS][DOMAIN_NAME]" at bounding box center [1321, 15] width 172 height 20
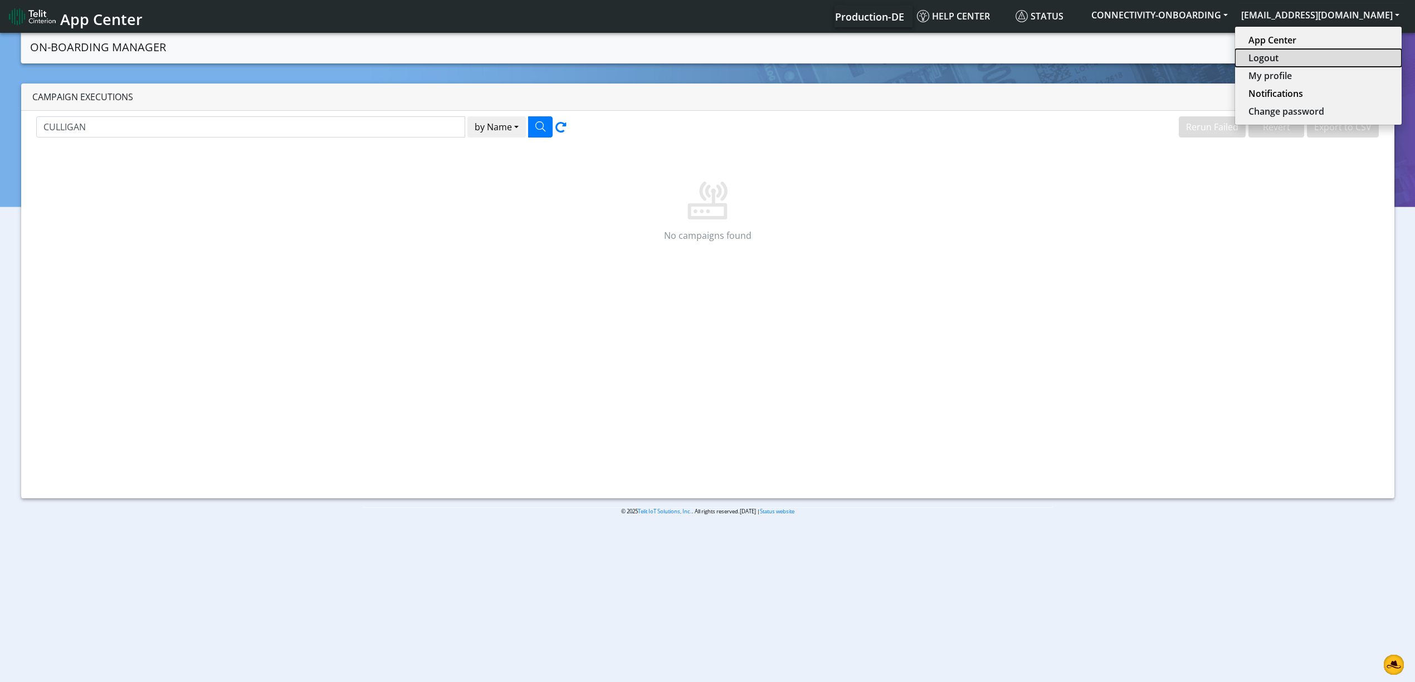
click at [1308, 56] on button "Logout" at bounding box center [1318, 58] width 167 height 18
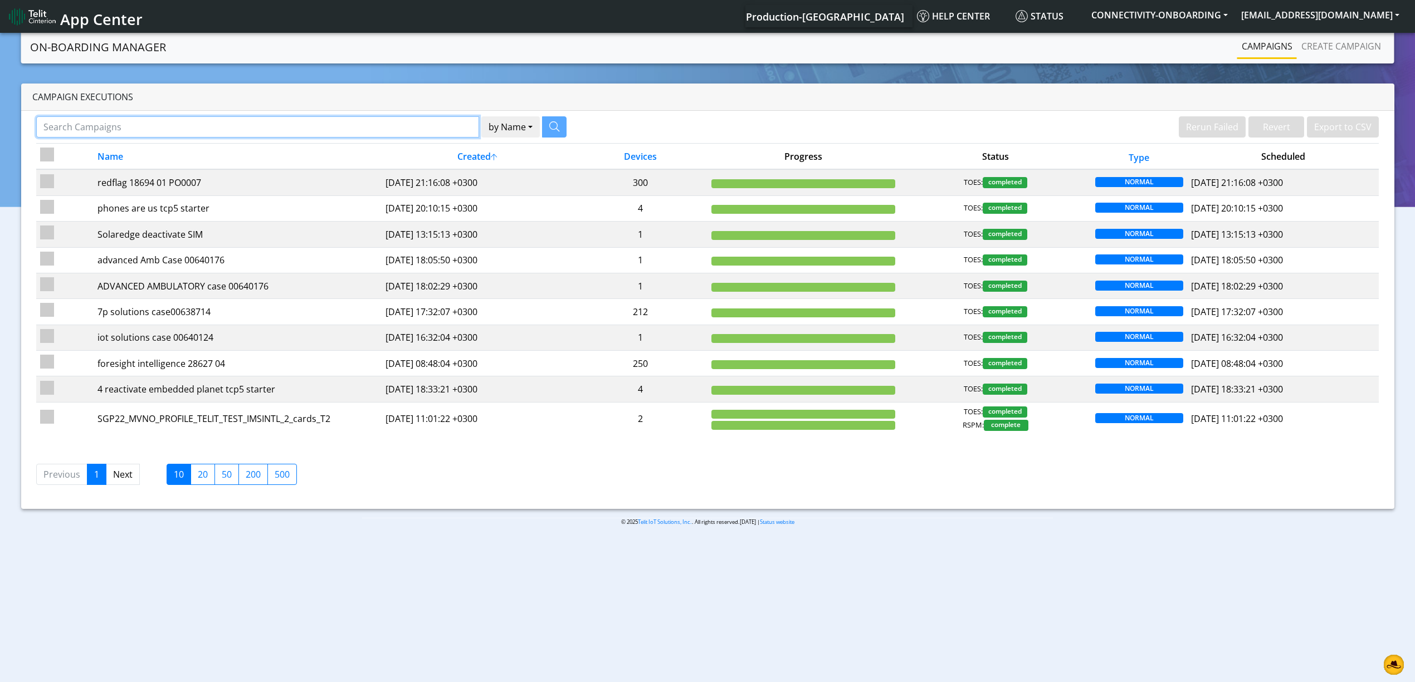
click at [429, 119] on input "Search Campaigns" at bounding box center [257, 126] width 443 height 21
paste input "7748"
type input "27748"
click at [546, 128] on button "button" at bounding box center [540, 126] width 25 height 21
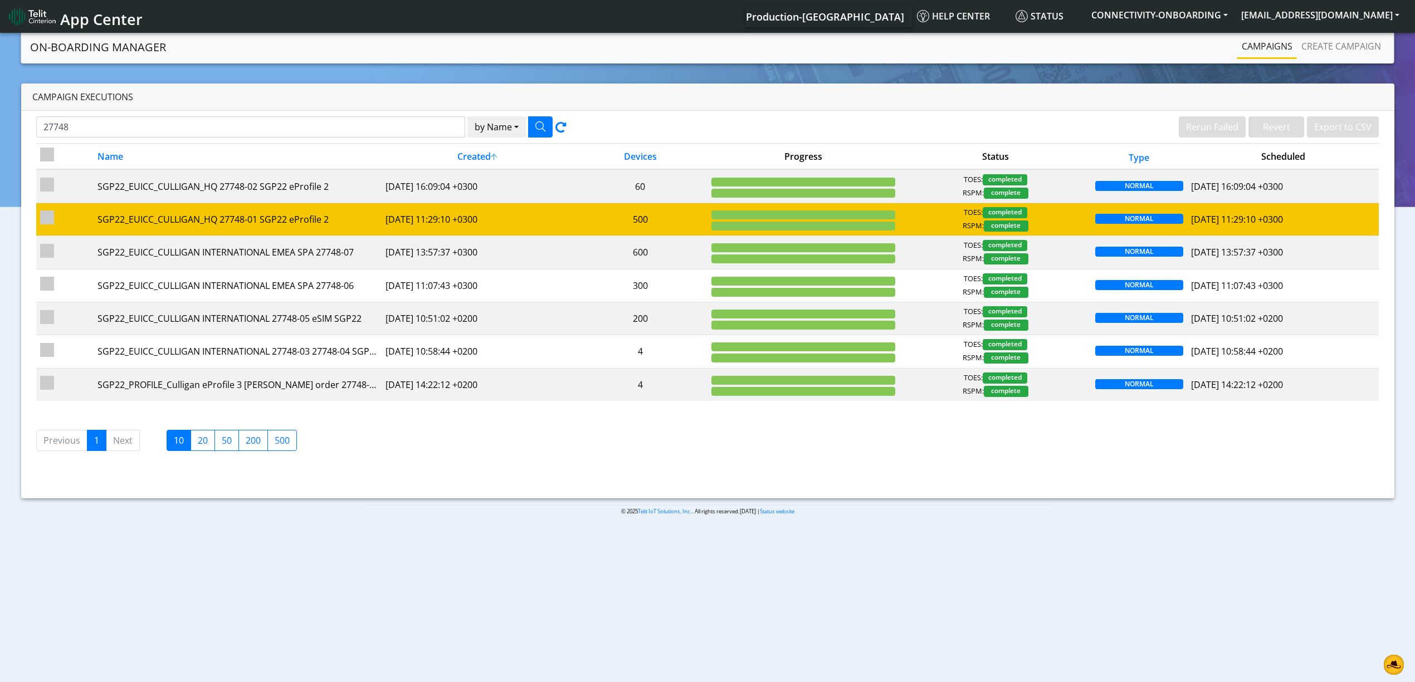
click at [373, 214] on div "SGP22_EUICC_CULLIGAN_HQ 27748-01 SGP22 eProfile 2" at bounding box center [237, 219] width 280 height 13
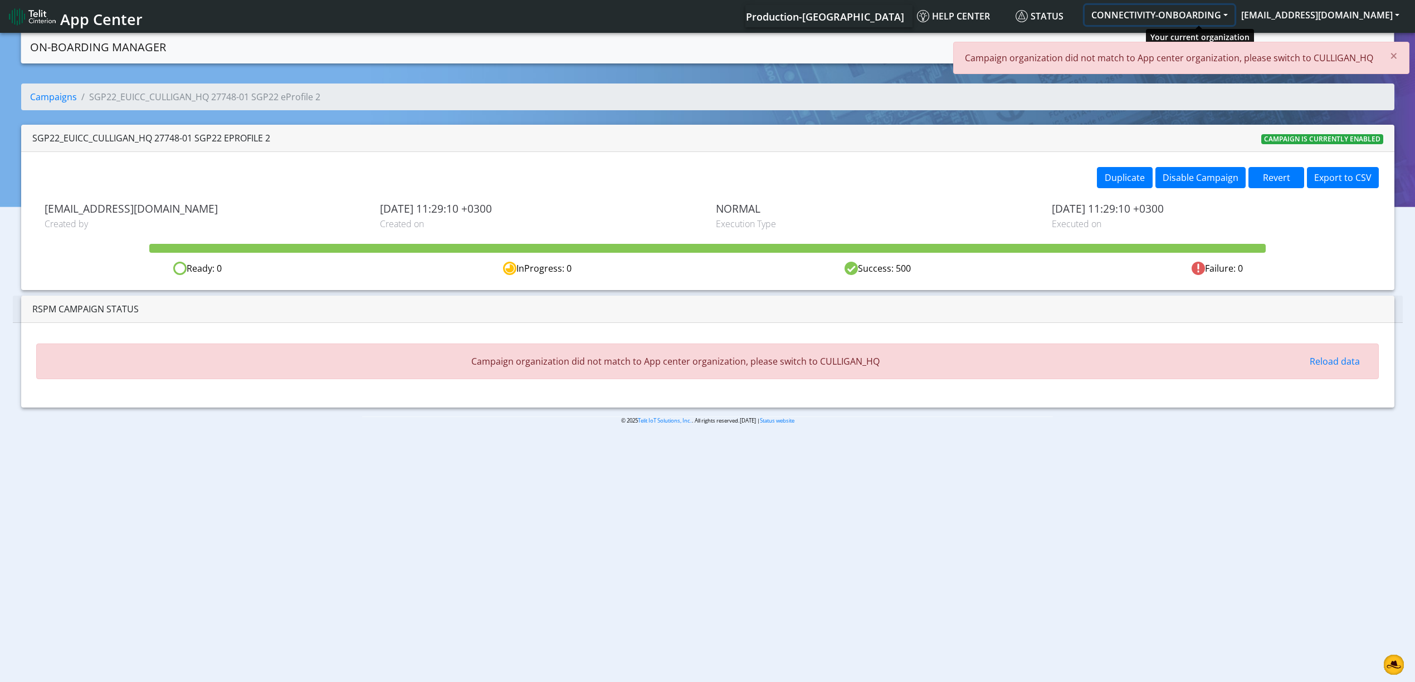
click at [1197, 18] on button "CONNECTIVITY-ONBOARDING" at bounding box center [1160, 15] width 150 height 20
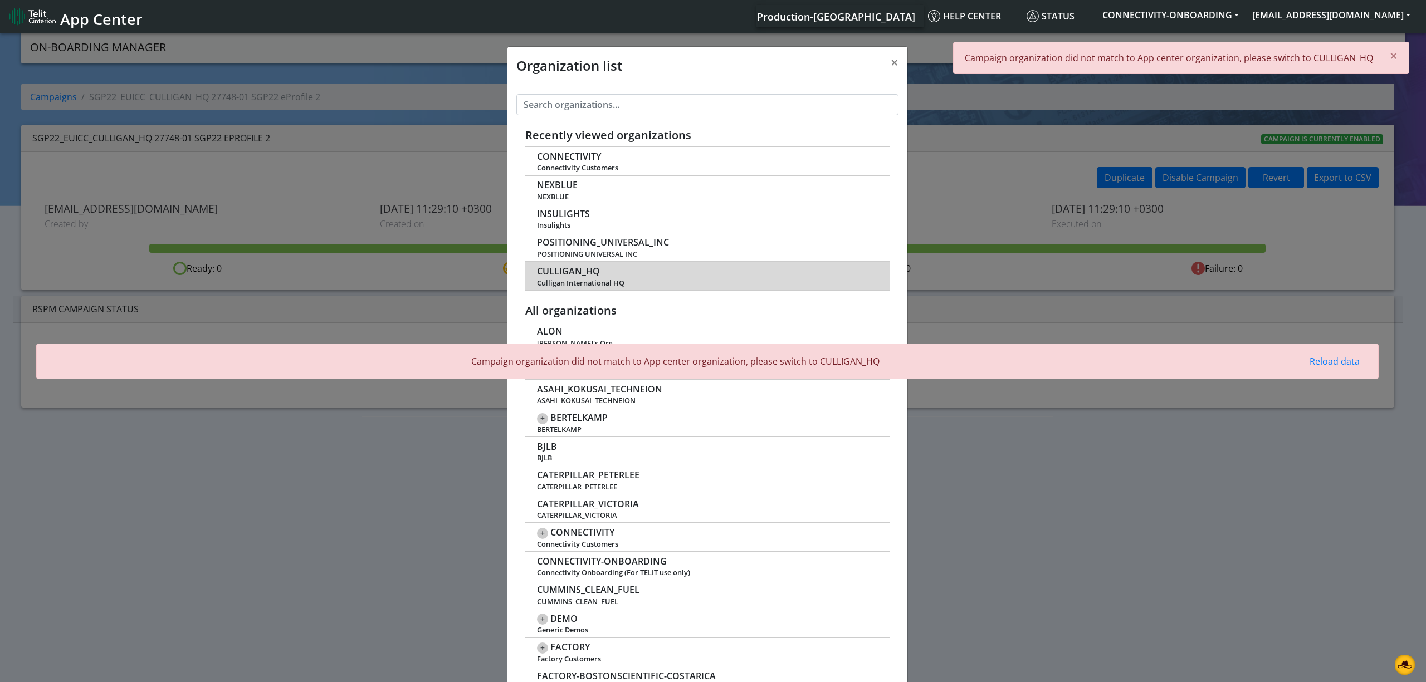
click at [562, 273] on span "CULLIGAN_HQ" at bounding box center [568, 271] width 63 height 11
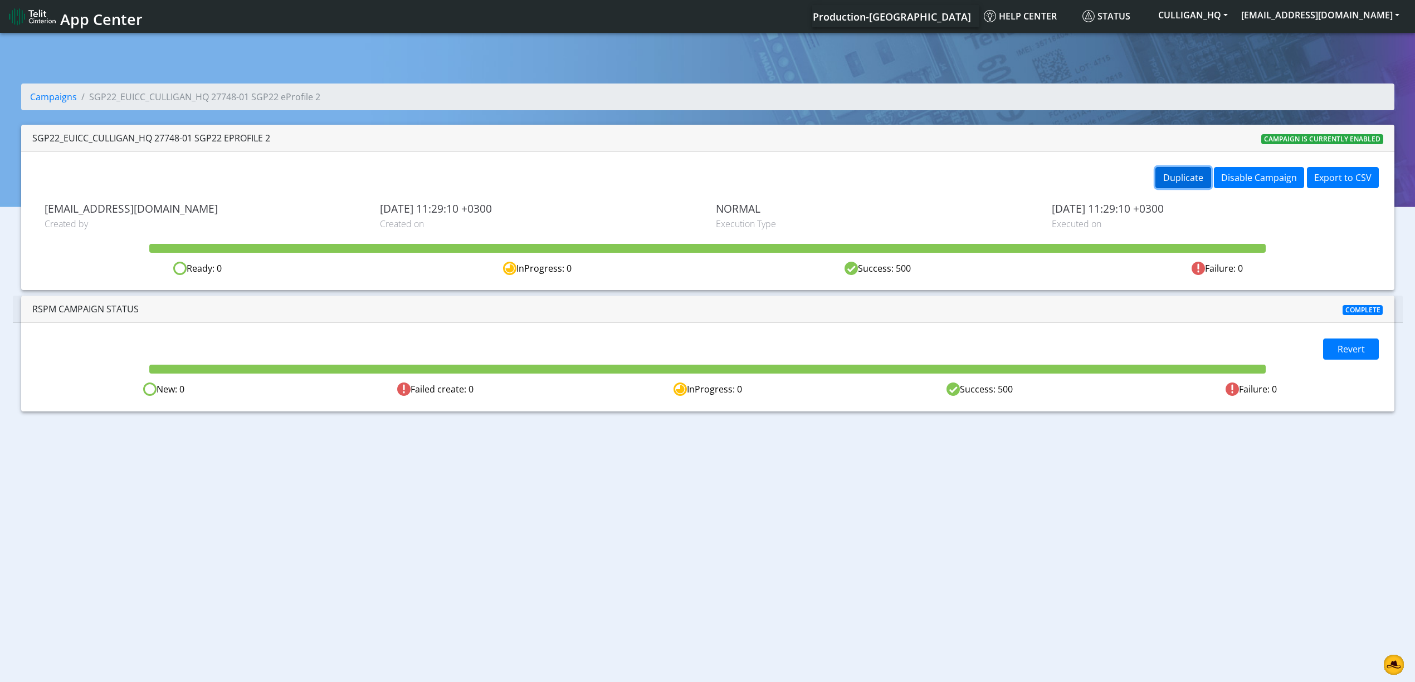
click at [1198, 170] on button "Duplicate" at bounding box center [1183, 177] width 56 height 21
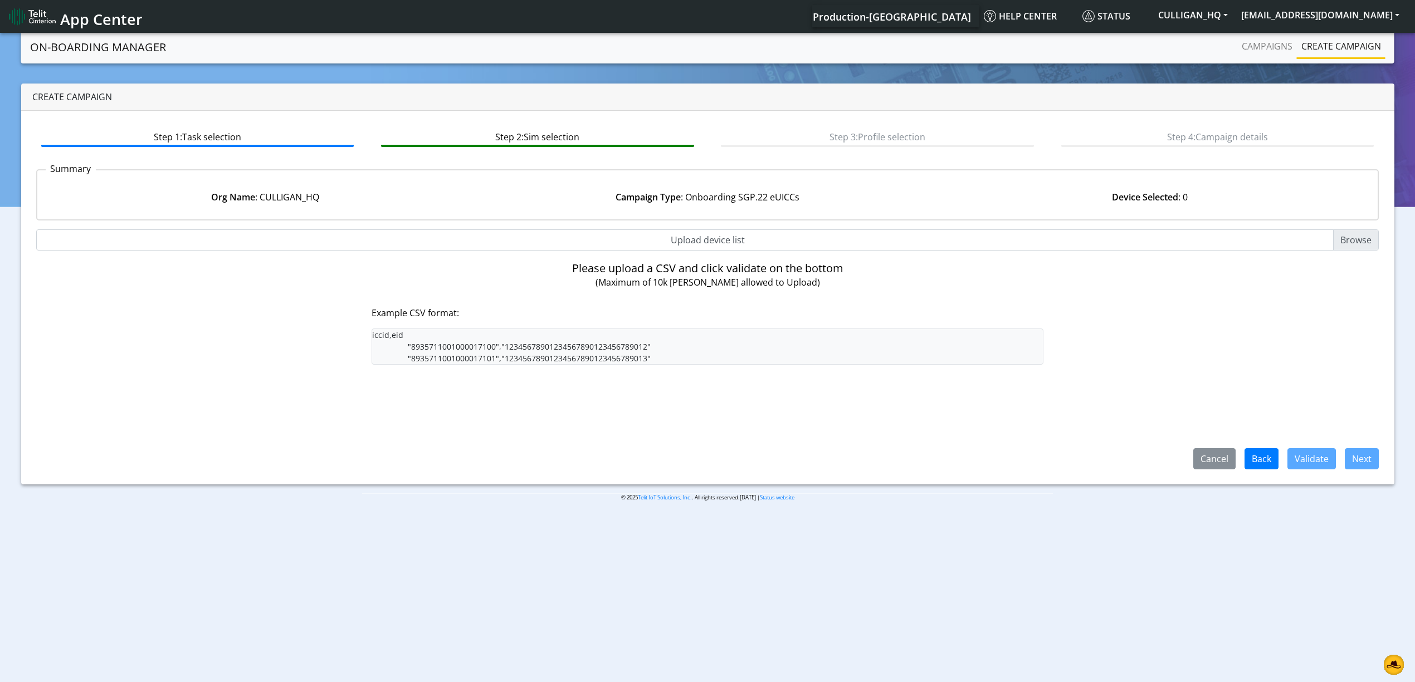
click at [727, 238] on input "Upload device list" at bounding box center [707, 240] width 1343 height 21
type input "C:\fakepath\cul.csv"
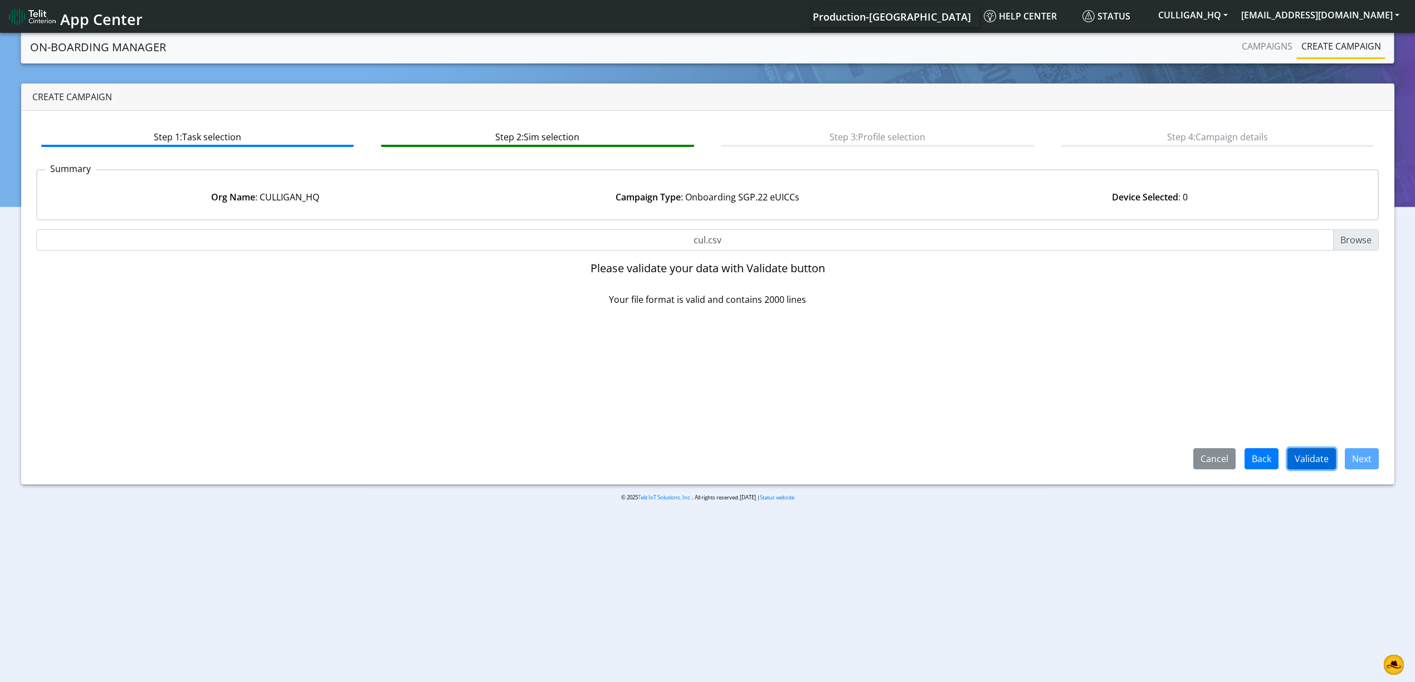
click at [1313, 457] on button "Validate" at bounding box center [1311, 458] width 48 height 21
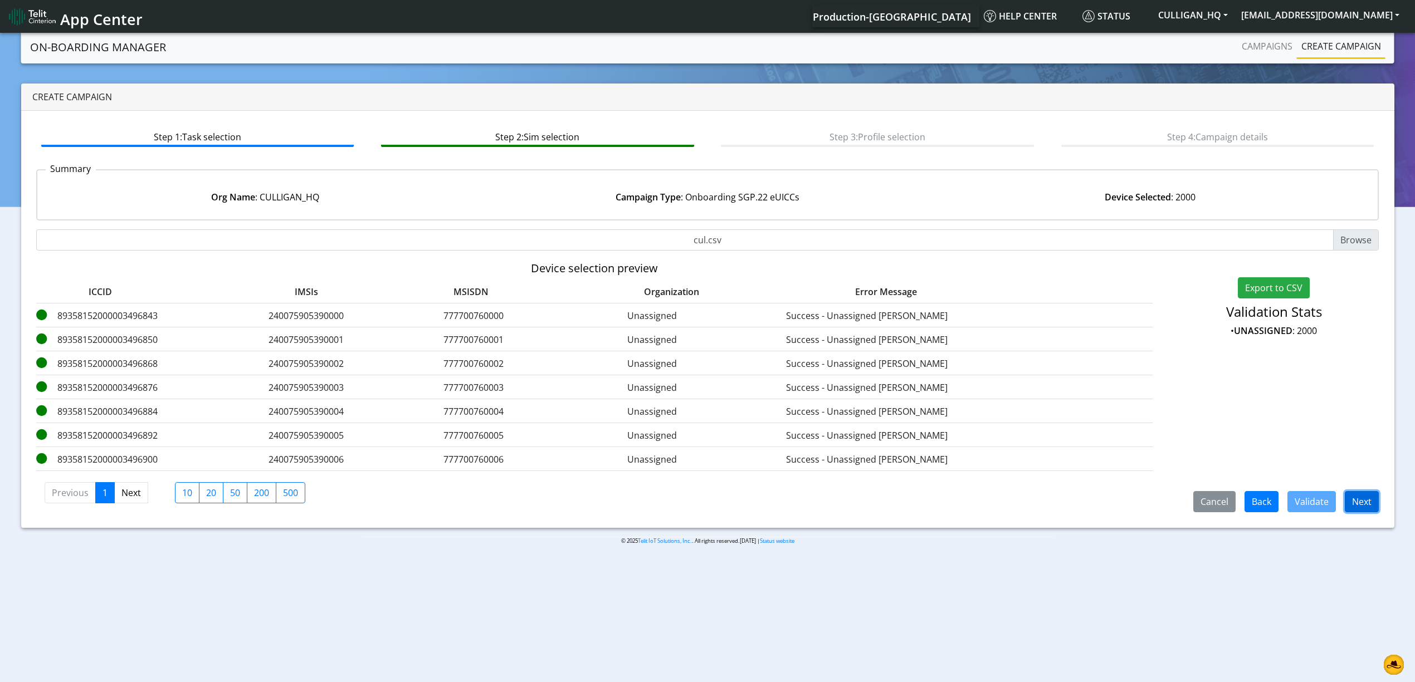
click at [1367, 505] on button "Next" at bounding box center [1362, 501] width 34 height 21
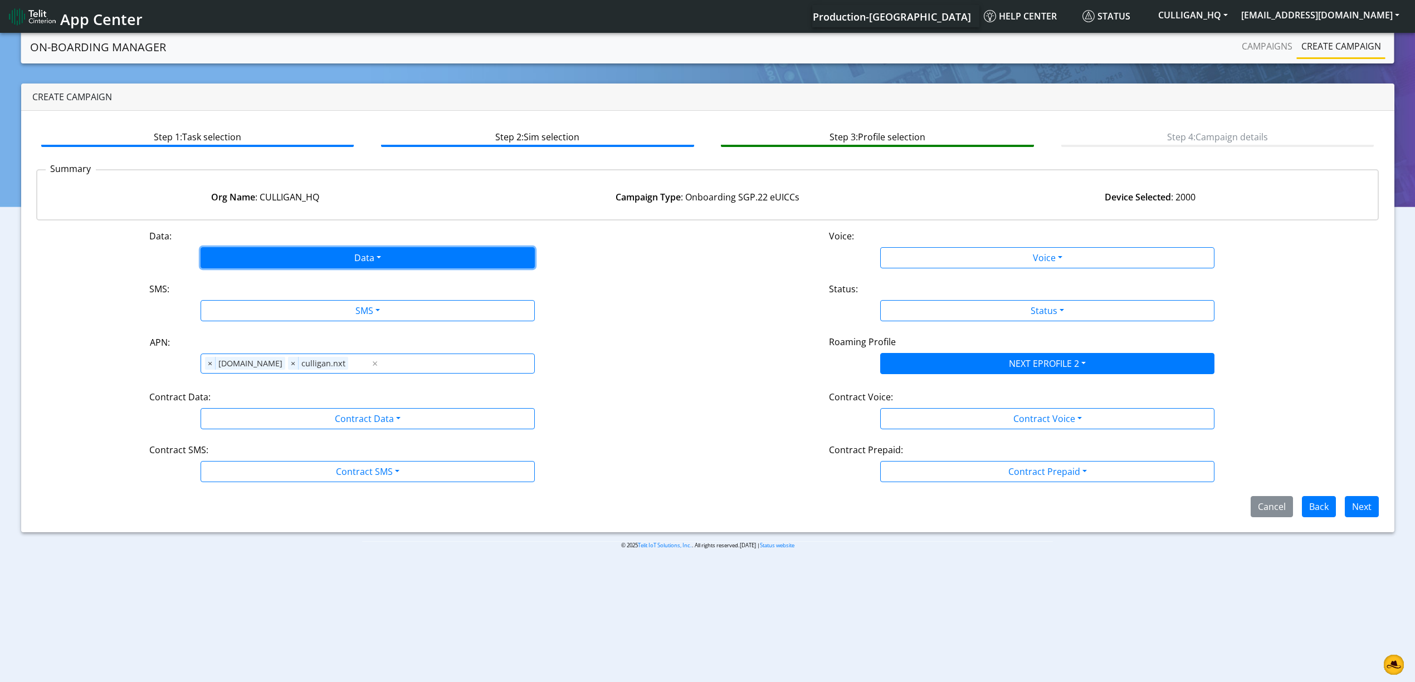
click at [333, 264] on button "Data" at bounding box center [368, 257] width 334 height 21
click at [266, 305] on button "Enabled" at bounding box center [367, 302] width 333 height 18
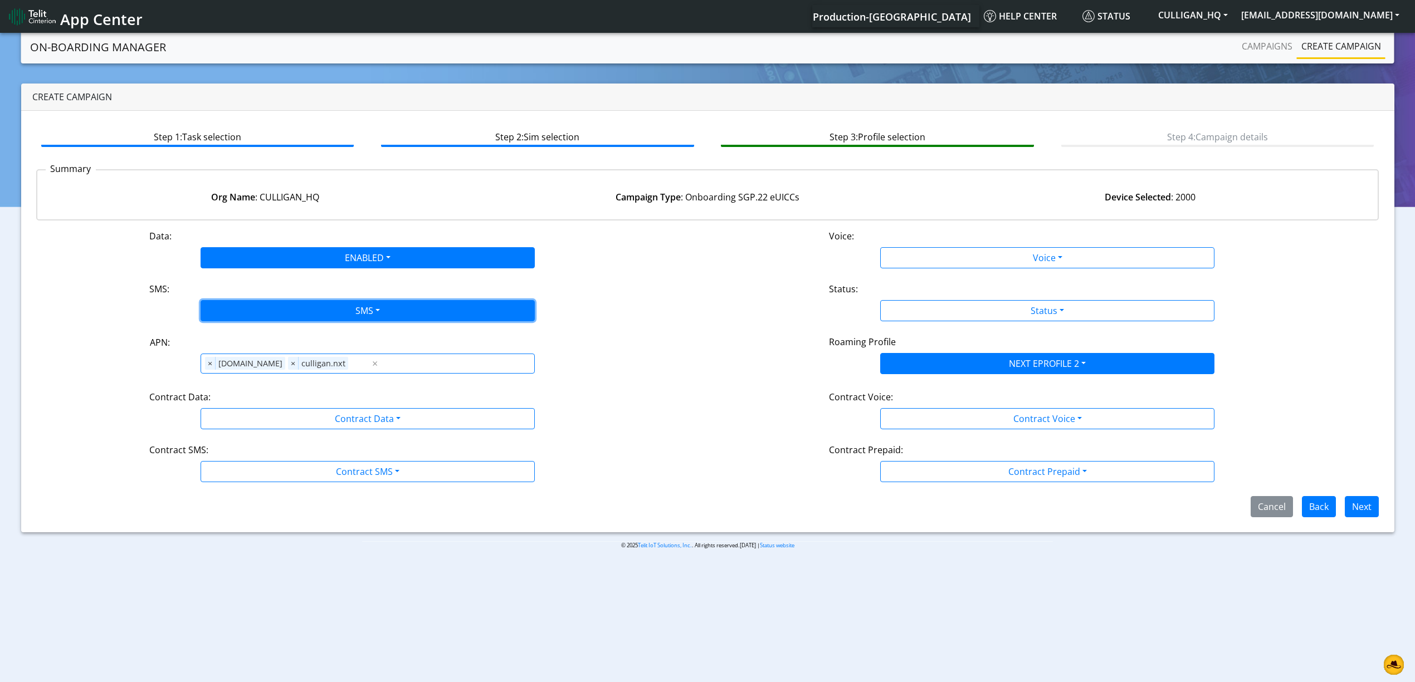
click at [268, 309] on button "SMS" at bounding box center [368, 310] width 334 height 21
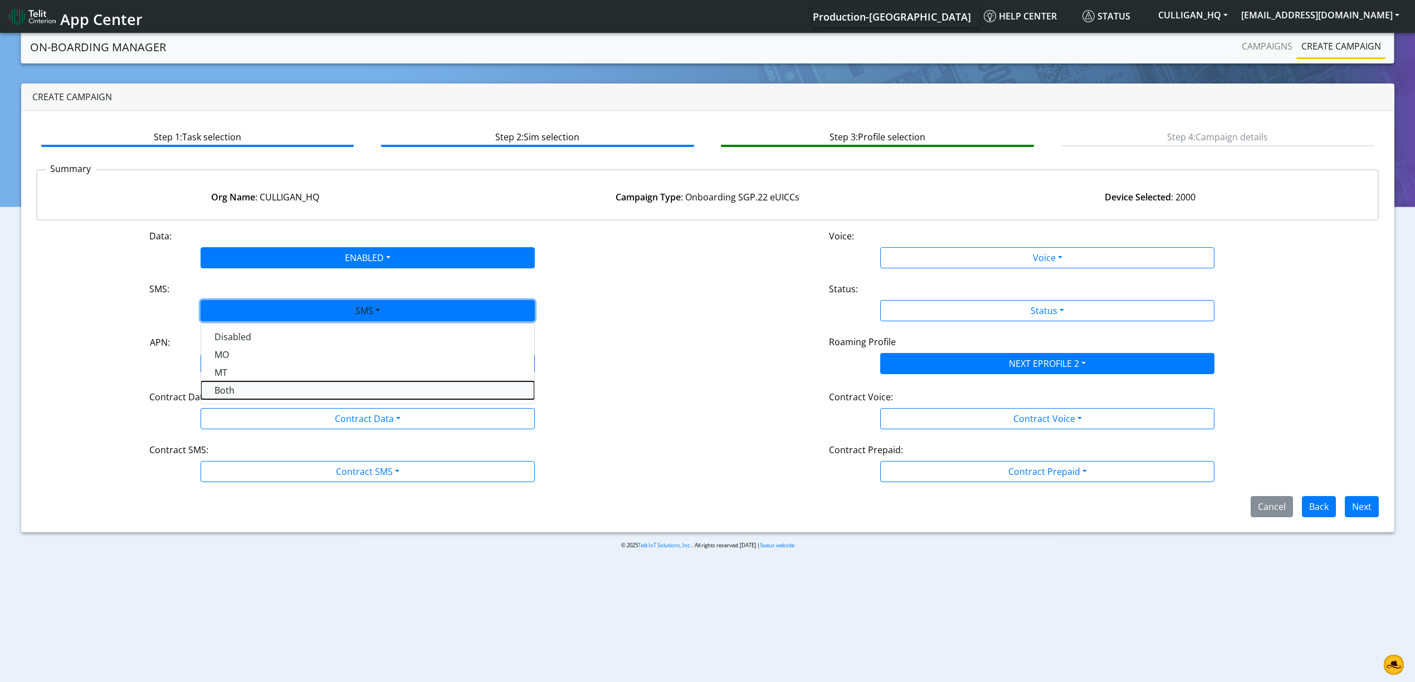
click at [262, 387] on button "Both" at bounding box center [367, 391] width 333 height 18
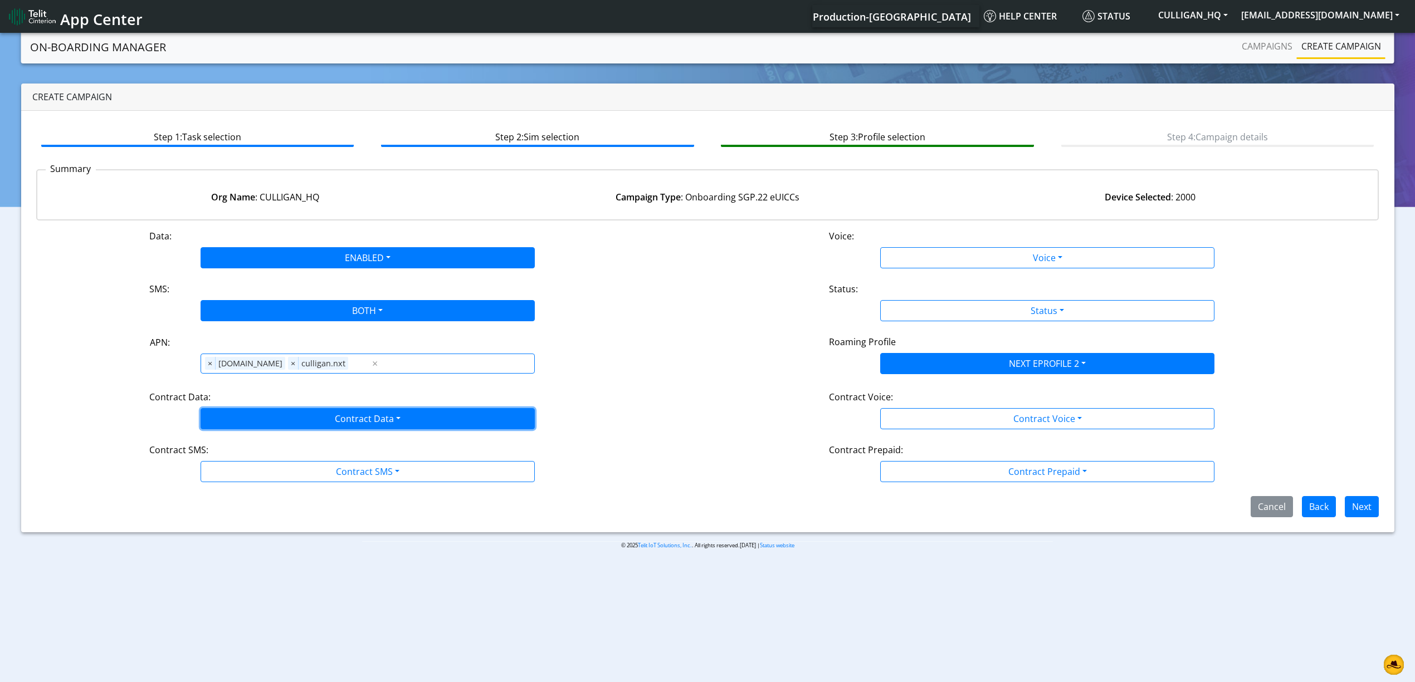
click at [269, 411] on button "Contract Data" at bounding box center [368, 418] width 334 height 21
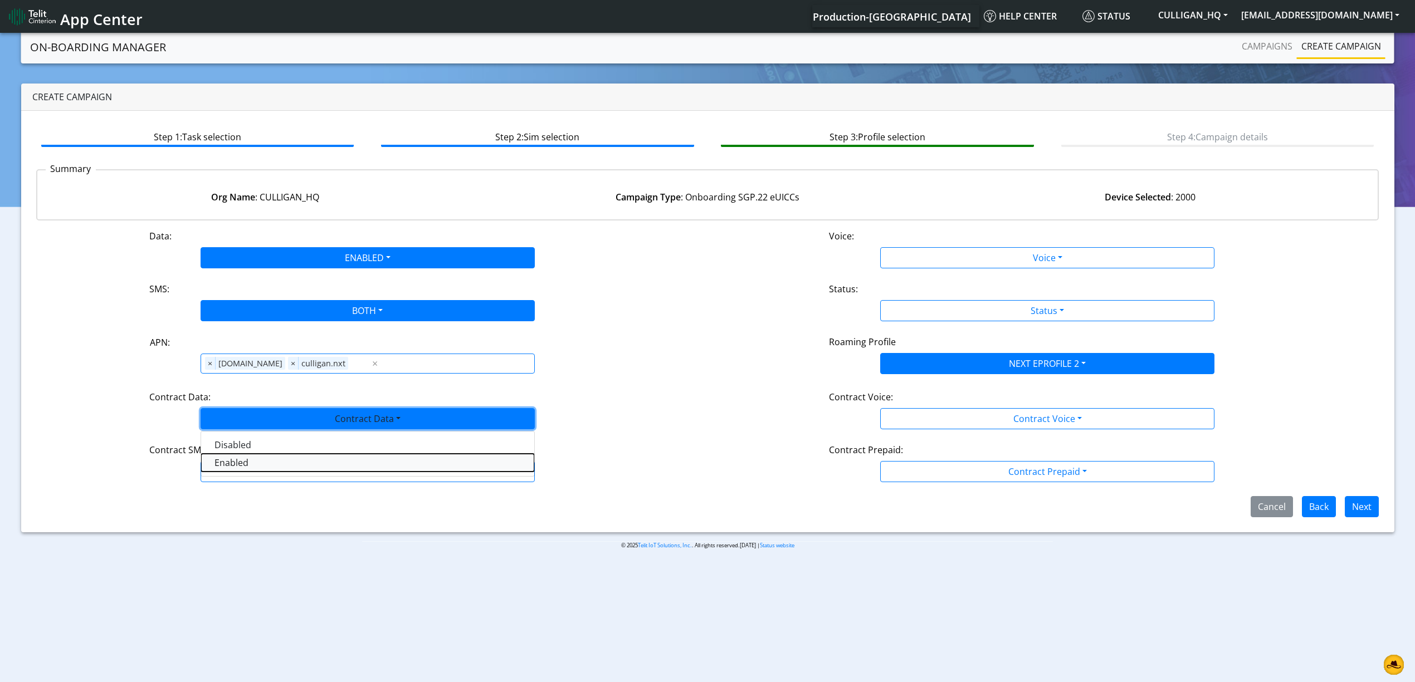
click at [254, 464] on Dataenabled-dropdown "Enabled" at bounding box center [367, 463] width 333 height 18
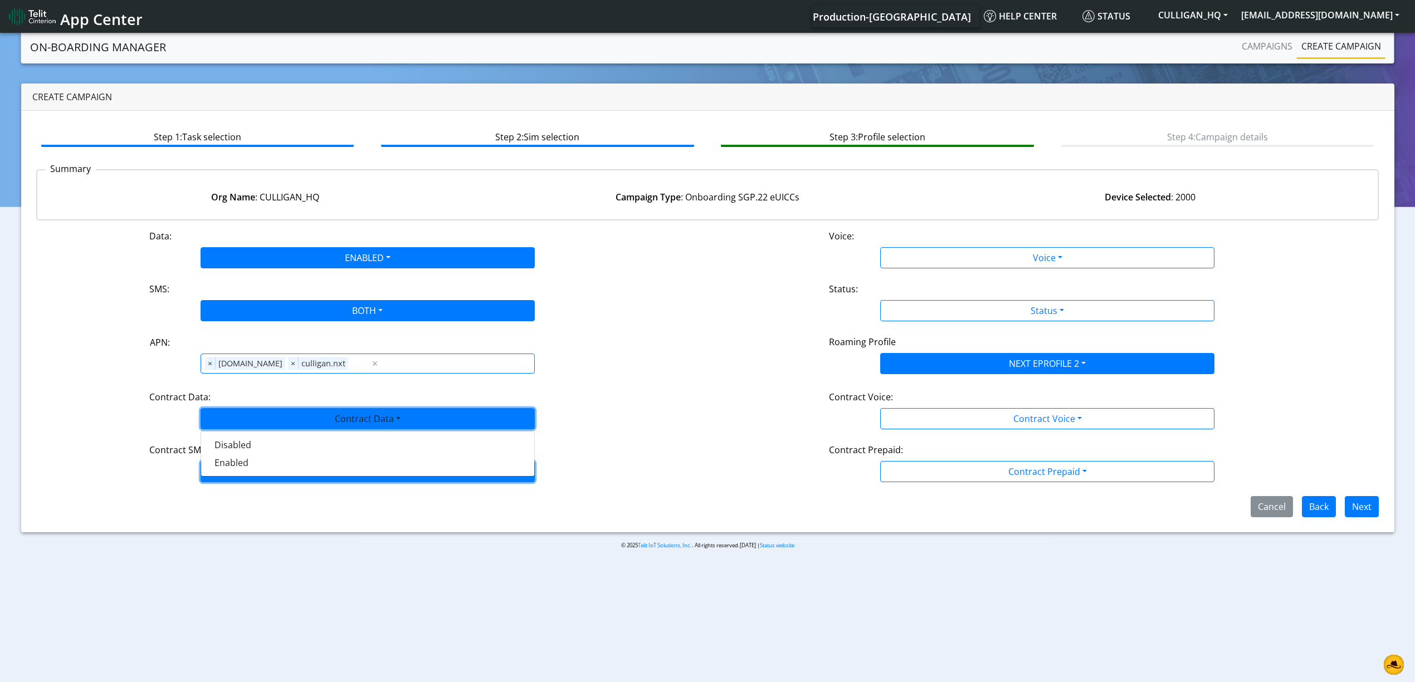
click at [252, 478] on button "Contract SMS" at bounding box center [368, 471] width 334 height 21
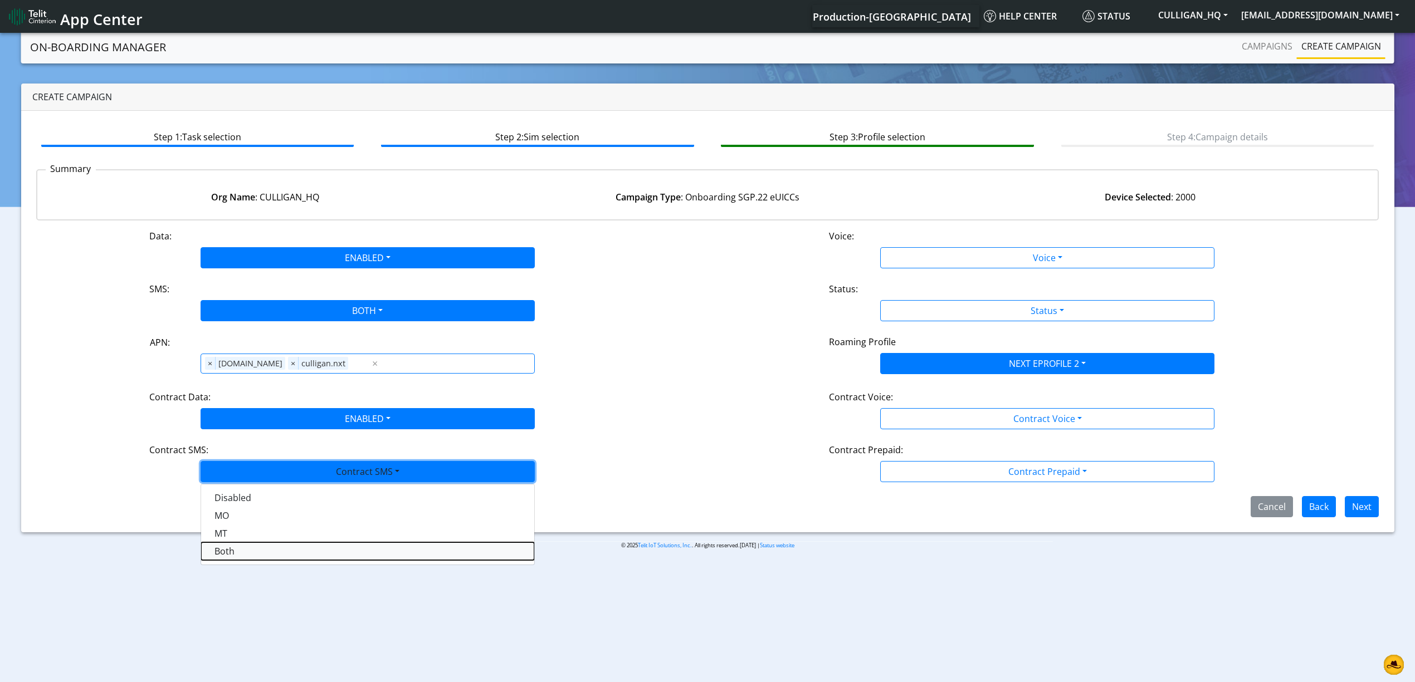
click at [239, 555] on SMSboth-dropdown "Both" at bounding box center [367, 552] width 333 height 18
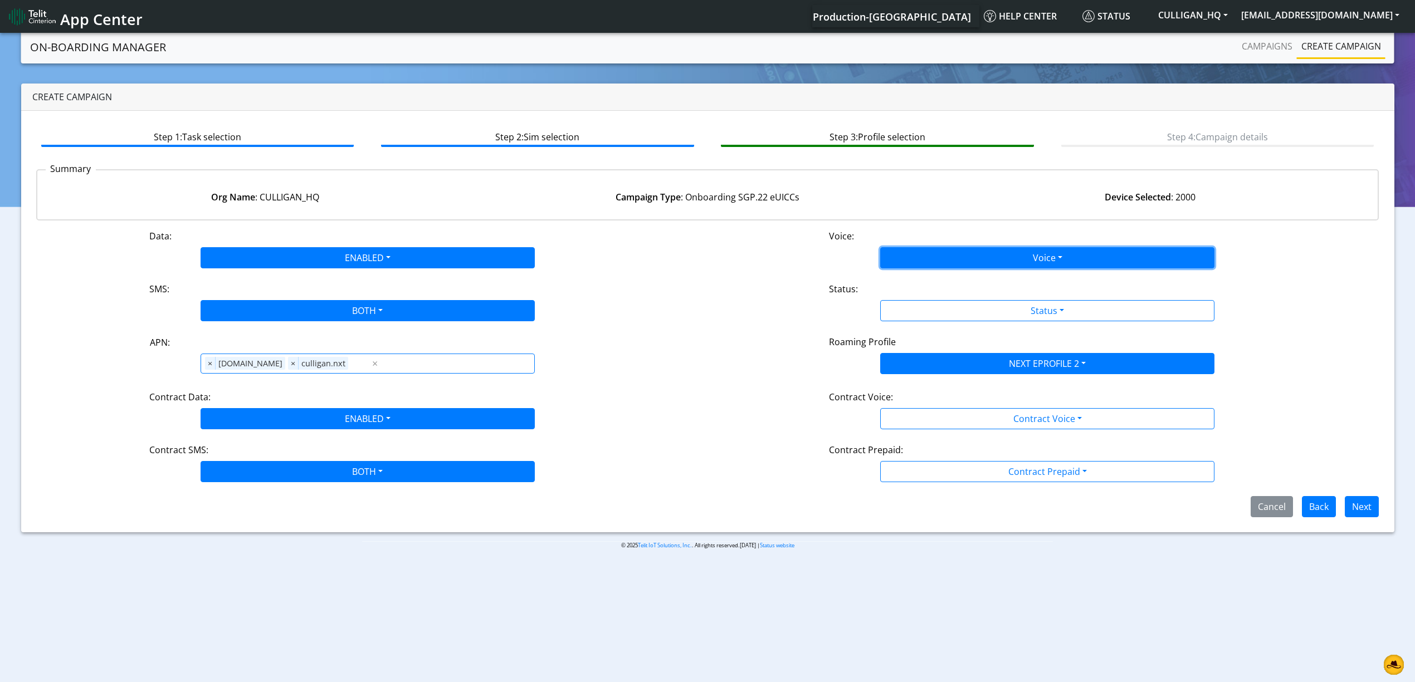
click at [941, 248] on button "Voice" at bounding box center [1047, 257] width 334 height 21
click at [927, 280] on button "Disabled" at bounding box center [1047, 284] width 333 height 18
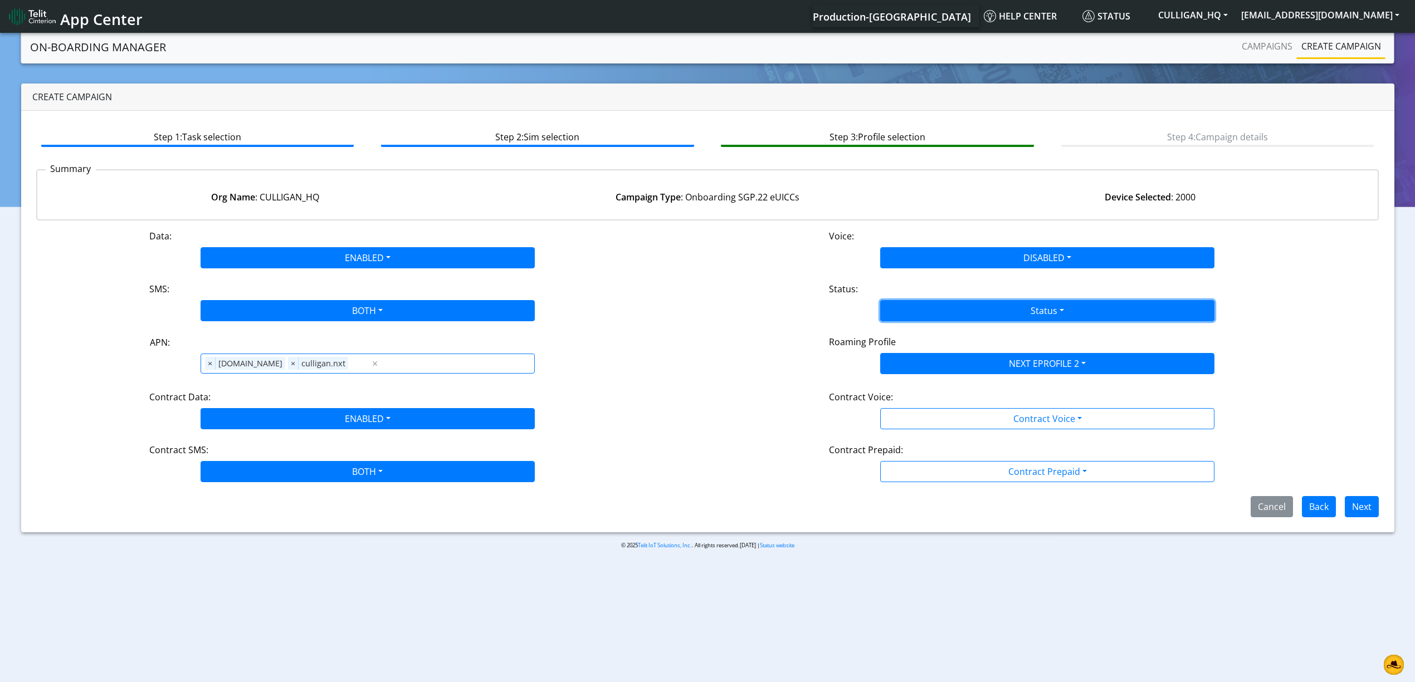
click at [923, 309] on button "Status" at bounding box center [1047, 310] width 334 height 21
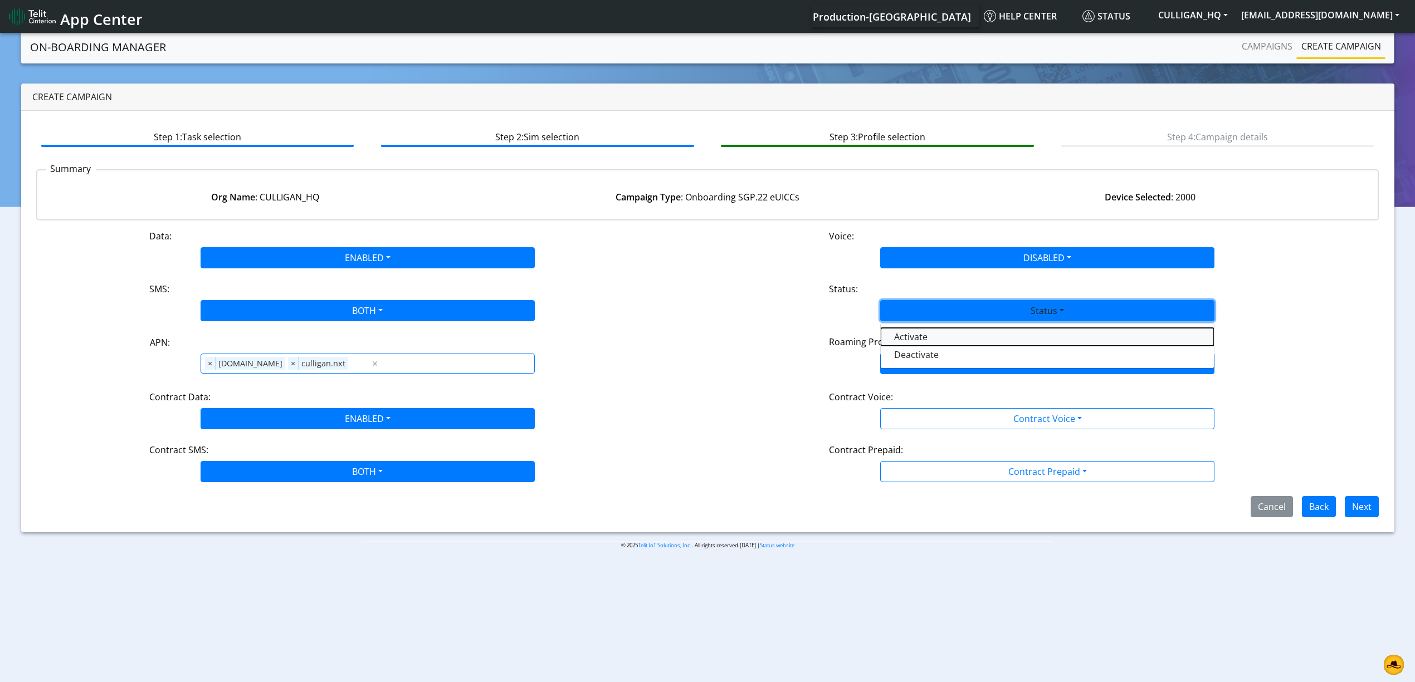
click at [916, 338] on button "Activate" at bounding box center [1047, 337] width 333 height 18
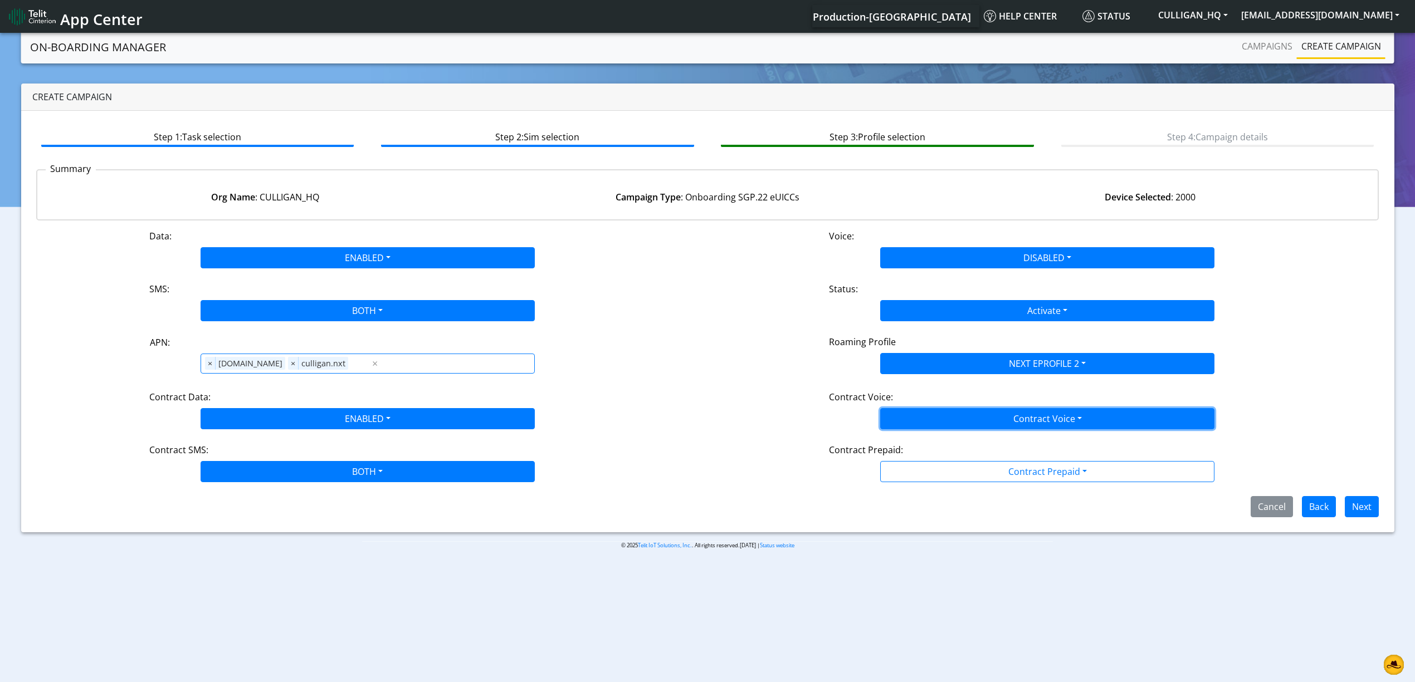
click at [923, 411] on button "Contract Voice" at bounding box center [1047, 418] width 334 height 21
click at [915, 437] on Voicedisabled-dropdown "Disabled" at bounding box center [1047, 445] width 333 height 18
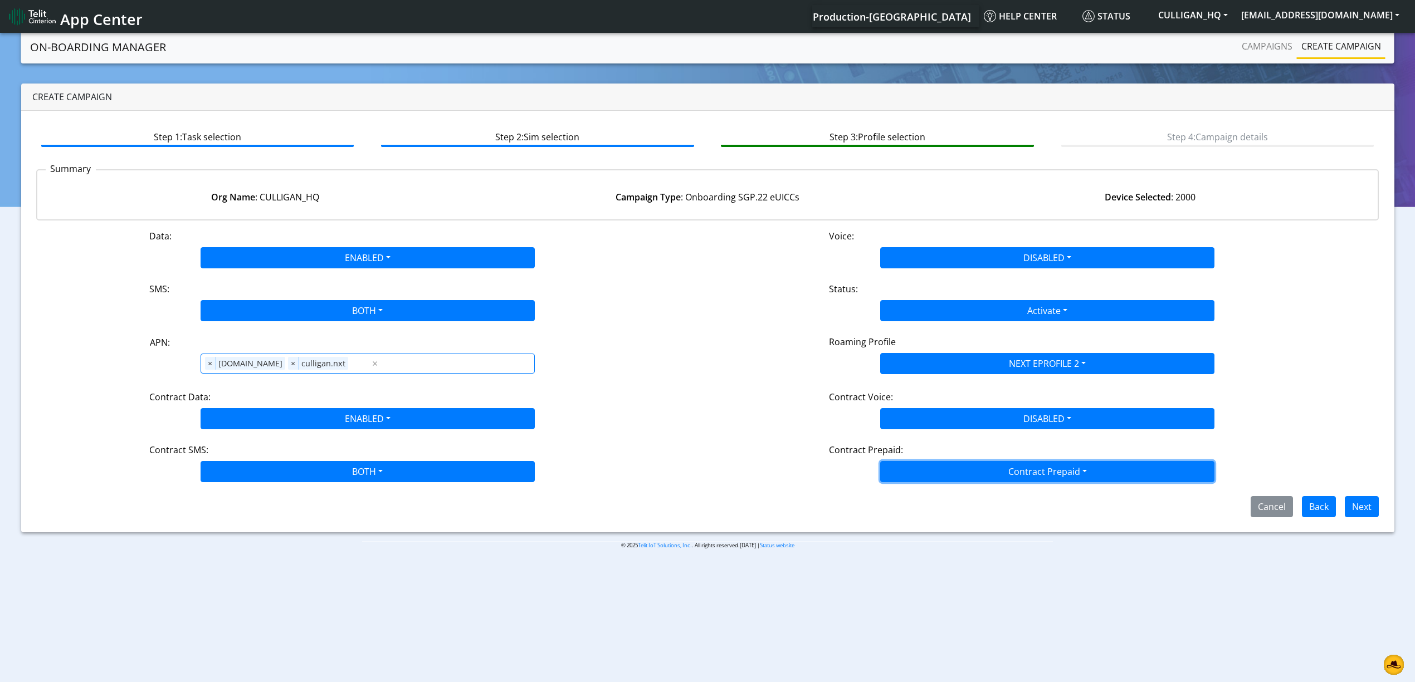
click at [917, 464] on button "Contract Prepaid" at bounding box center [1047, 471] width 334 height 21
click at [913, 517] on Prepaidnotprepaid-dropdown "No" at bounding box center [1047, 516] width 333 height 18
click at [1349, 515] on button "Next" at bounding box center [1362, 506] width 34 height 21
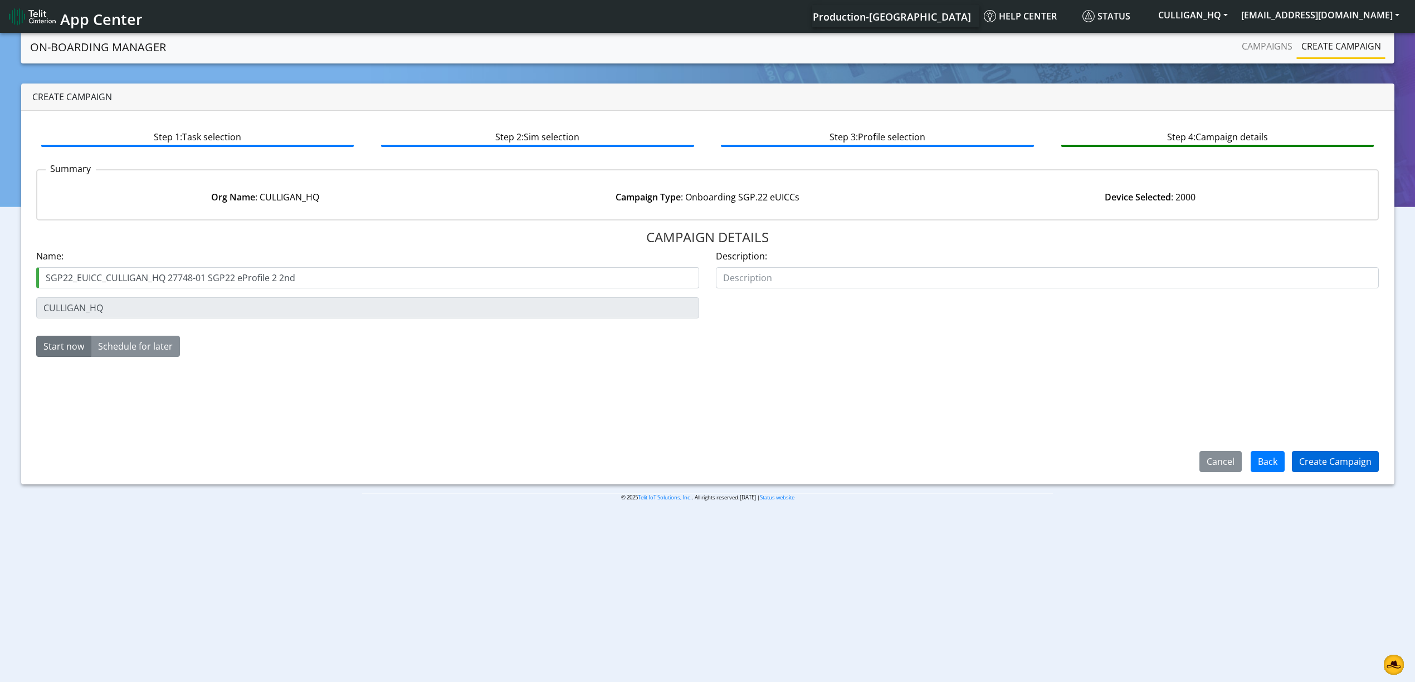
type input "SGP22_EUICC_CULLIGAN_HQ 27748-01 SGP22 eProfile 2 2nd"
click at [1347, 462] on button "Create Campaign" at bounding box center [1335, 461] width 87 height 21
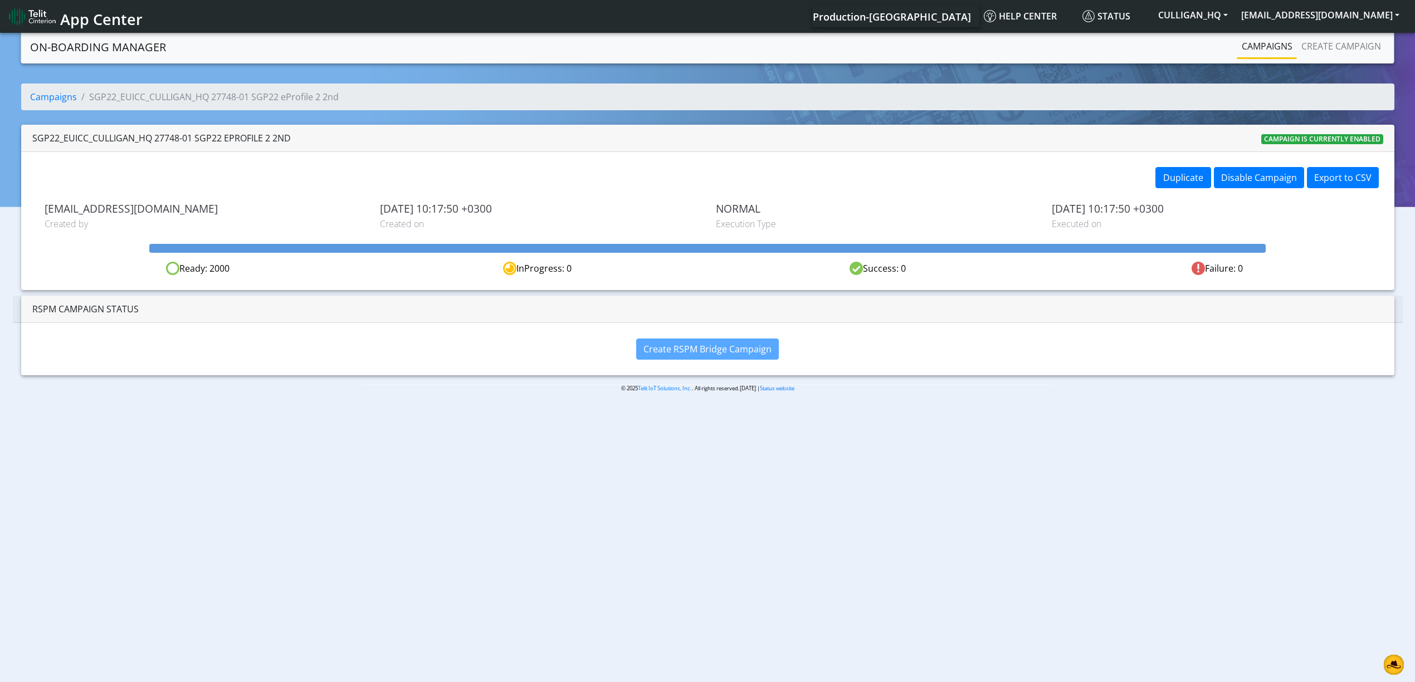
click at [1282, 47] on link "Campaigns" at bounding box center [1267, 46] width 60 height 22
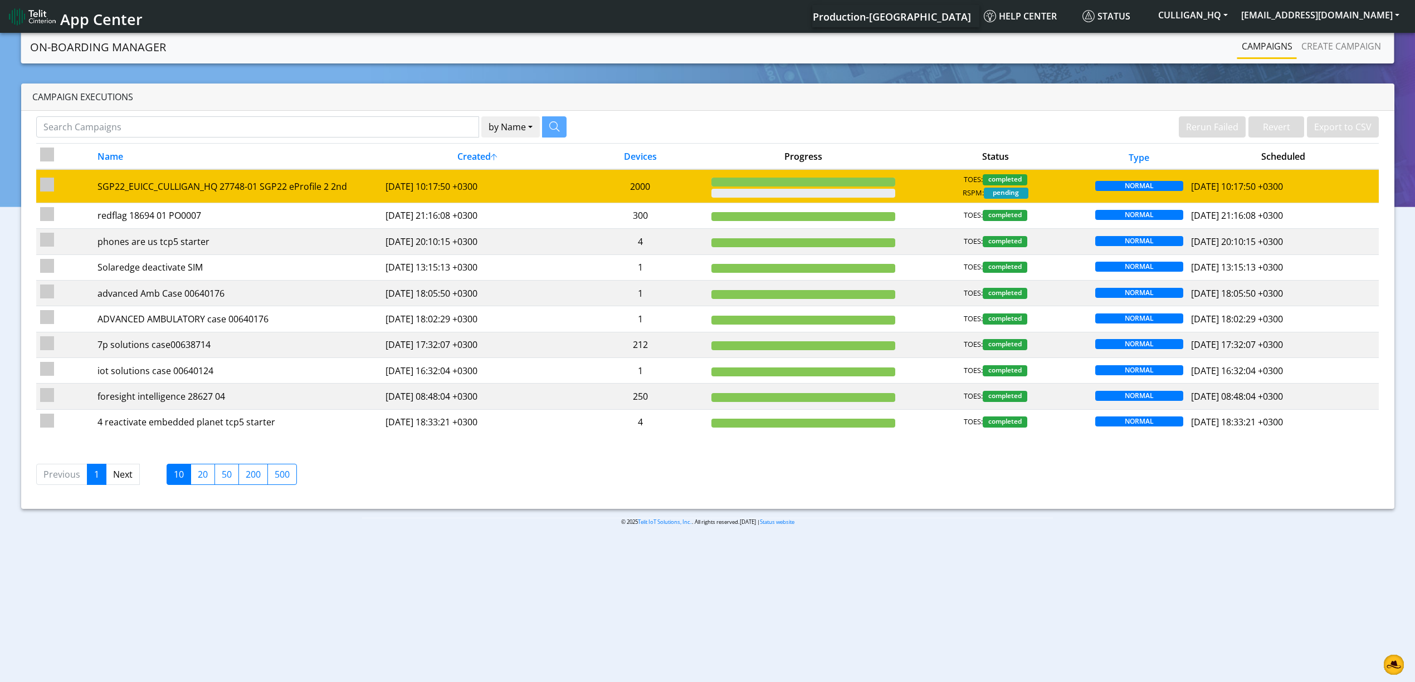
click at [564, 190] on td "[DATE] 10:17:50 +0300" at bounding box center [478, 185] width 192 height 33
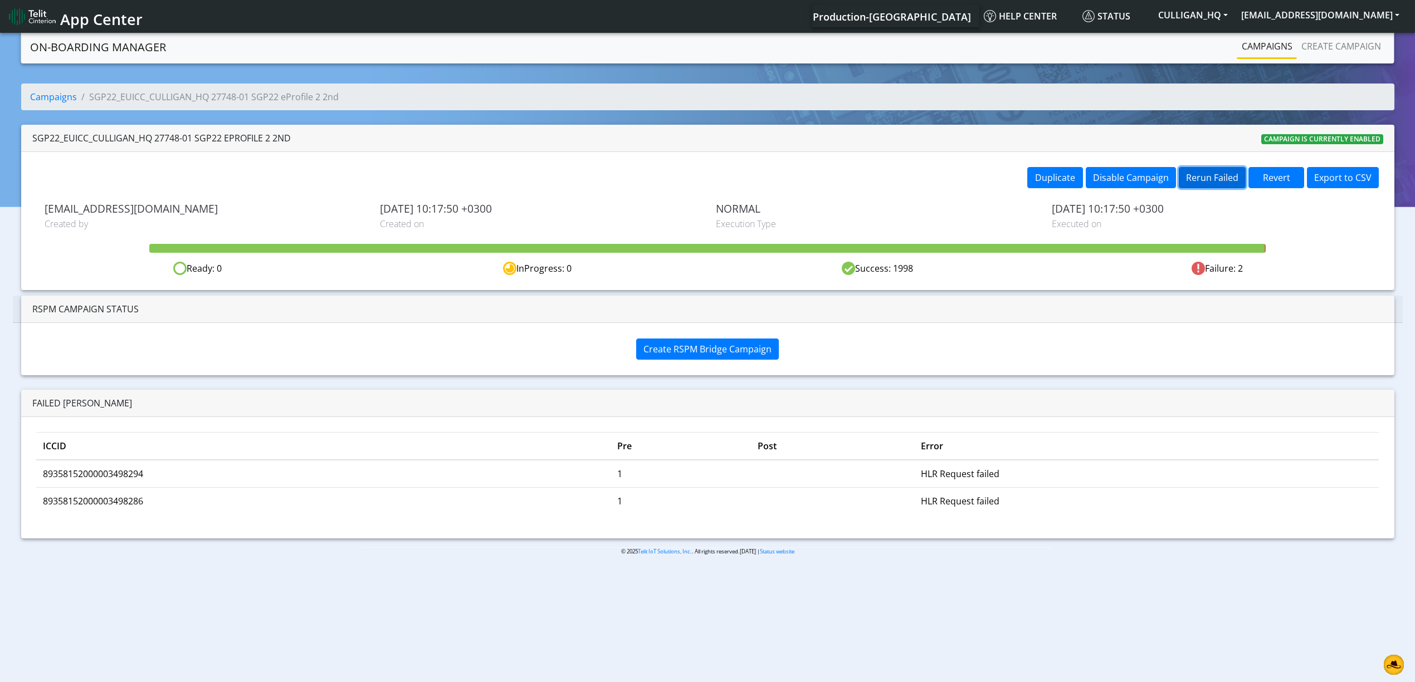
click at [1223, 188] on button "Rerun Failed" at bounding box center [1212, 177] width 67 height 21
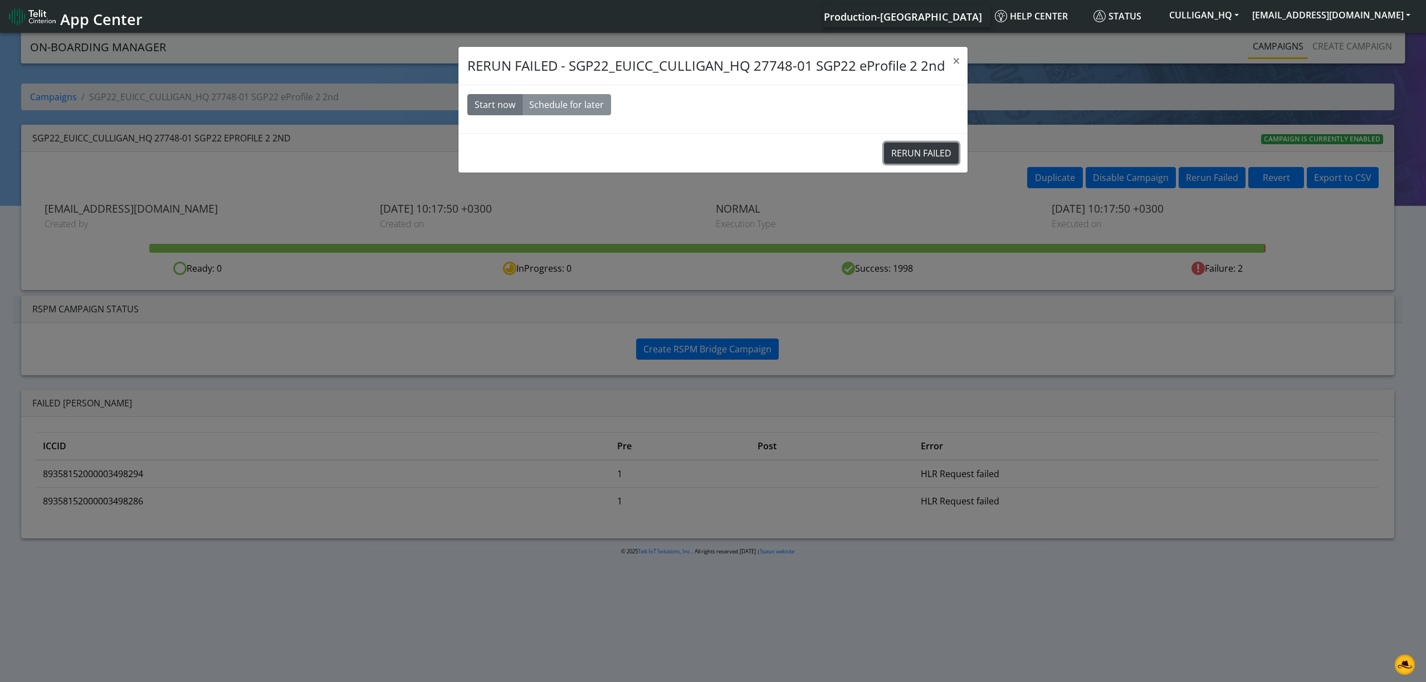
click at [923, 144] on button "RERUN FAILED" at bounding box center [921, 153] width 75 height 21
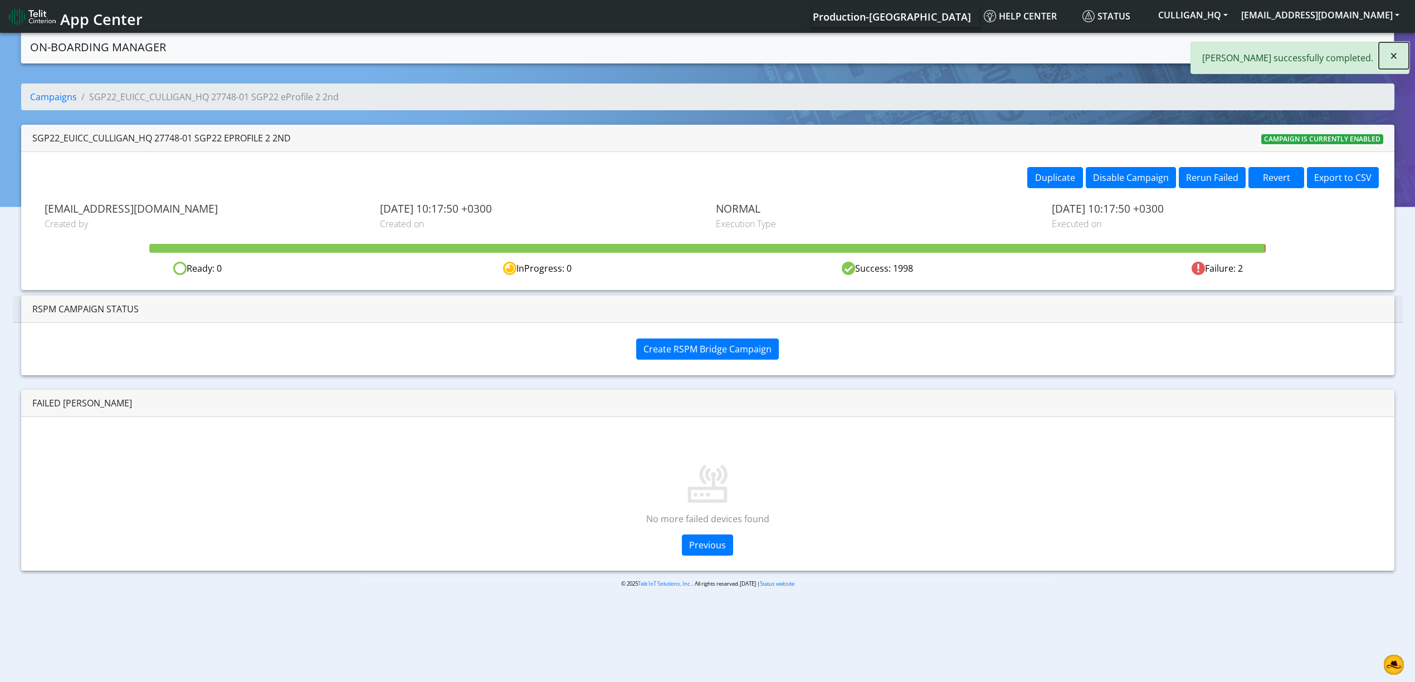
click at [1397, 58] on span "×" at bounding box center [1394, 55] width 8 height 18
click at [1278, 51] on link "Campaigns" at bounding box center [1267, 46] width 60 height 22
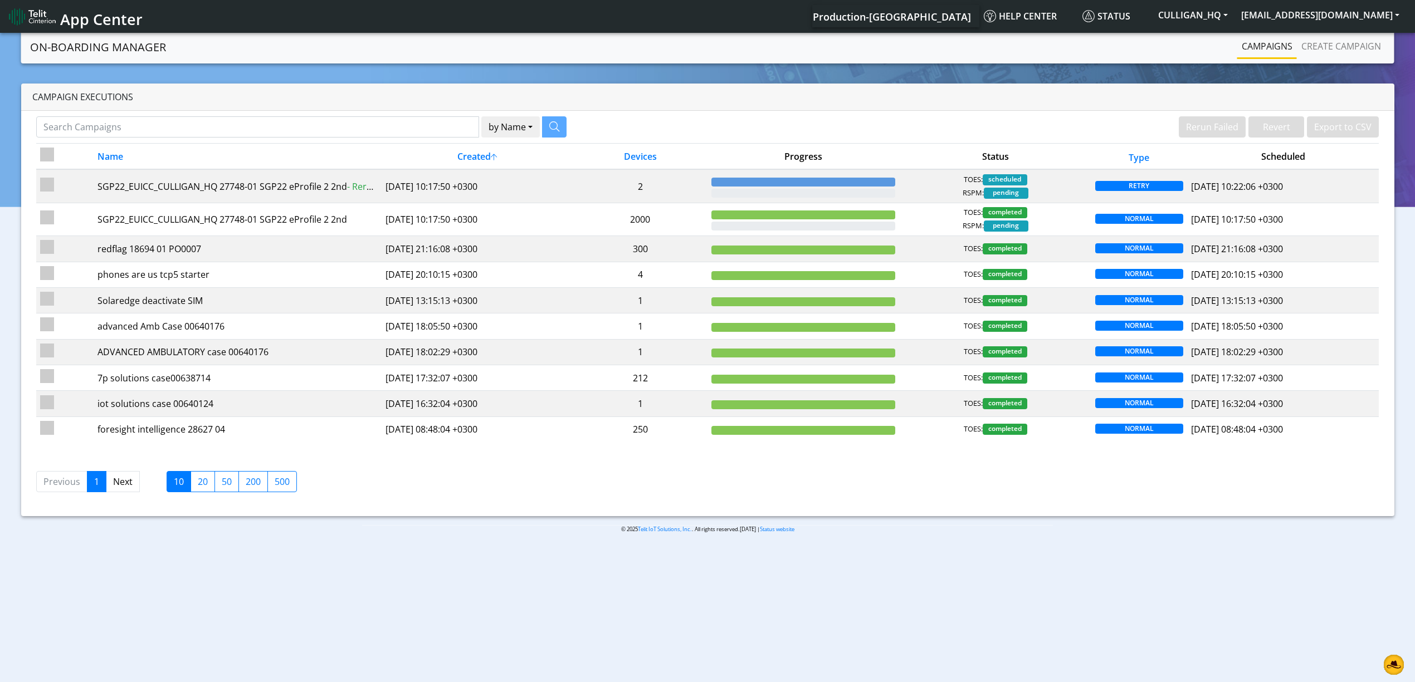
click at [745, 611] on body "App Center Production-US Help center Status CULLIGAN_HQ [EMAIL_ADDRESS][DOMAIN_…" at bounding box center [707, 359] width 1415 height 656
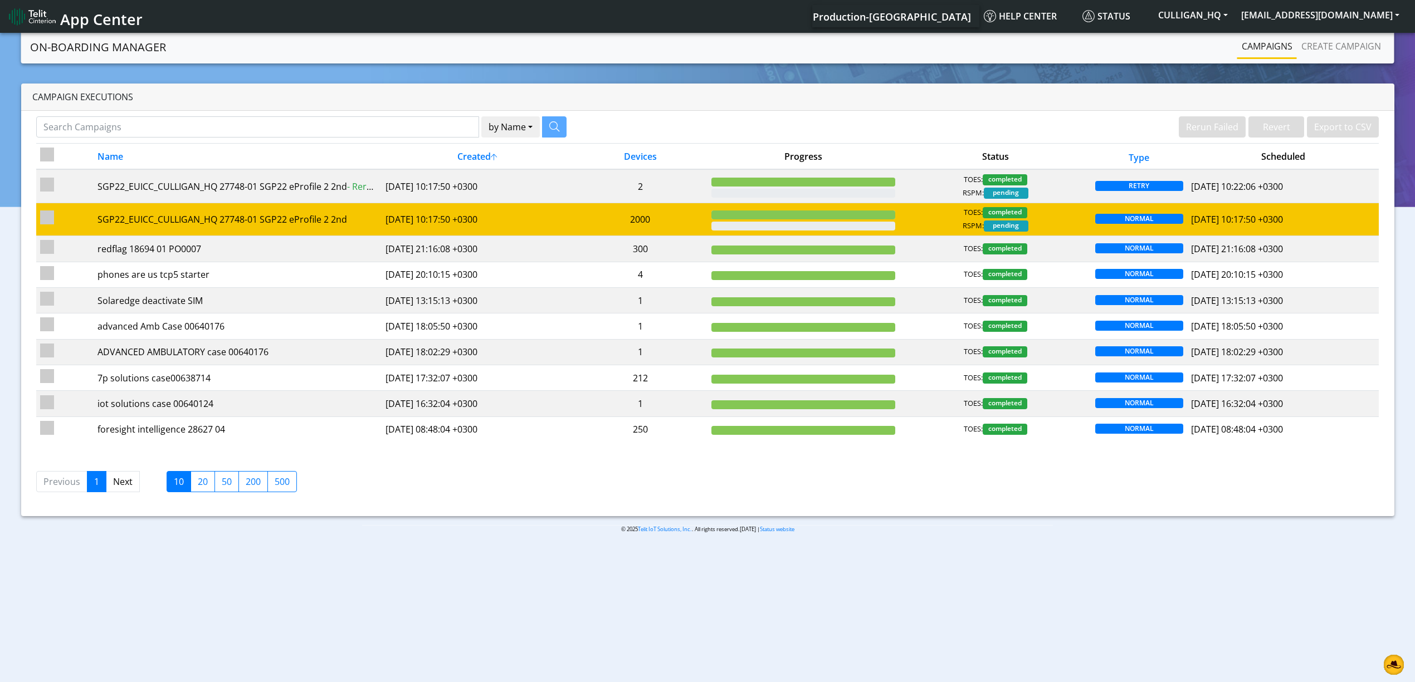
click at [511, 219] on td "[DATE] 10:17:50 +0300" at bounding box center [478, 219] width 192 height 33
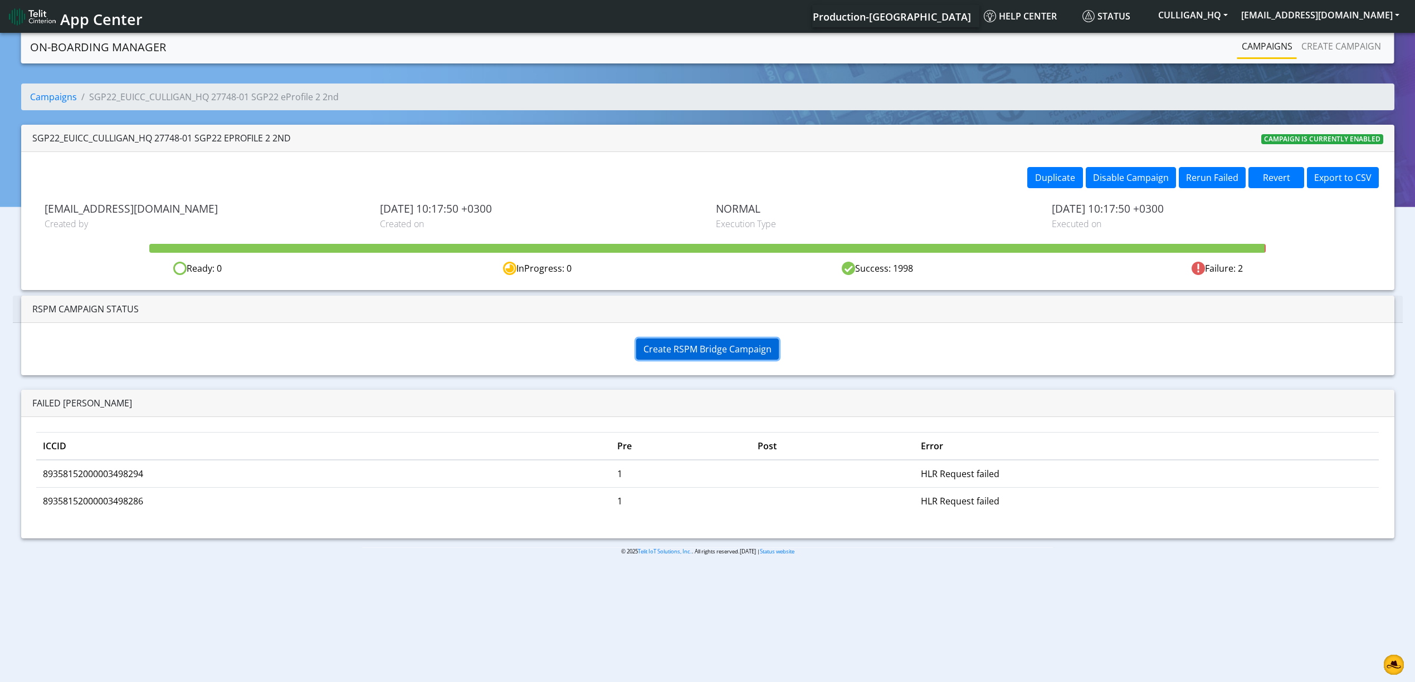
click at [722, 355] on span "Create RSPM Bridge Campaign" at bounding box center [707, 349] width 128 height 12
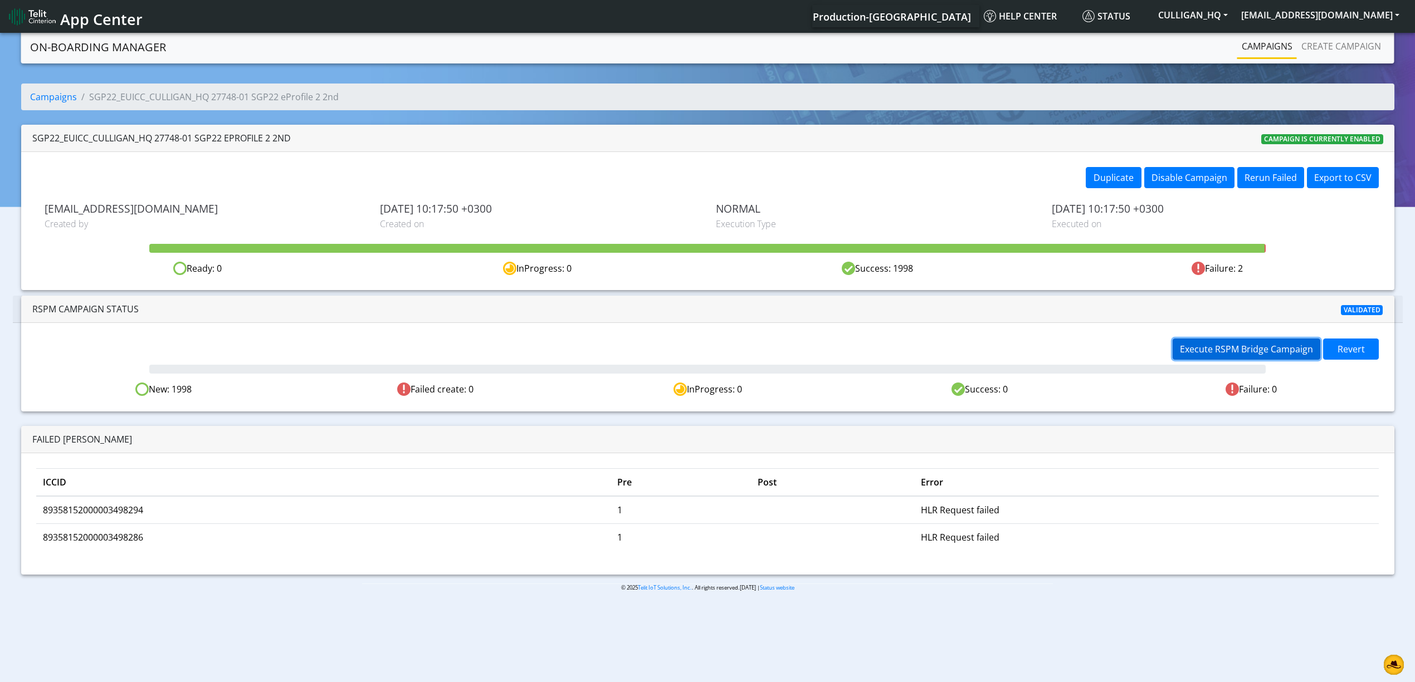
click at [1260, 351] on span "Execute RSPM Bridge Campaign" at bounding box center [1246, 349] width 133 height 12
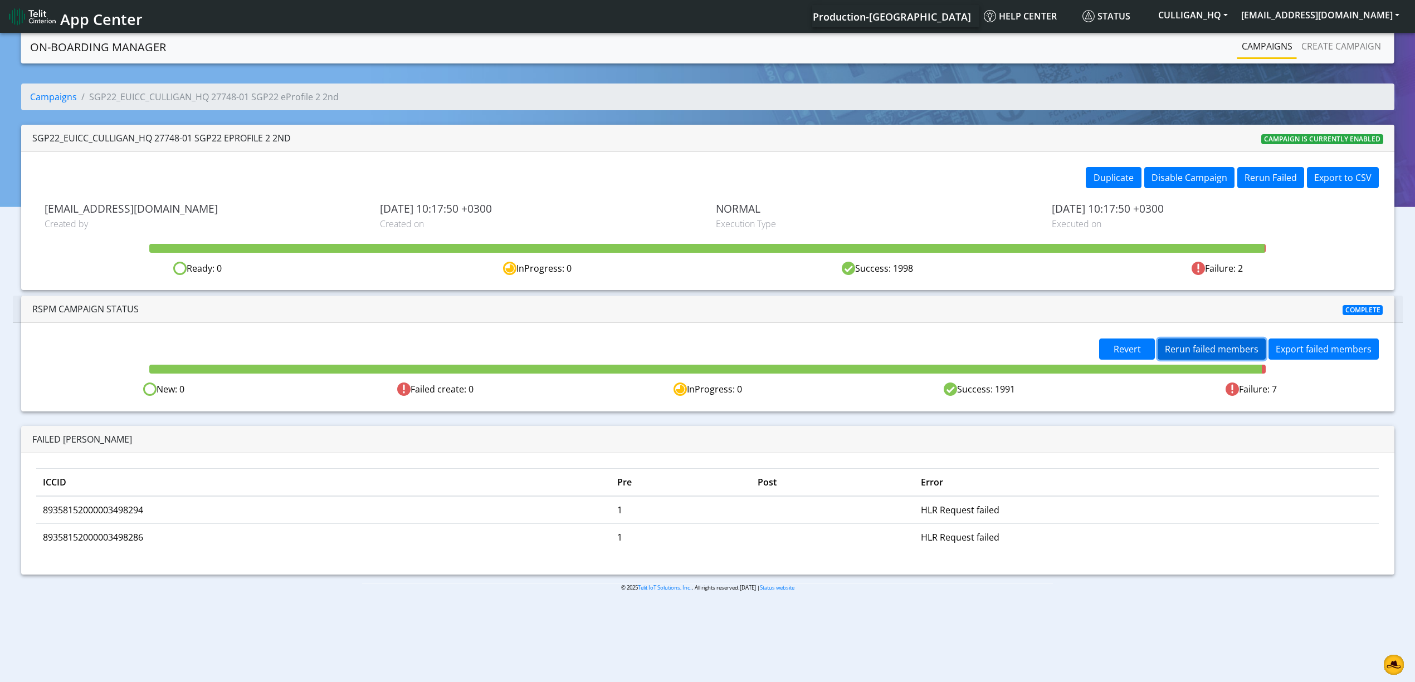
click at [1201, 359] on button "Rerun failed members" at bounding box center [1212, 349] width 108 height 21
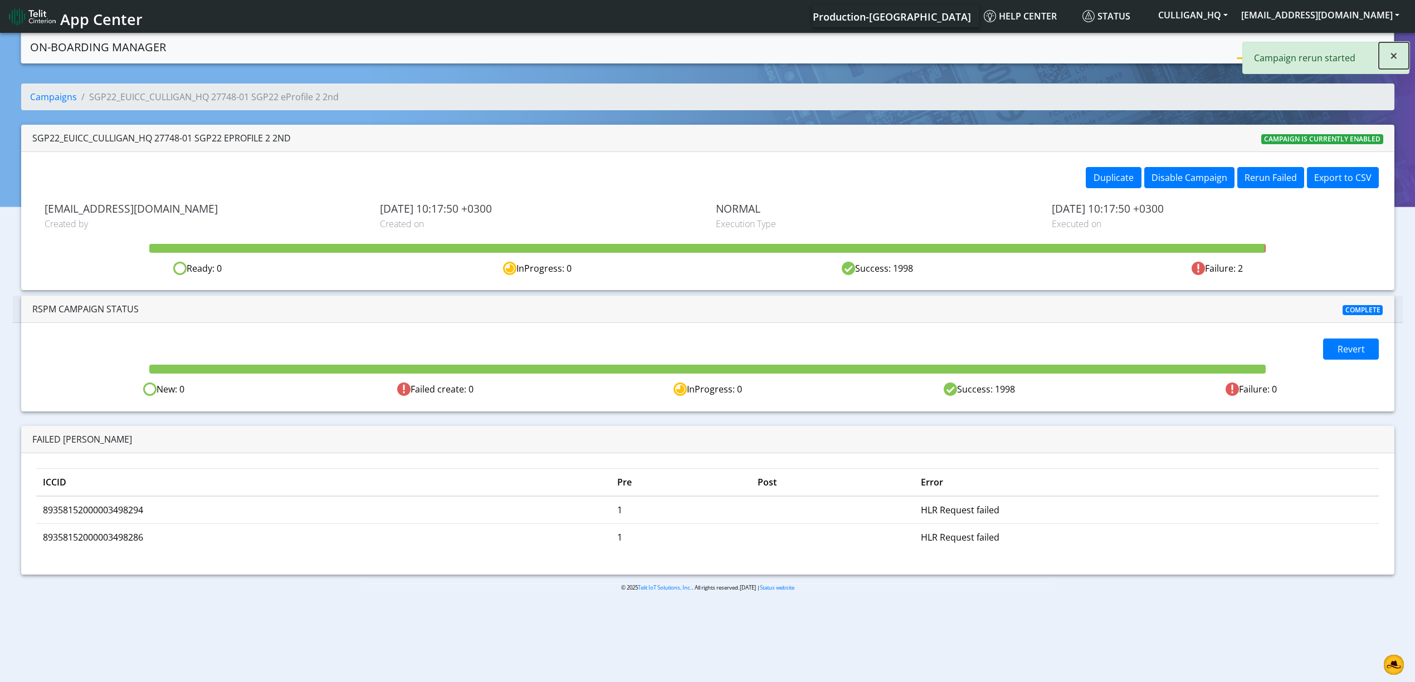
click at [1399, 56] on button "×" at bounding box center [1394, 55] width 30 height 27
click at [1264, 47] on link "Campaigns" at bounding box center [1267, 46] width 60 height 22
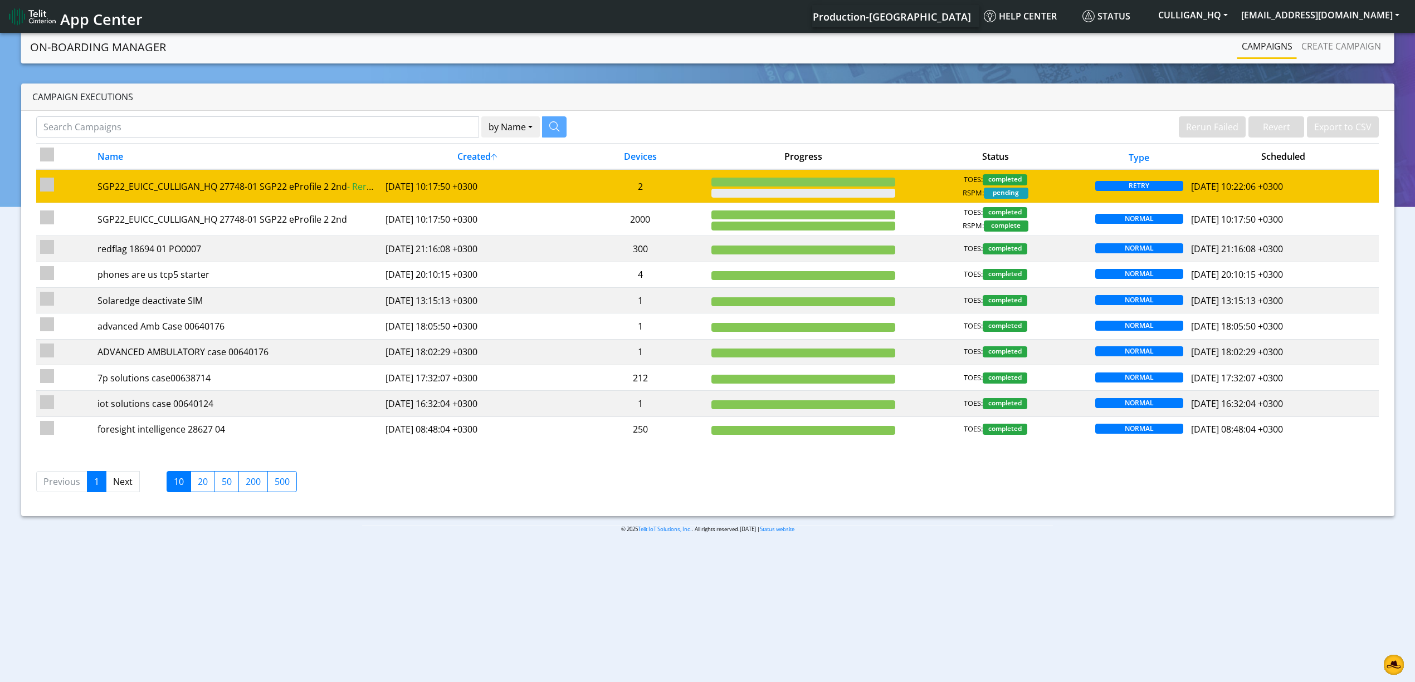
click at [609, 188] on td "2" at bounding box center [640, 185] width 134 height 33
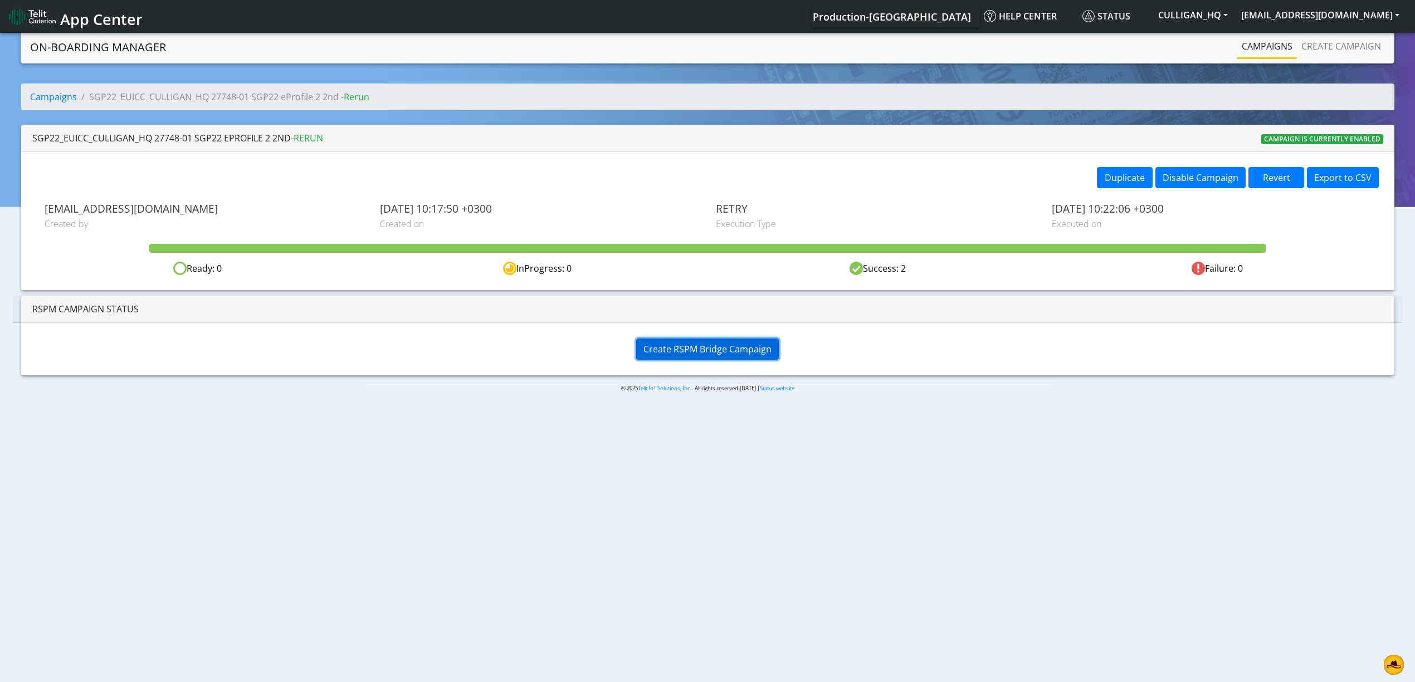
click at [685, 350] on span "Create RSPM Bridge Campaign" at bounding box center [707, 349] width 128 height 12
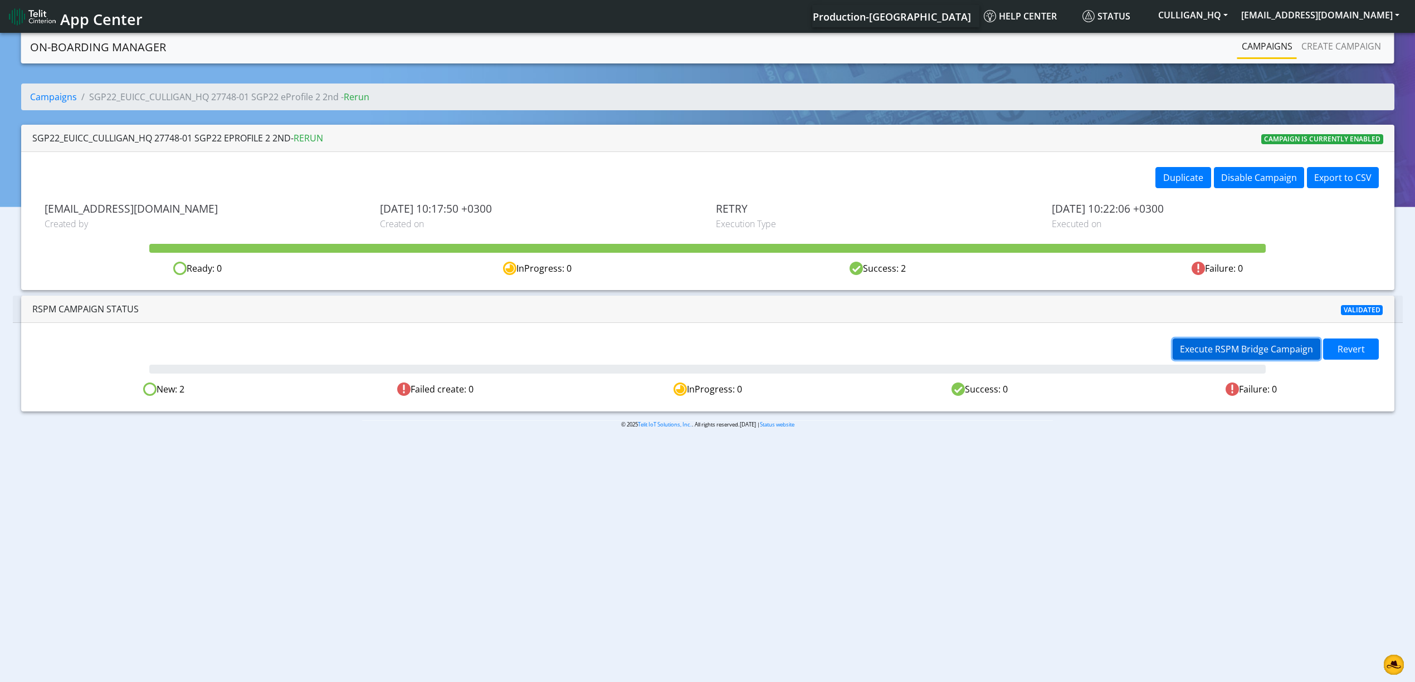
click at [1229, 344] on span "Execute RSPM Bridge Campaign" at bounding box center [1246, 349] width 133 height 12
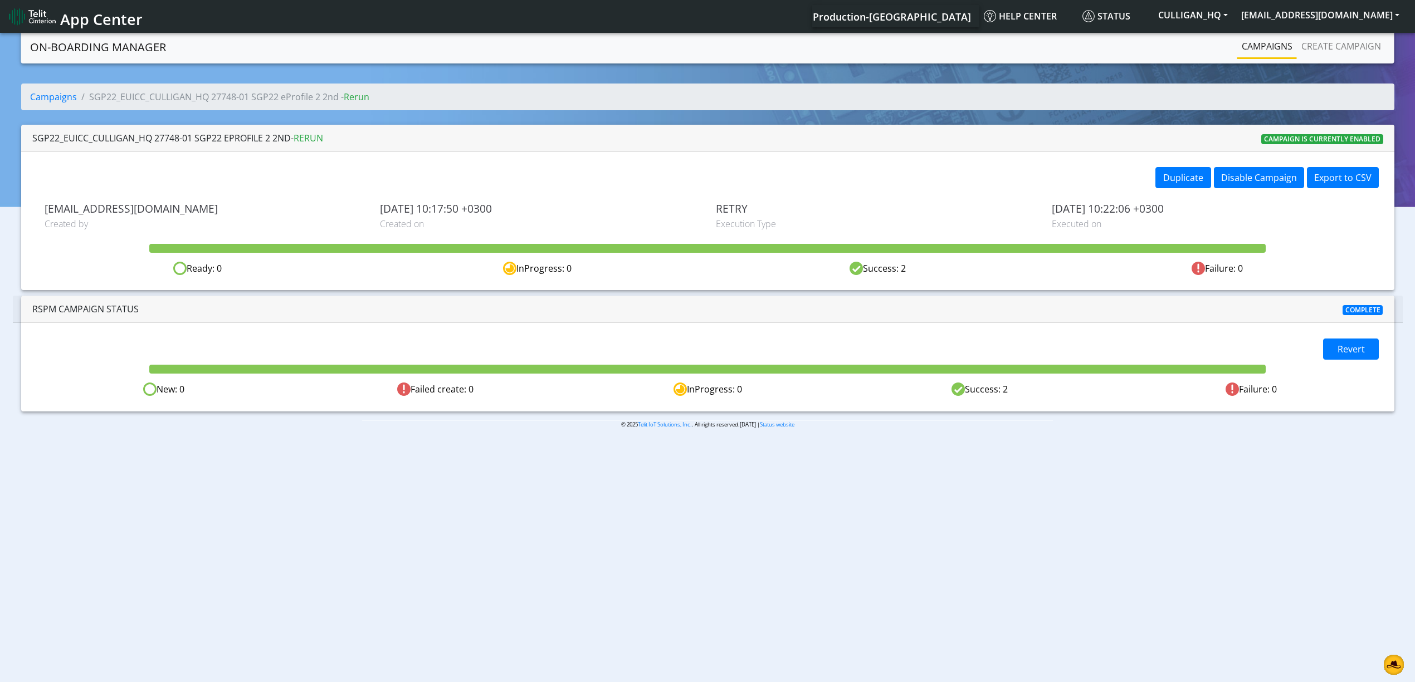
click at [1233, 54] on div "Campaigns Create campaign" at bounding box center [1133, 47] width 506 height 24
click at [1239, 50] on link "Campaigns" at bounding box center [1267, 46] width 60 height 22
